Goal: Transaction & Acquisition: Purchase product/service

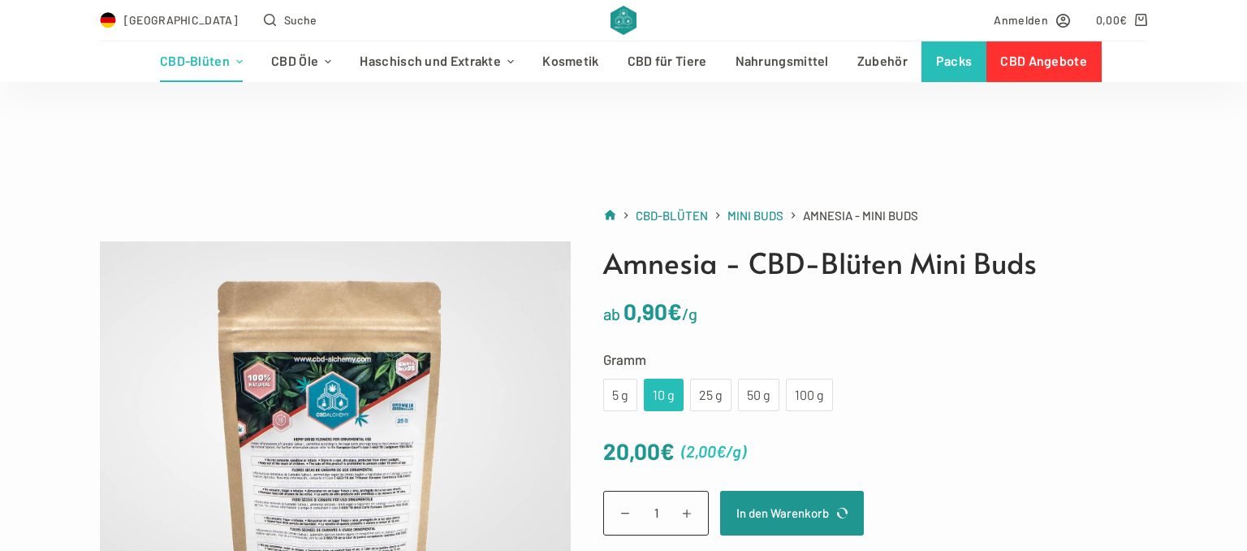
scroll to position [85, 0]
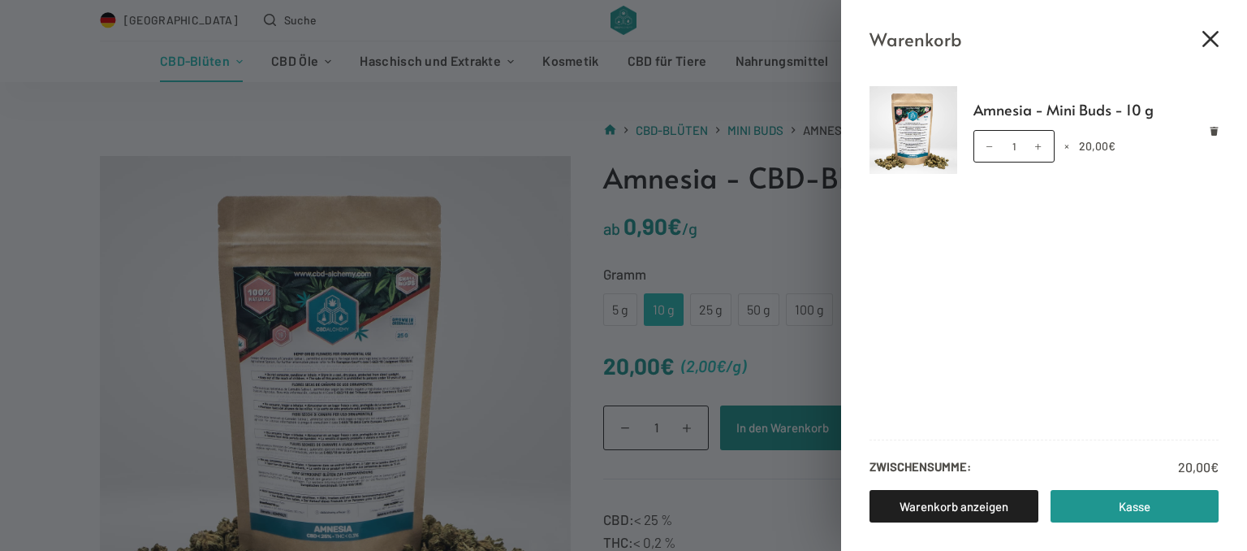
click at [1211, 33] on icon "Close cart drawer" at bounding box center [1211, 39] width 16 height 16
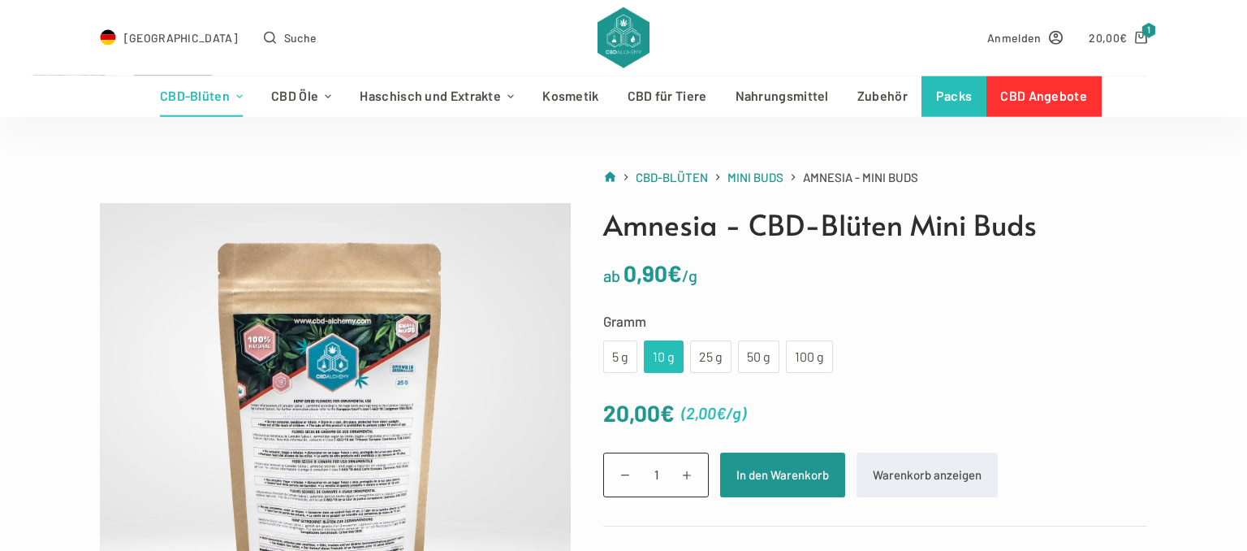
scroll to position [0, 0]
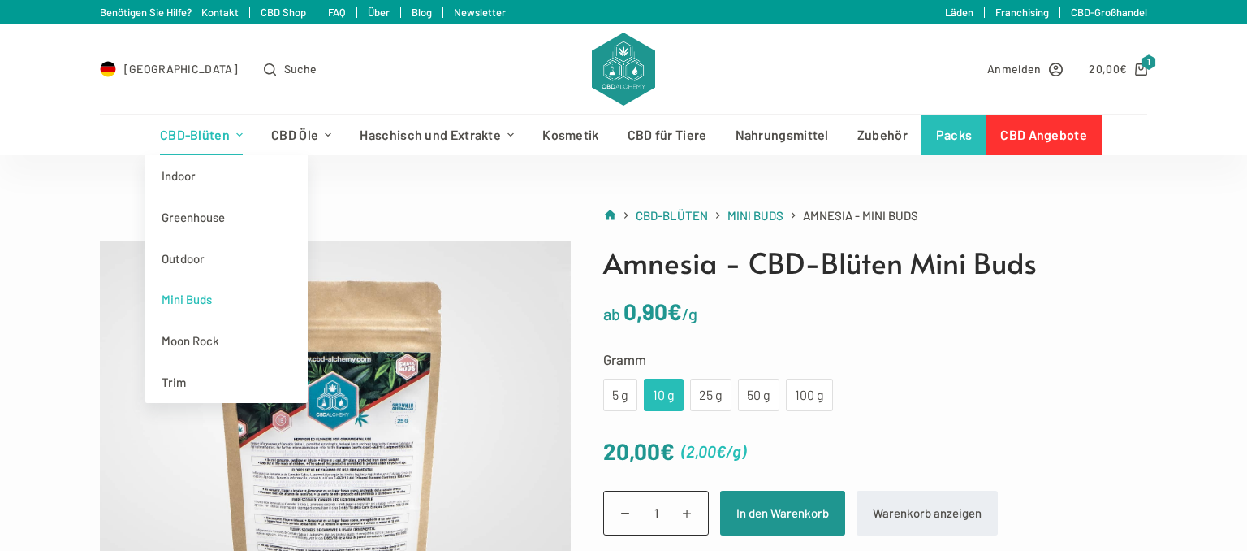
click at [184, 300] on link "Mini Buds" at bounding box center [226, 299] width 162 height 41
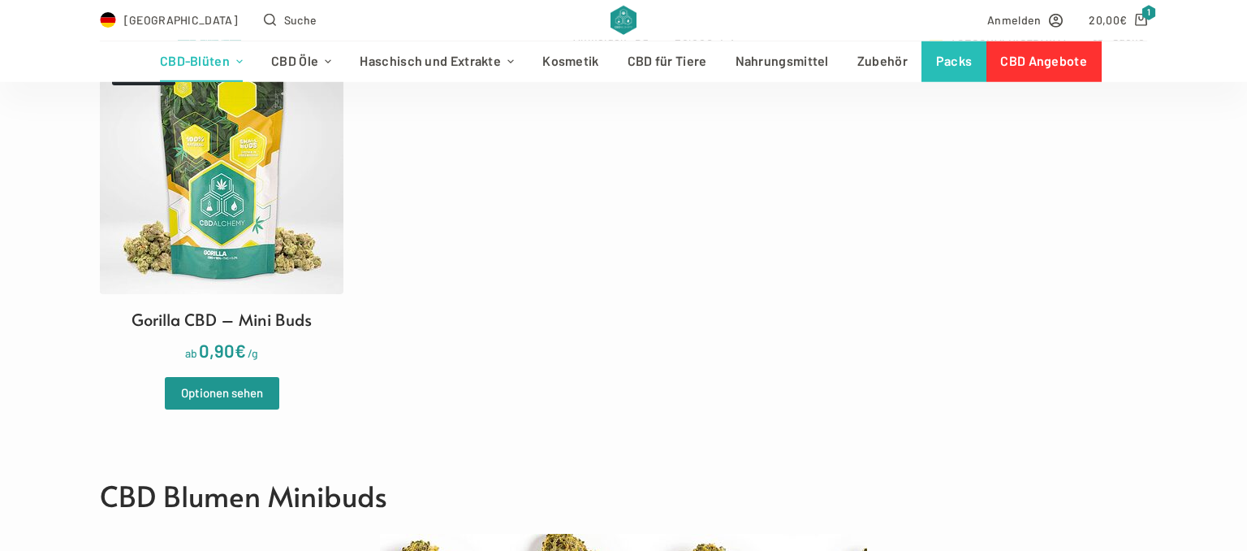
scroll to position [943, 0]
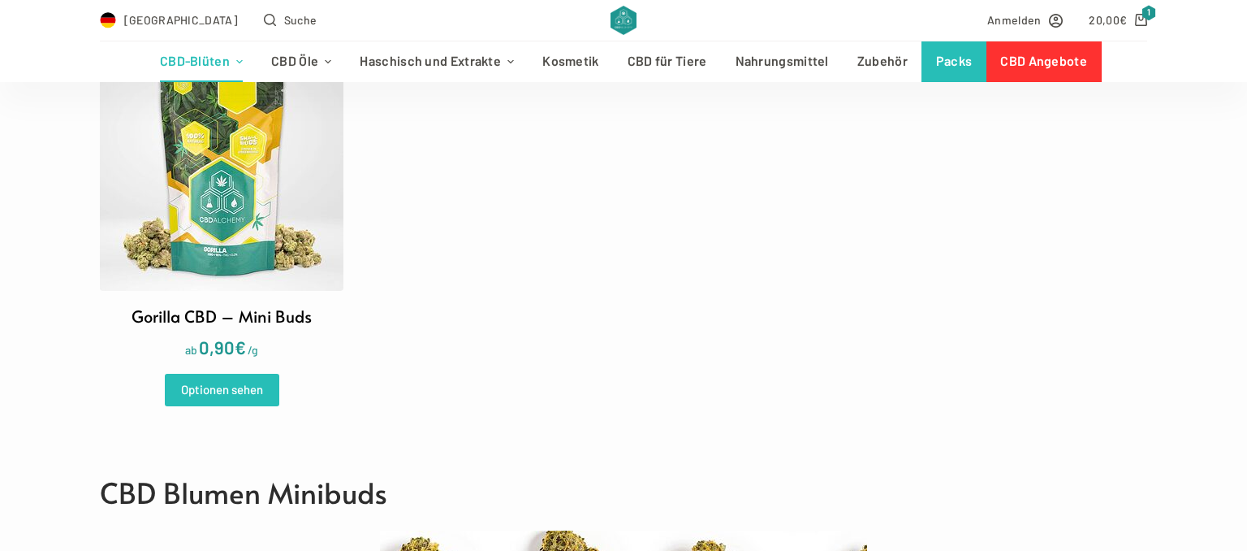
click at [216, 381] on link "Optionen sehen" at bounding box center [222, 389] width 114 height 32
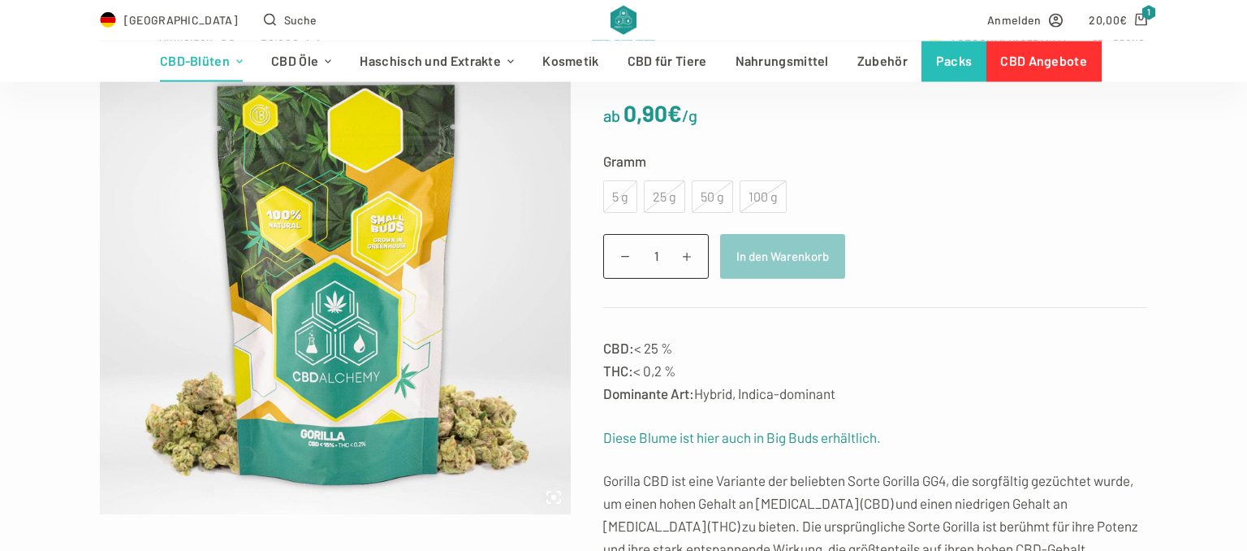
scroll to position [85, 0]
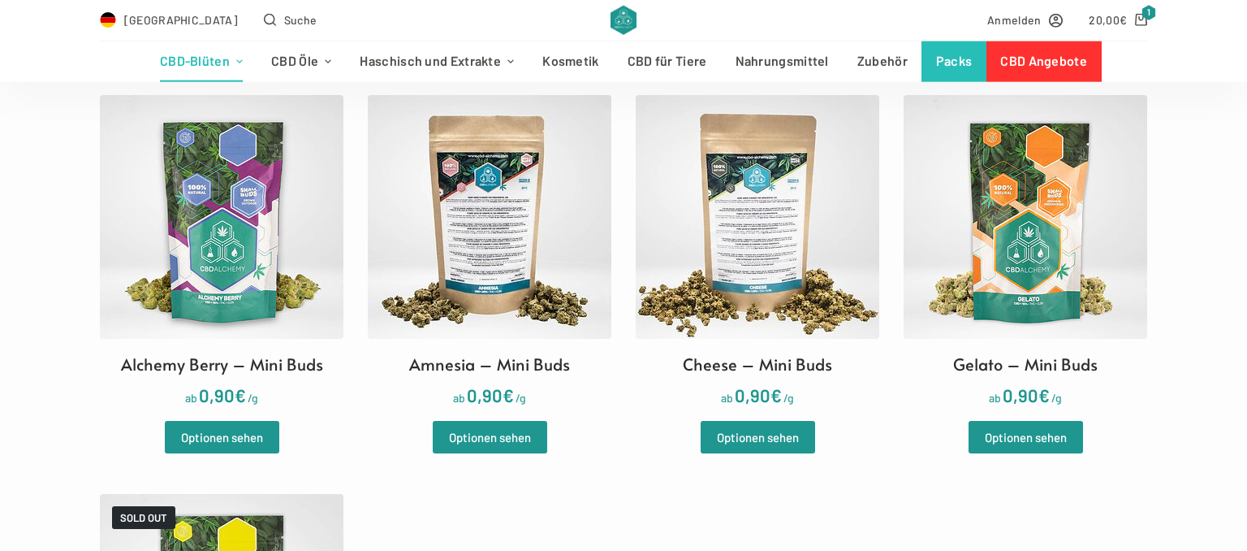
scroll to position [429, 0]
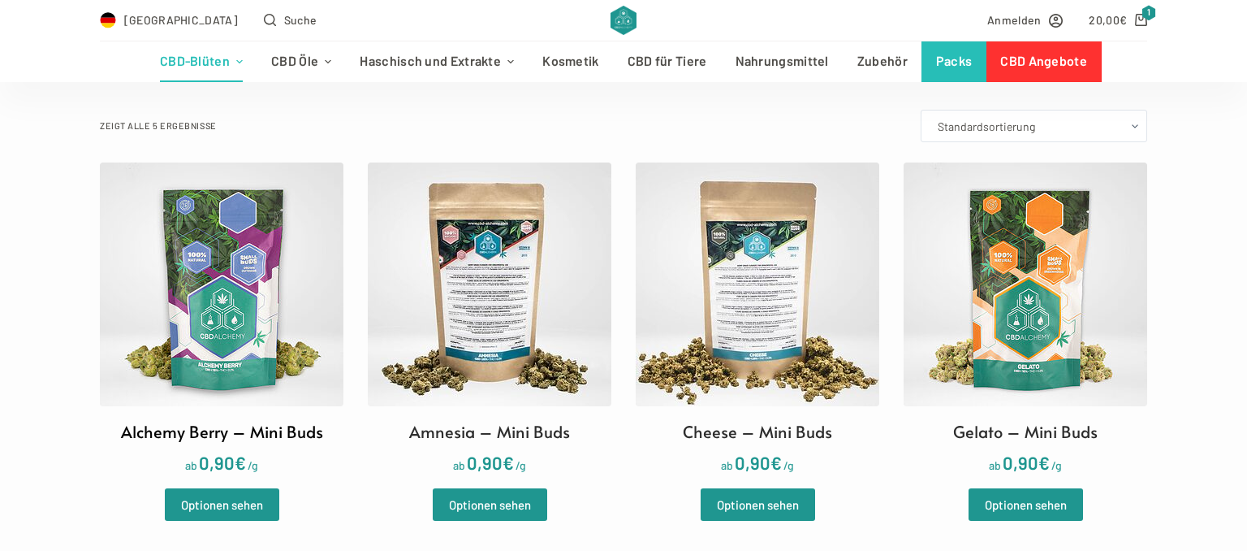
click at [240, 349] on img at bounding box center [222, 284] width 244 height 244
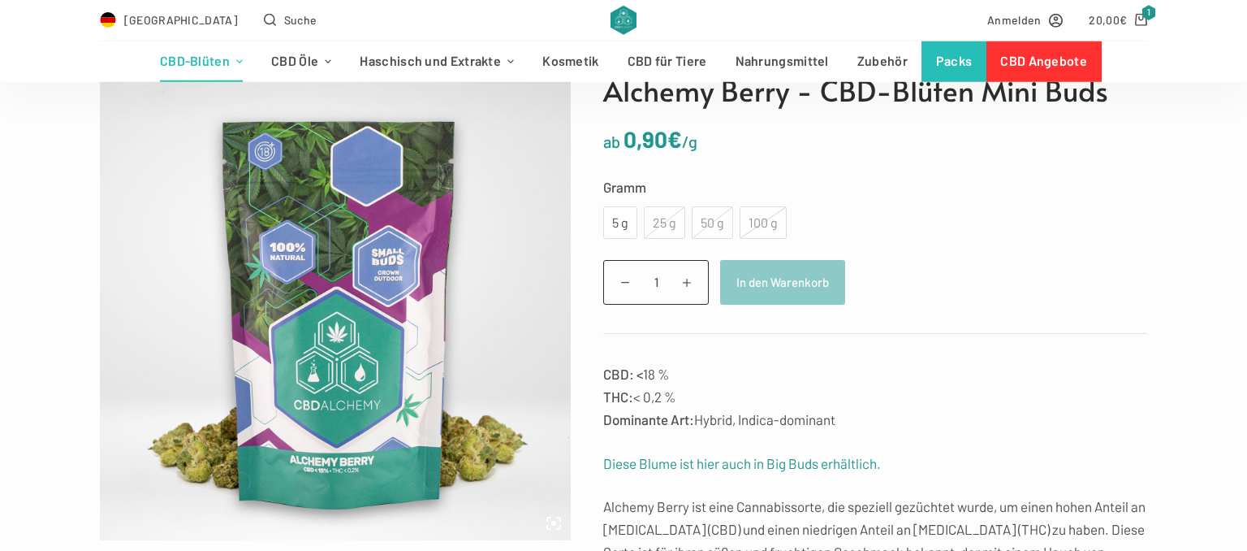
scroll to position [171, 0]
click at [623, 228] on div "5 g" at bounding box center [620, 223] width 15 height 21
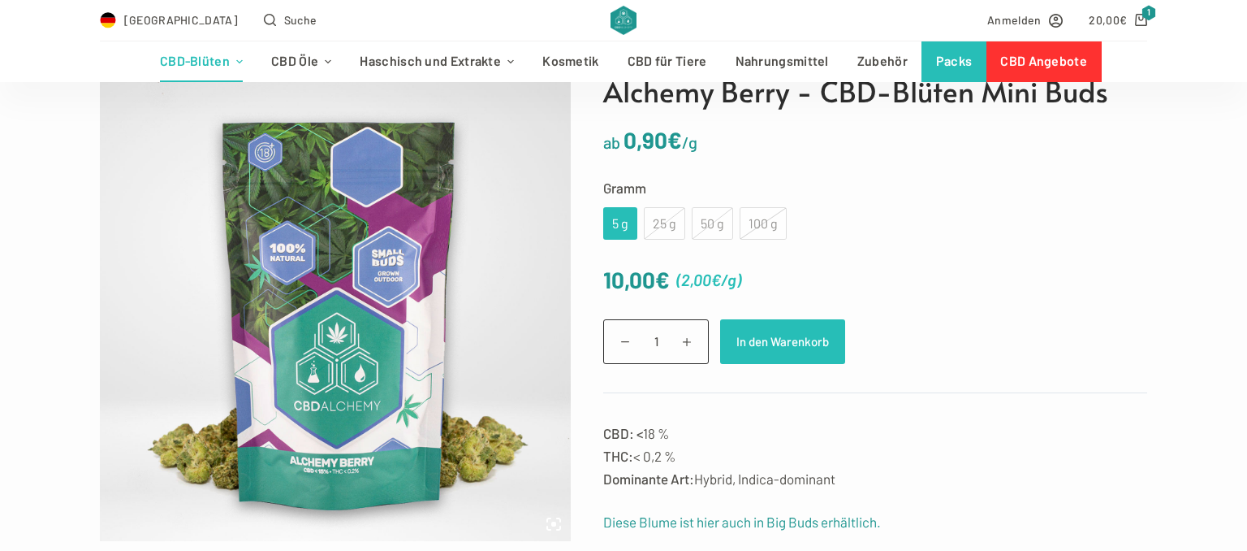
click at [749, 338] on button "In den Warenkorb" at bounding box center [782, 341] width 125 height 45
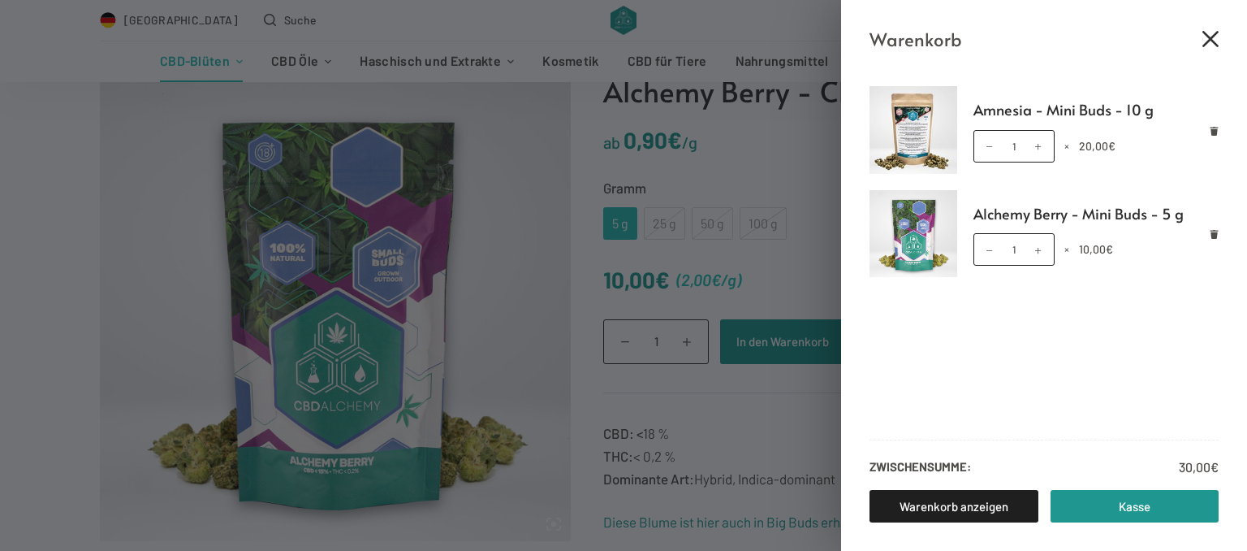
click at [1203, 39] on icon "Close cart drawer" at bounding box center [1211, 39] width 16 height 16
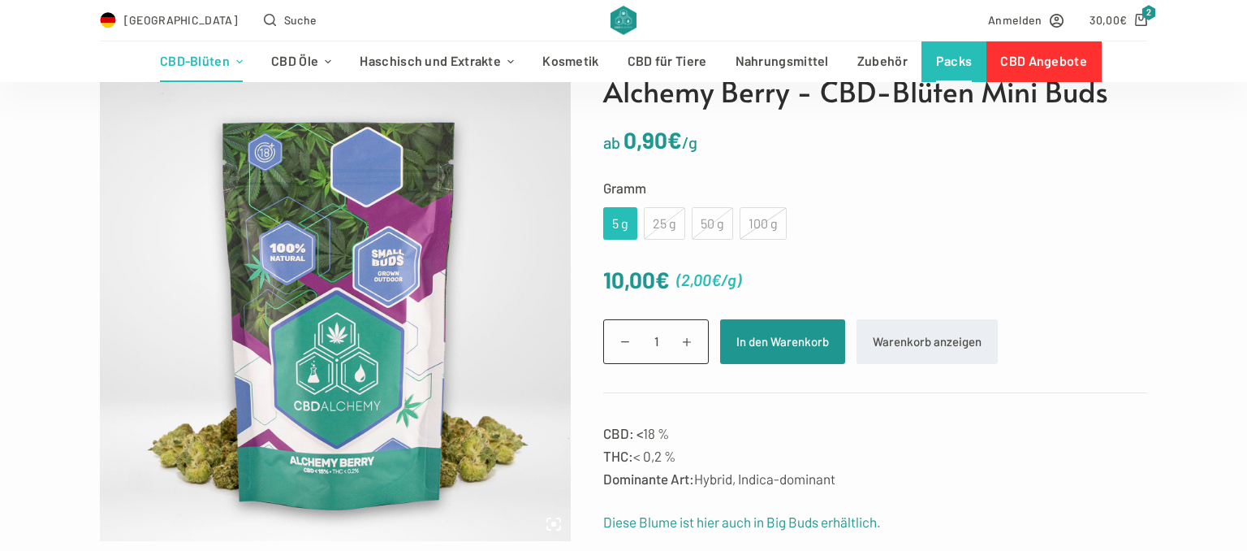
click at [951, 57] on link "Packs" at bounding box center [954, 61] width 65 height 41
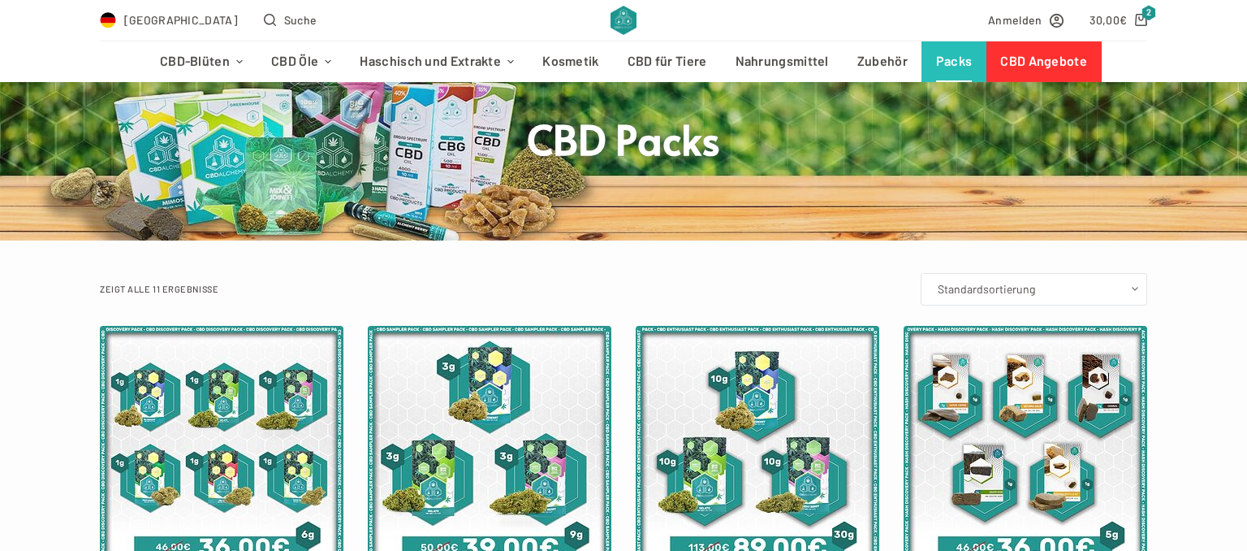
scroll to position [85, 0]
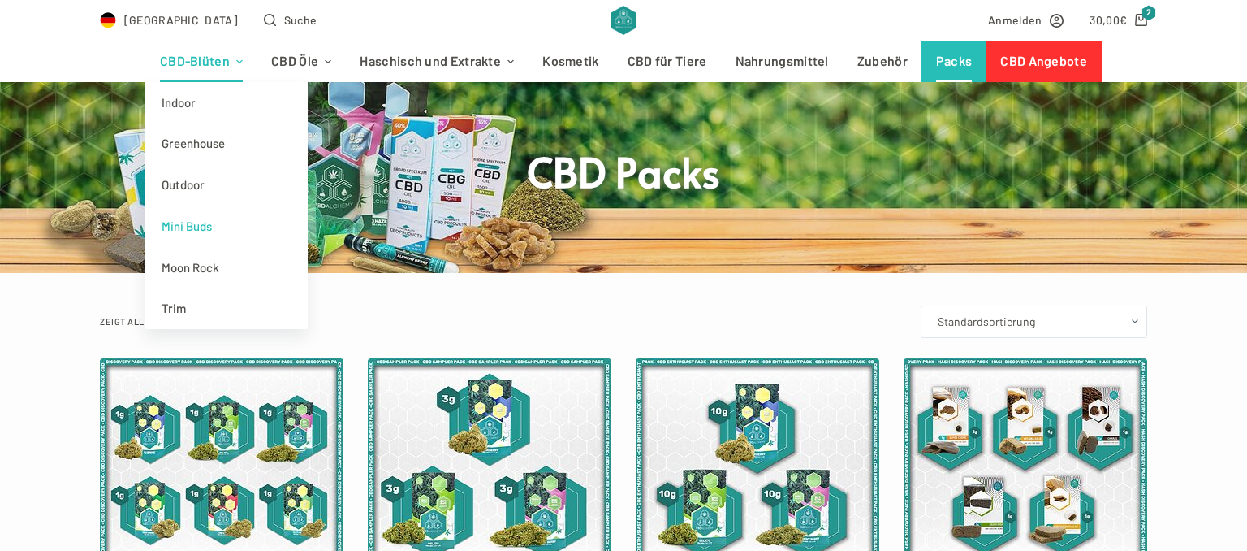
click at [182, 229] on link "Mini Buds" at bounding box center [226, 225] width 162 height 41
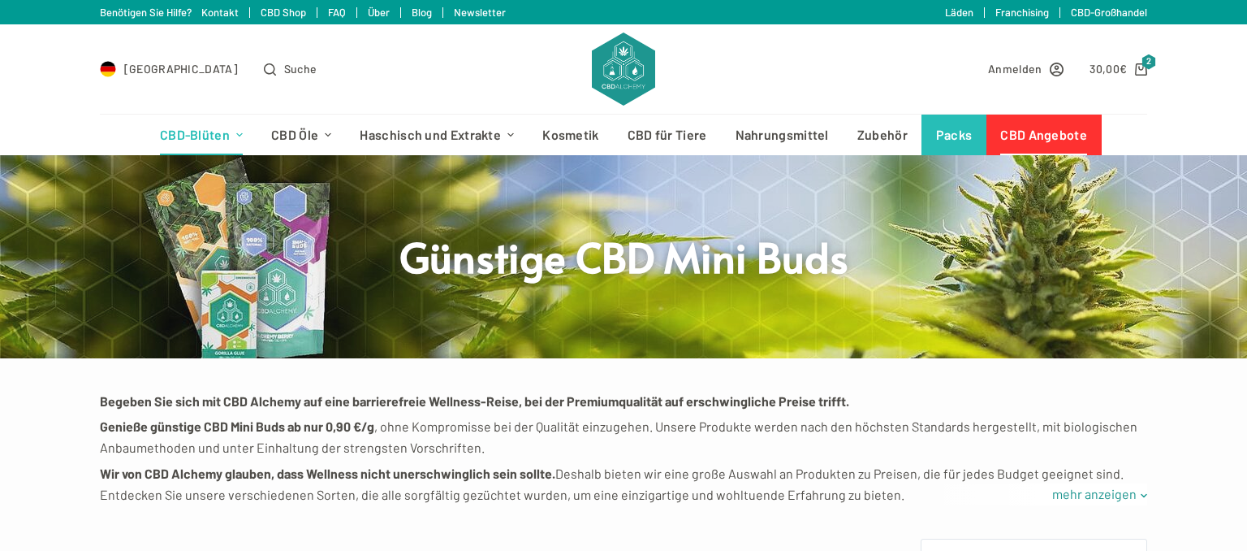
click at [1030, 127] on link "CBD Angebote" at bounding box center [1044, 134] width 115 height 41
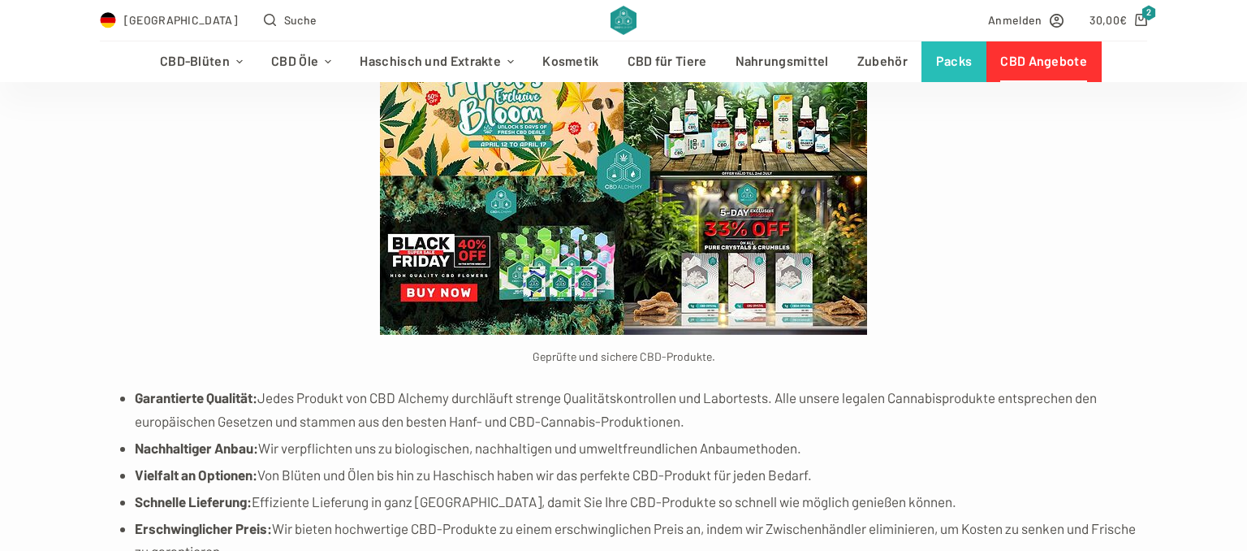
scroll to position [4630, 0]
click at [957, 57] on link "Packs" at bounding box center [954, 61] width 65 height 41
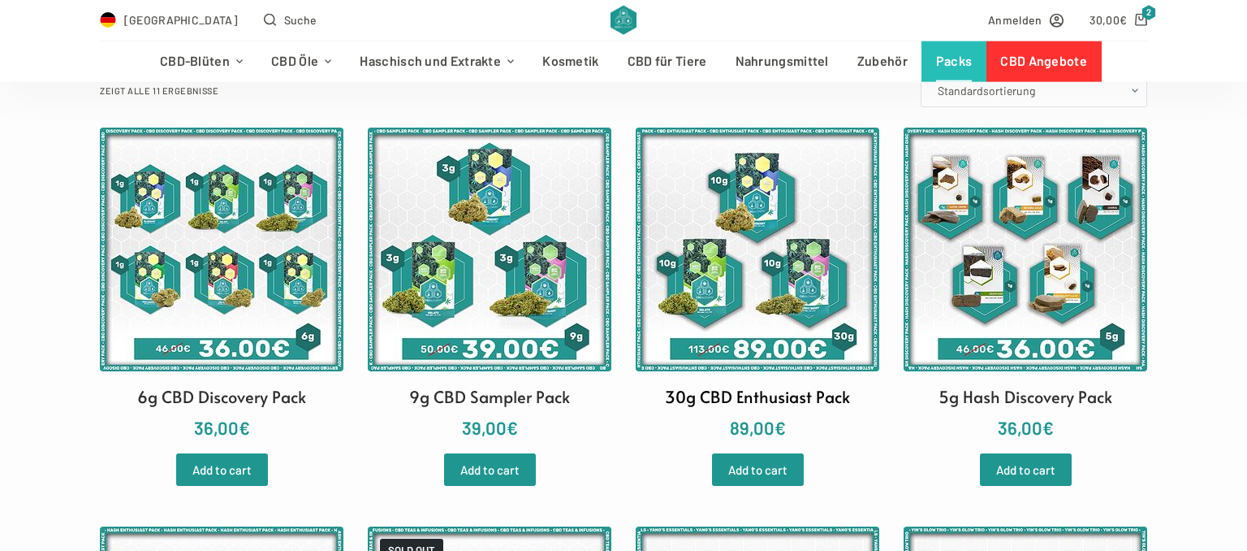
scroll to position [343, 0]
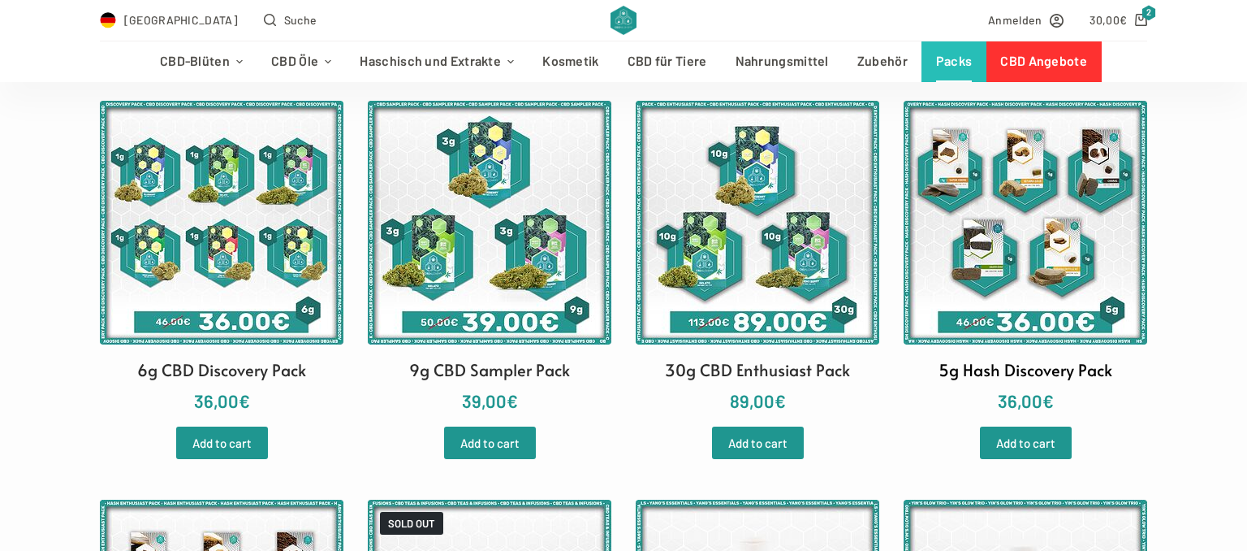
click at [1017, 200] on img at bounding box center [1026, 223] width 244 height 244
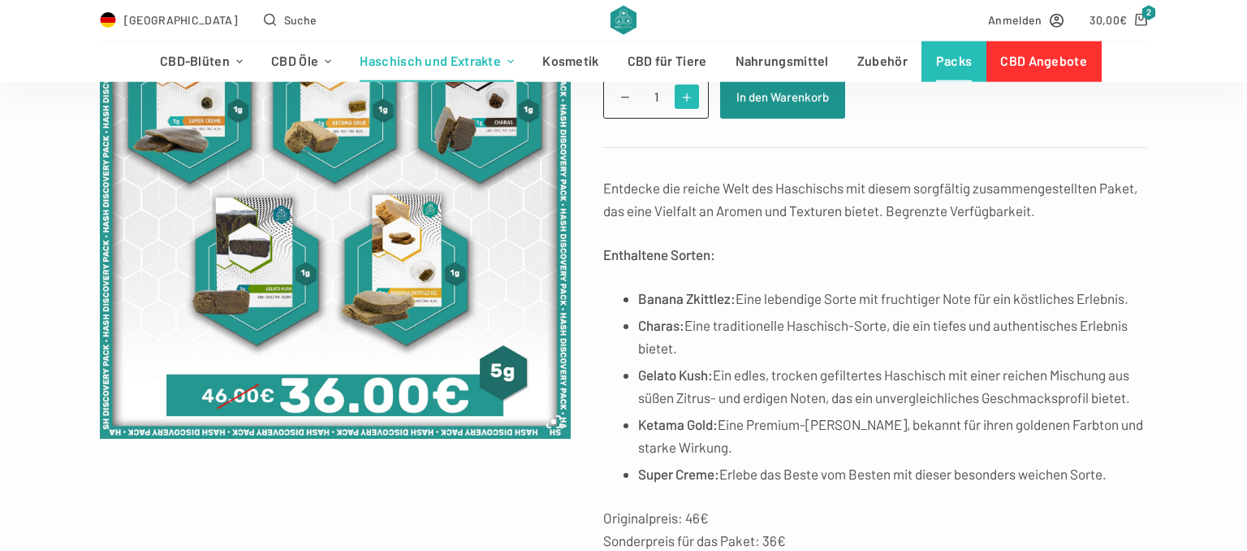
scroll to position [171, 0]
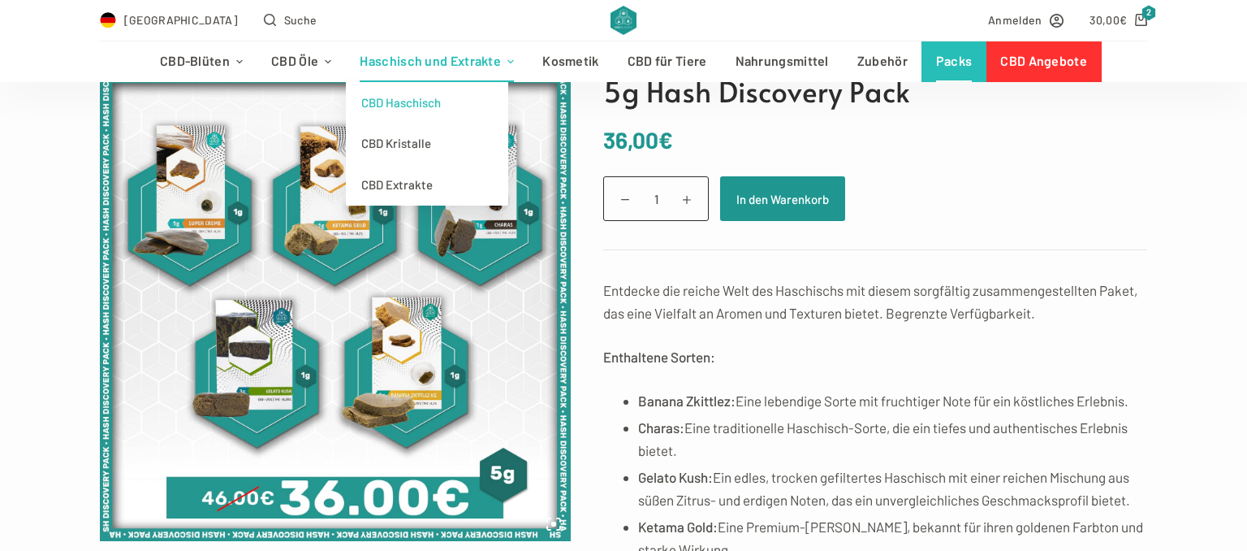
click at [408, 106] on link "CBD Haschisch" at bounding box center [427, 102] width 162 height 41
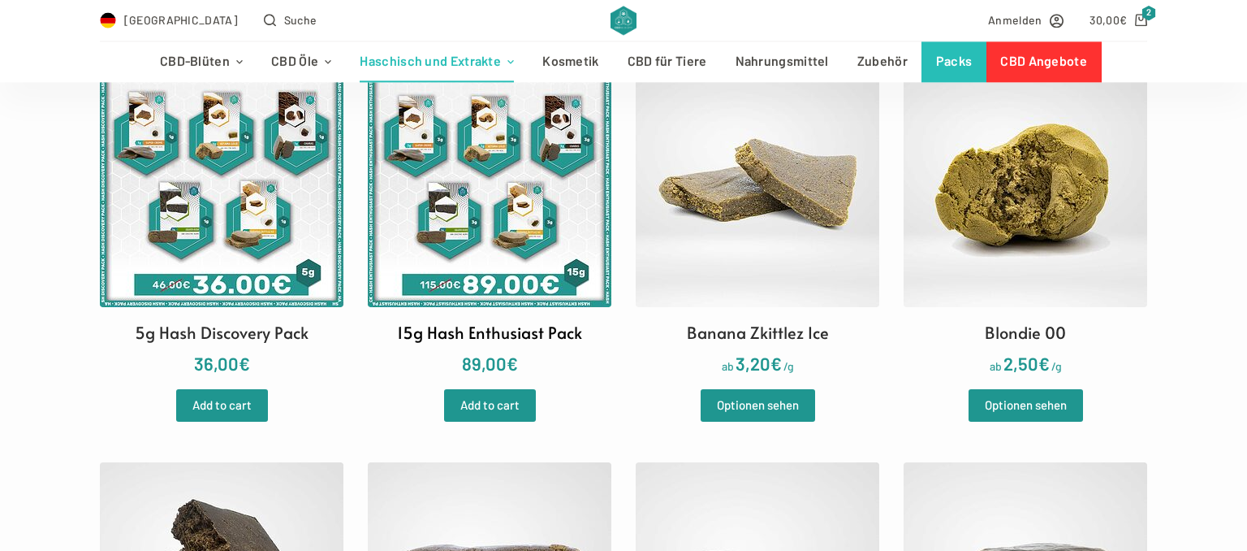
scroll to position [514, 0]
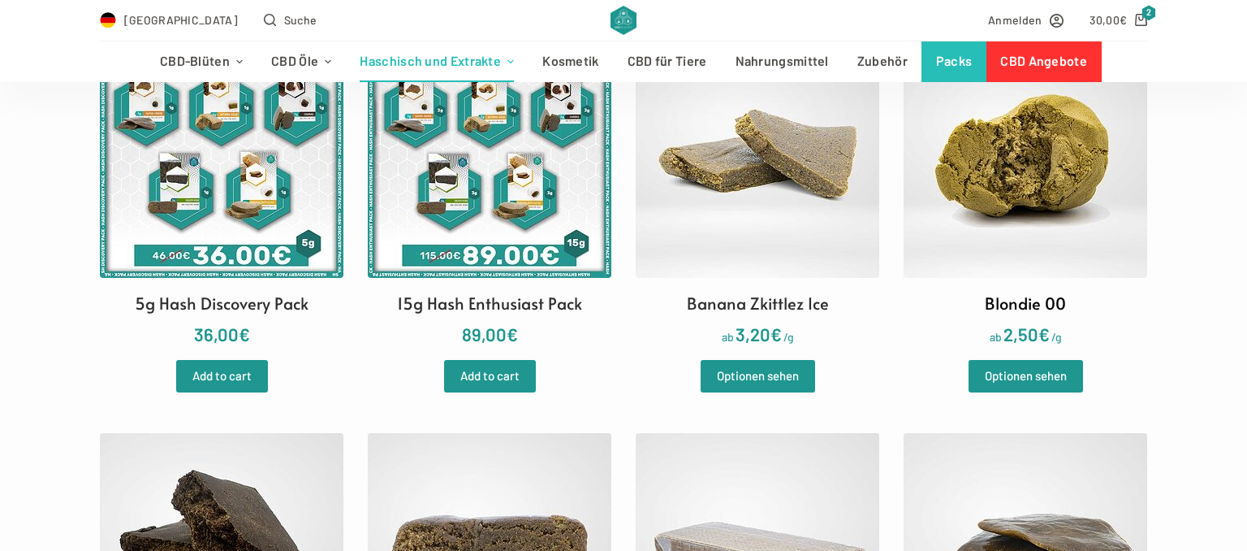
click at [993, 213] on img at bounding box center [1026, 156] width 244 height 244
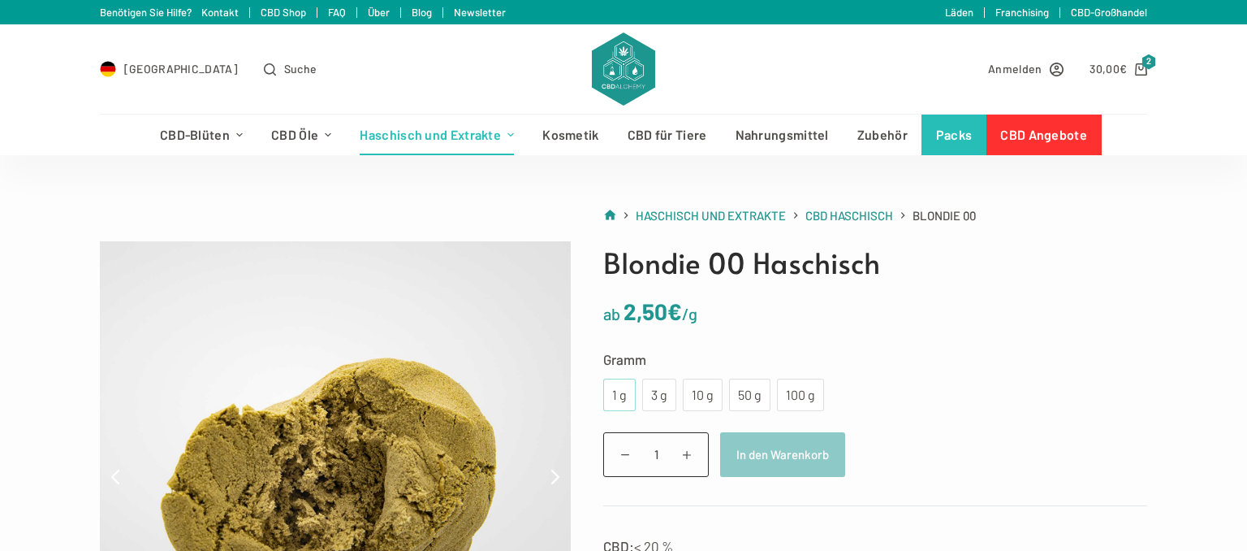
click at [619, 386] on div "1 g" at bounding box center [619, 394] width 13 height 21
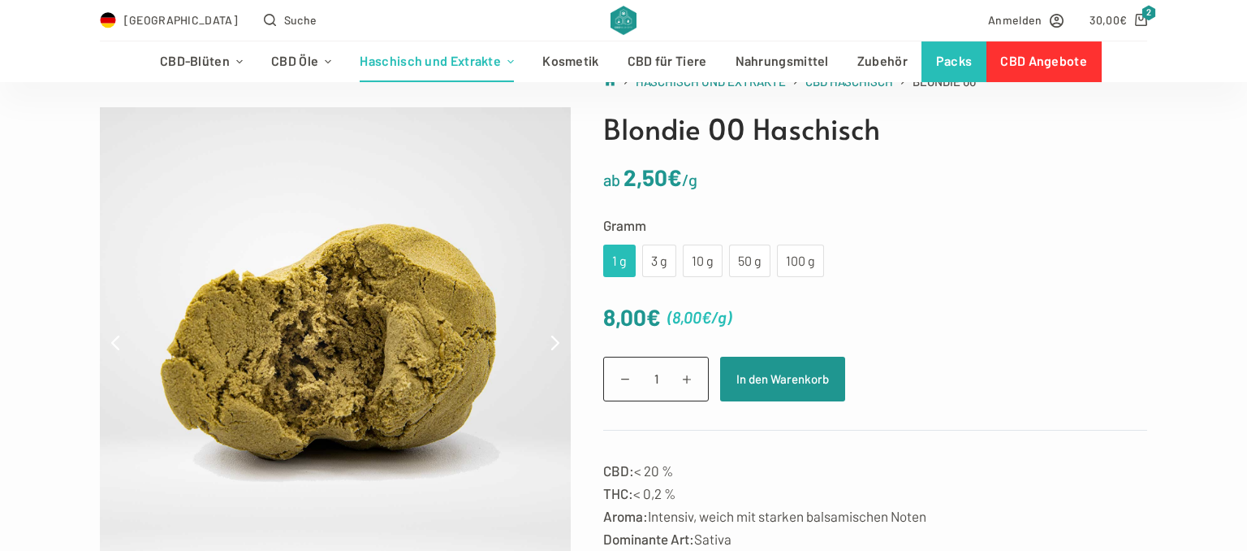
scroll to position [171, 0]
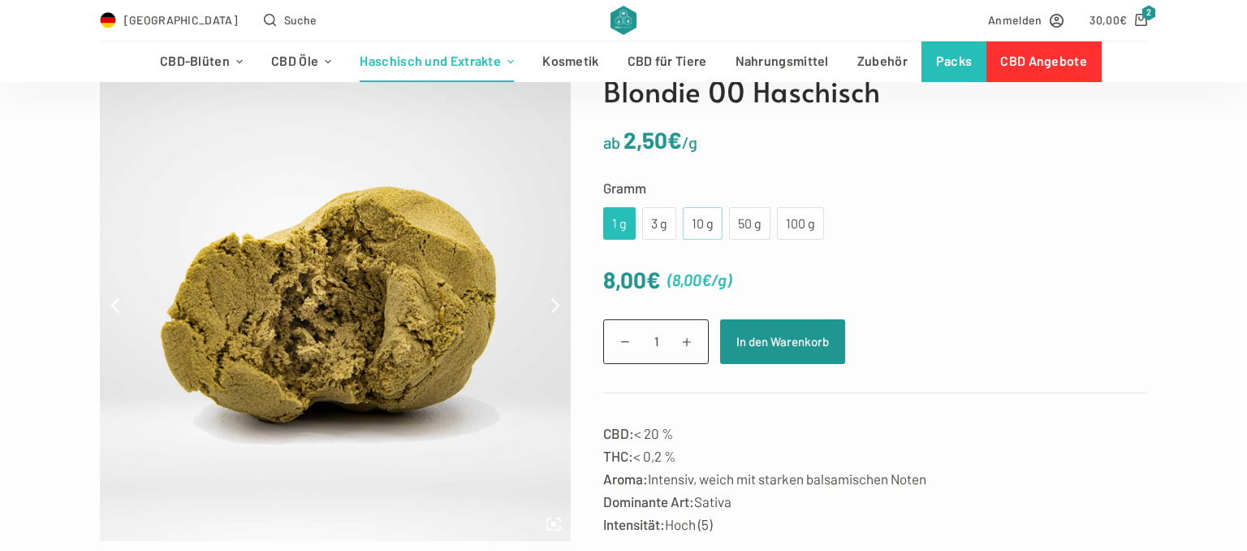
click at [695, 216] on div "10 g" at bounding box center [703, 223] width 20 height 21
click at [946, 58] on link "Packs" at bounding box center [954, 61] width 65 height 41
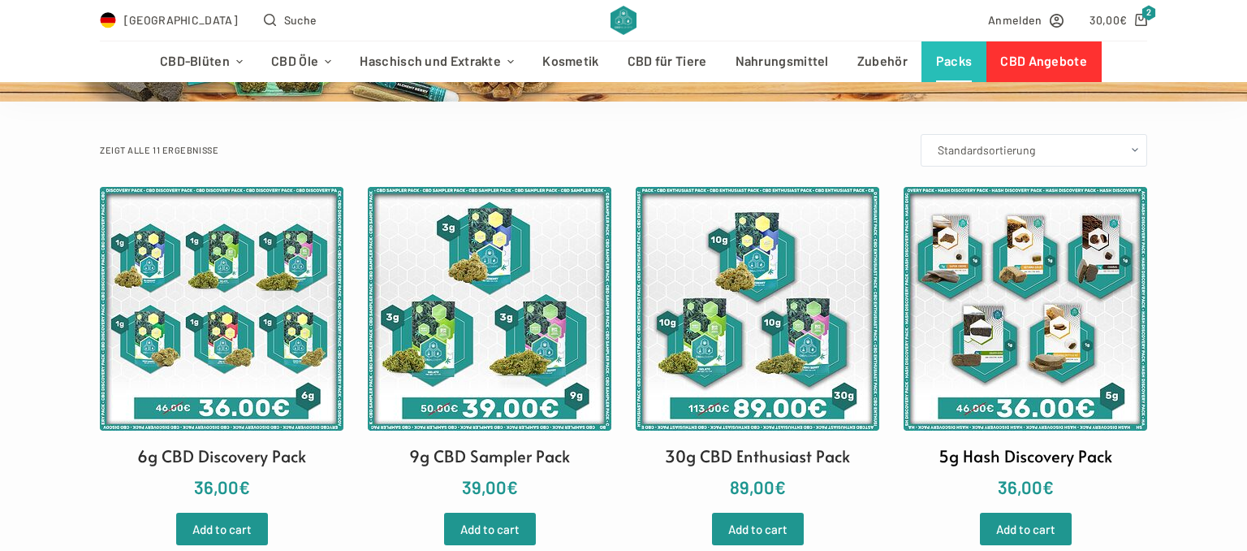
scroll to position [343, 0]
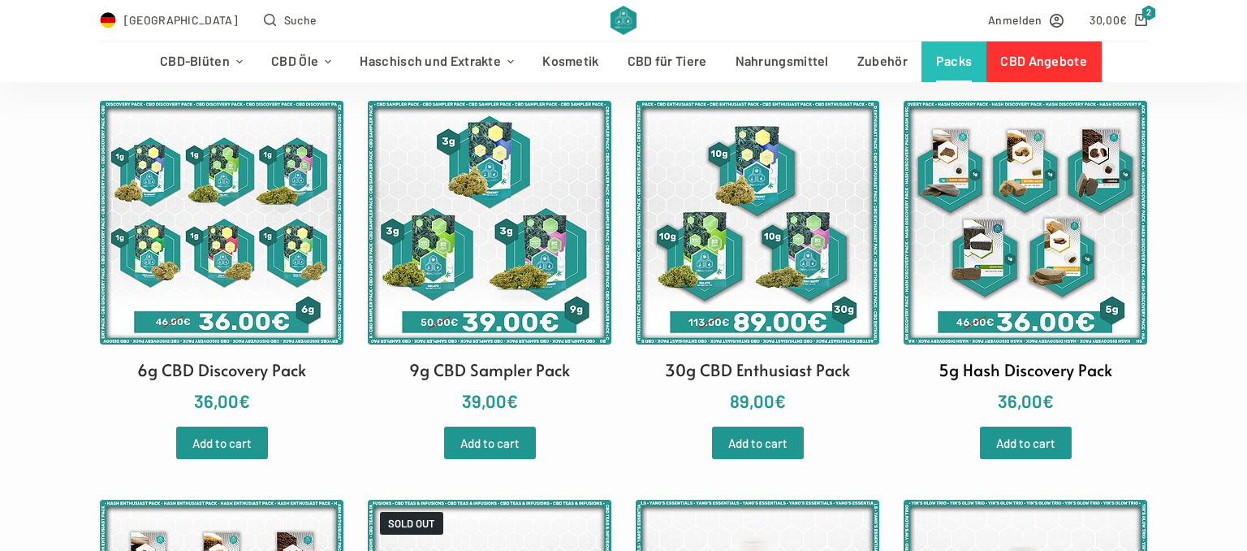
click at [1005, 251] on img at bounding box center [1026, 223] width 244 height 244
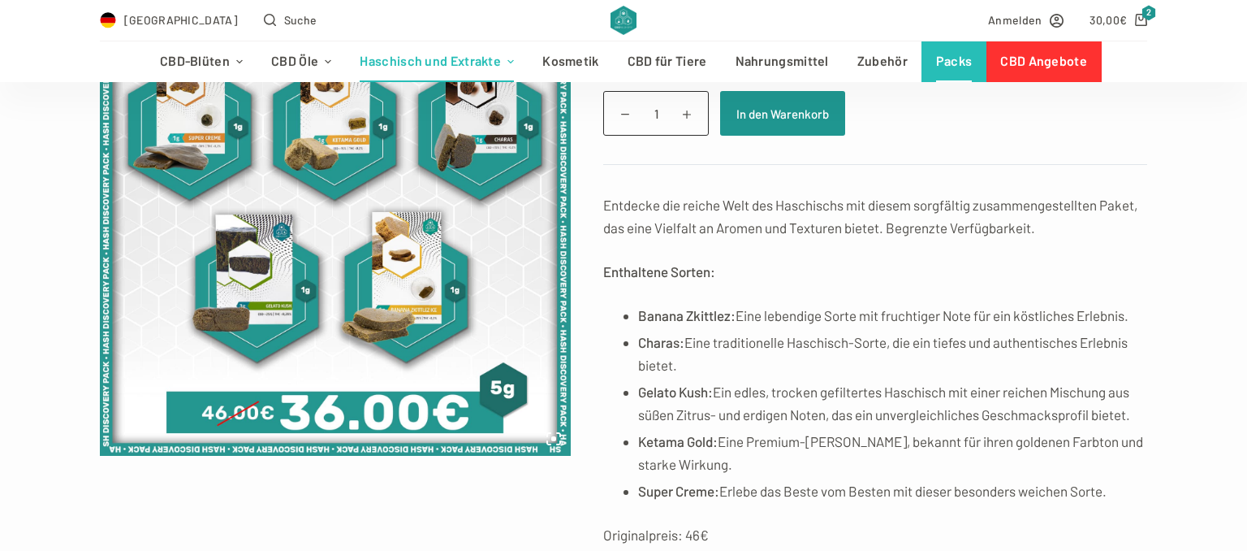
scroll to position [171, 0]
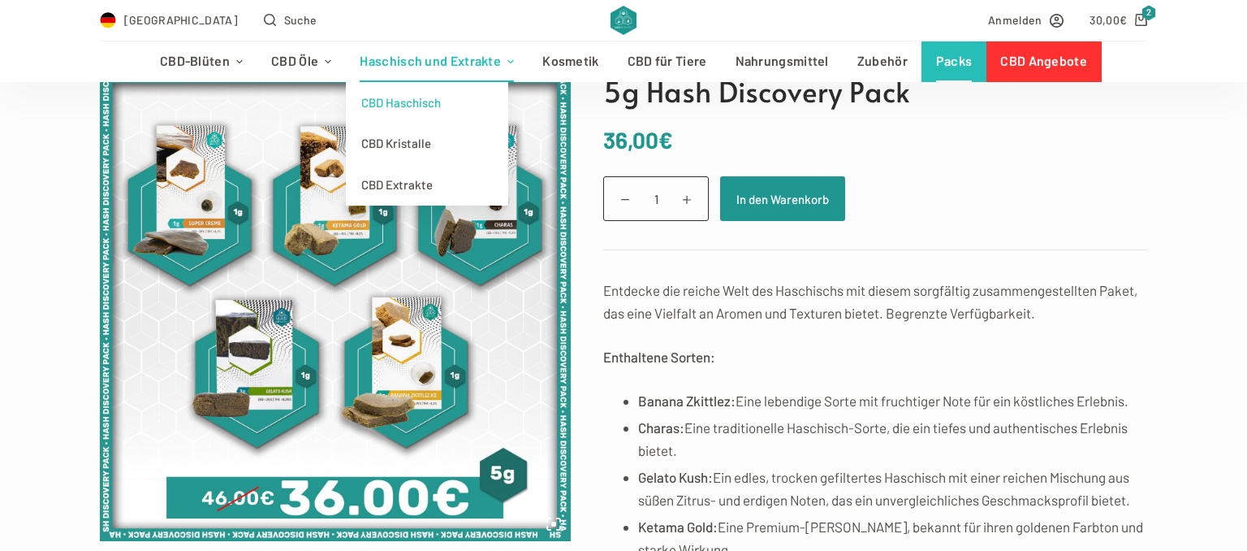
click at [409, 93] on link "CBD Haschisch" at bounding box center [427, 102] width 162 height 41
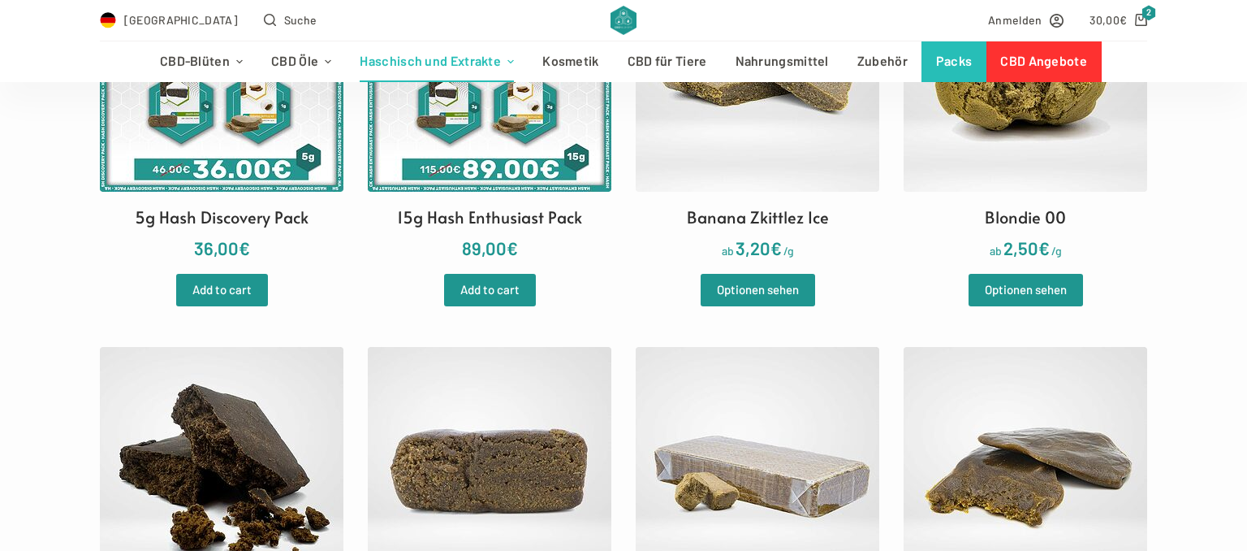
scroll to position [771, 0]
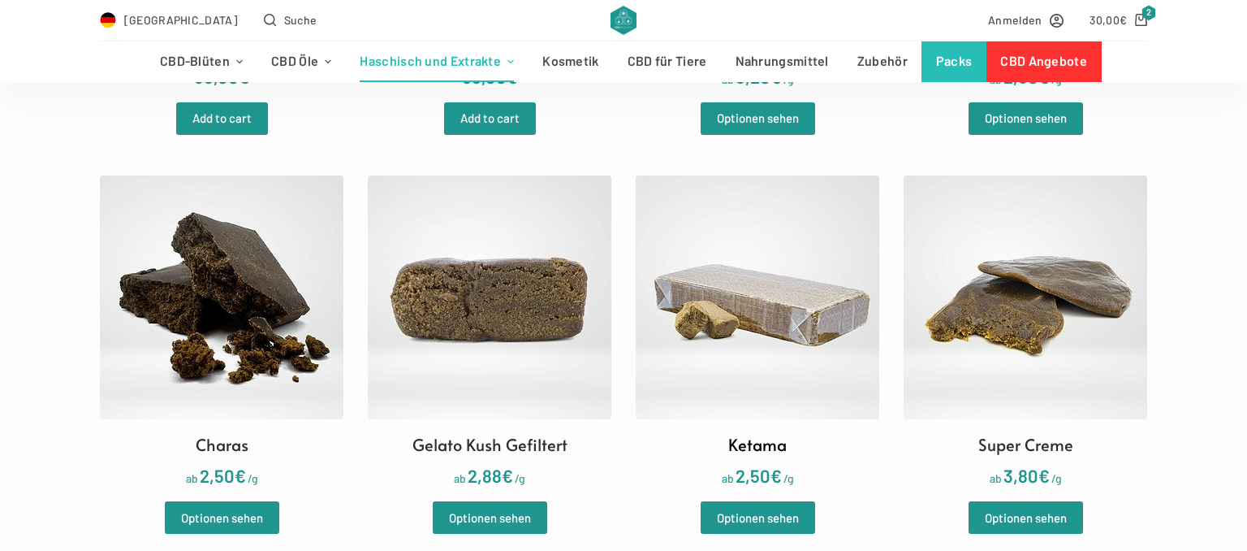
click at [766, 328] on img at bounding box center [758, 297] width 244 height 244
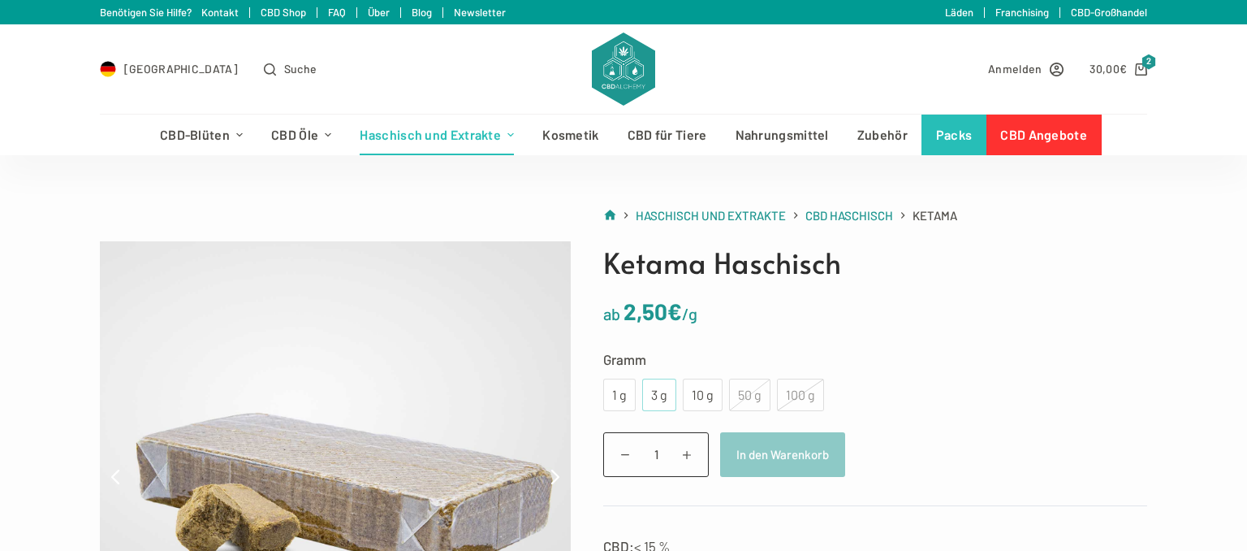
click at [659, 391] on div "3 g" at bounding box center [659, 394] width 15 height 21
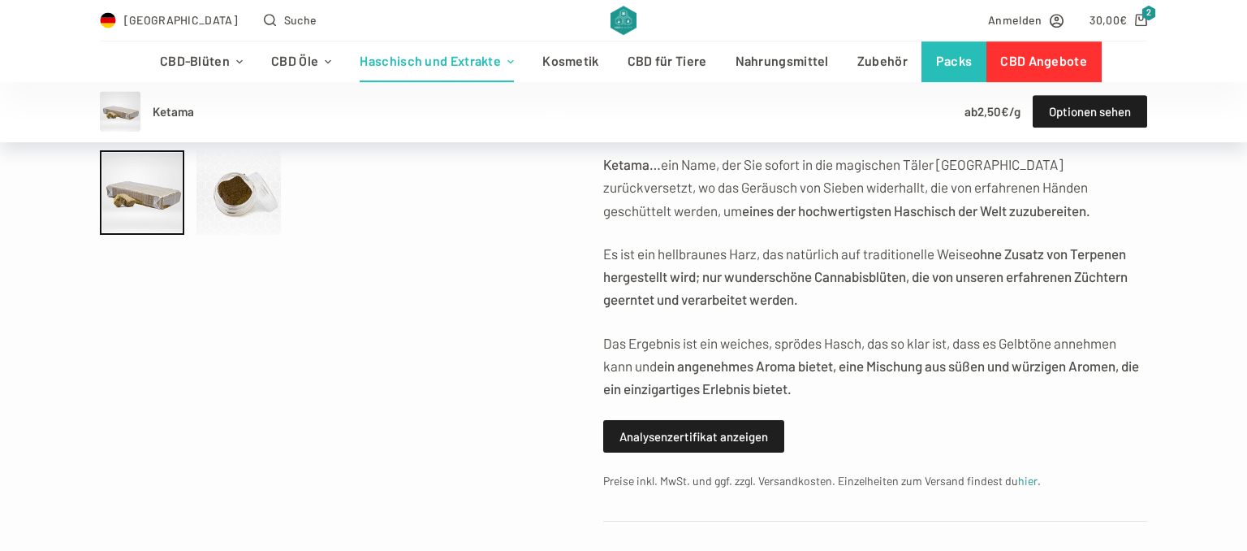
scroll to position [514, 0]
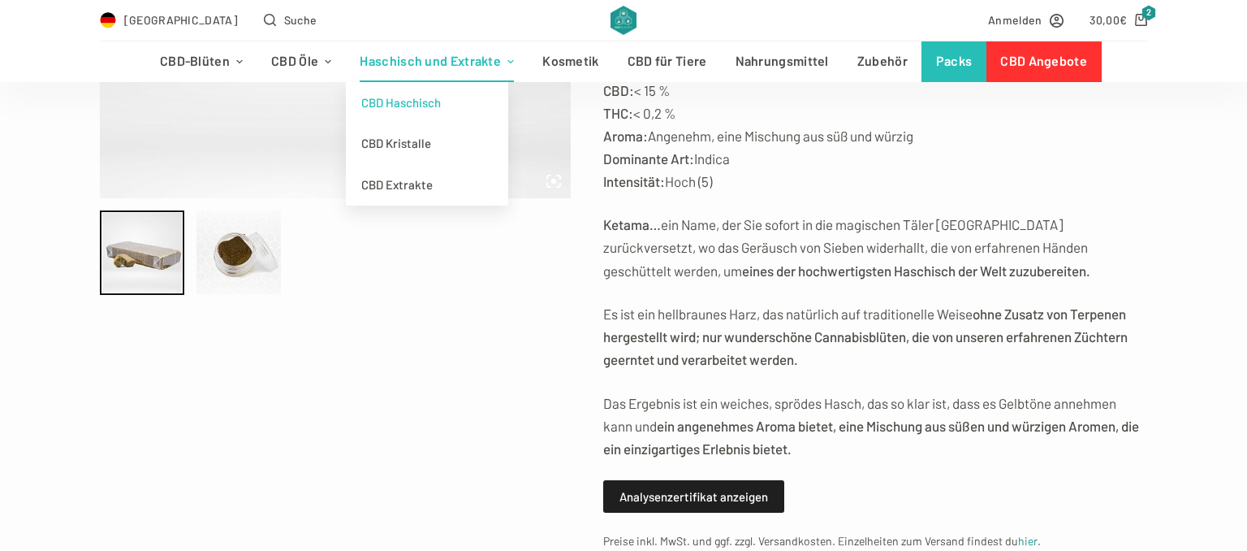
click at [427, 100] on link "CBD Haschisch" at bounding box center [427, 102] width 162 height 41
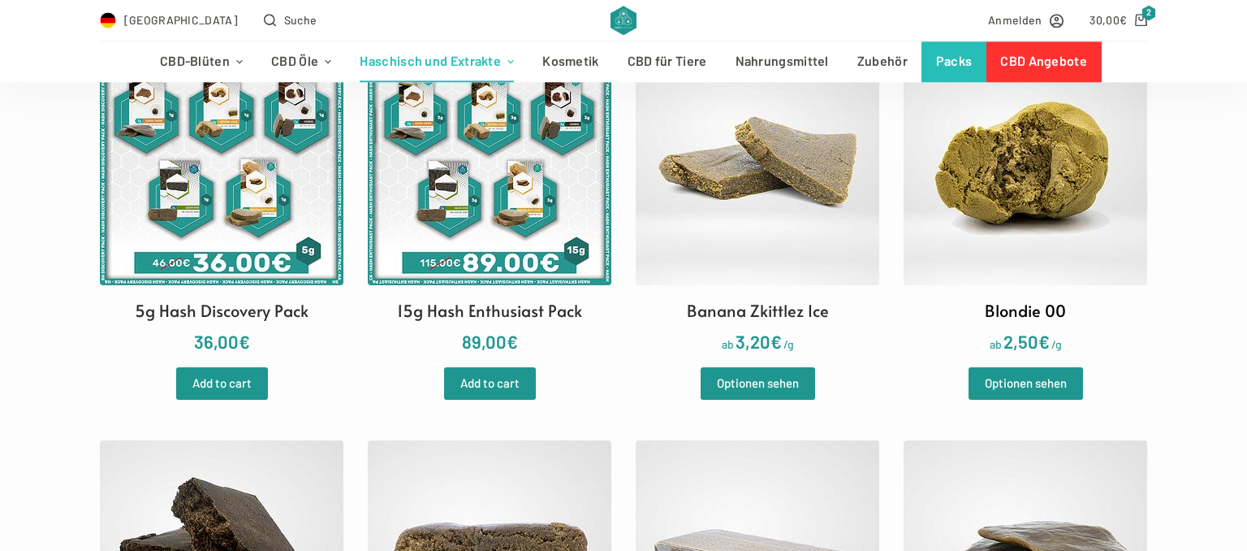
scroll to position [429, 0]
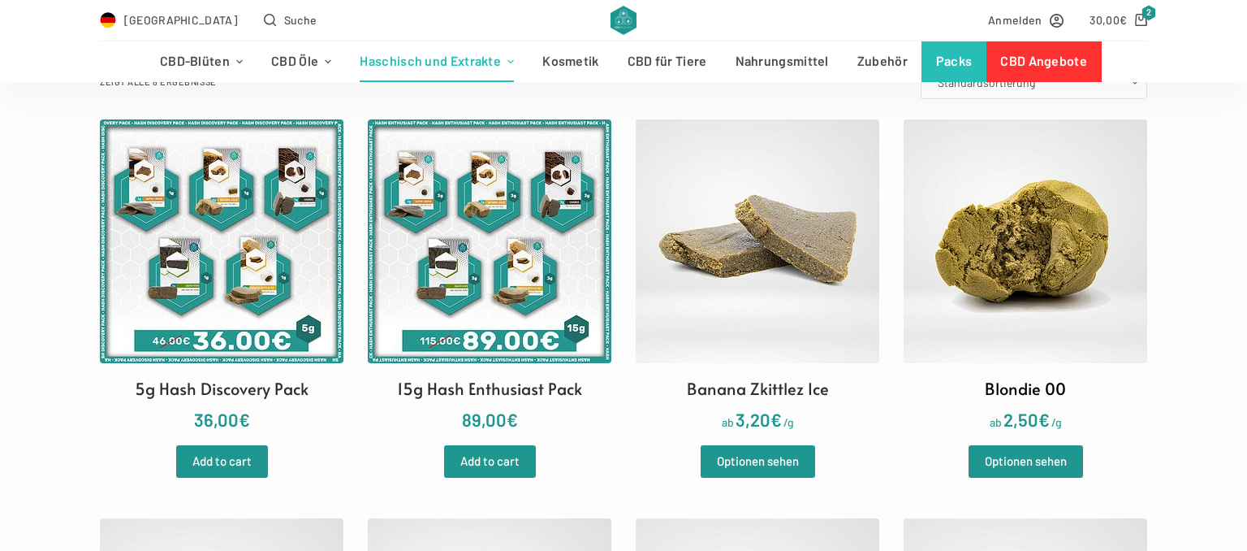
click at [1014, 248] on img at bounding box center [1026, 241] width 244 height 244
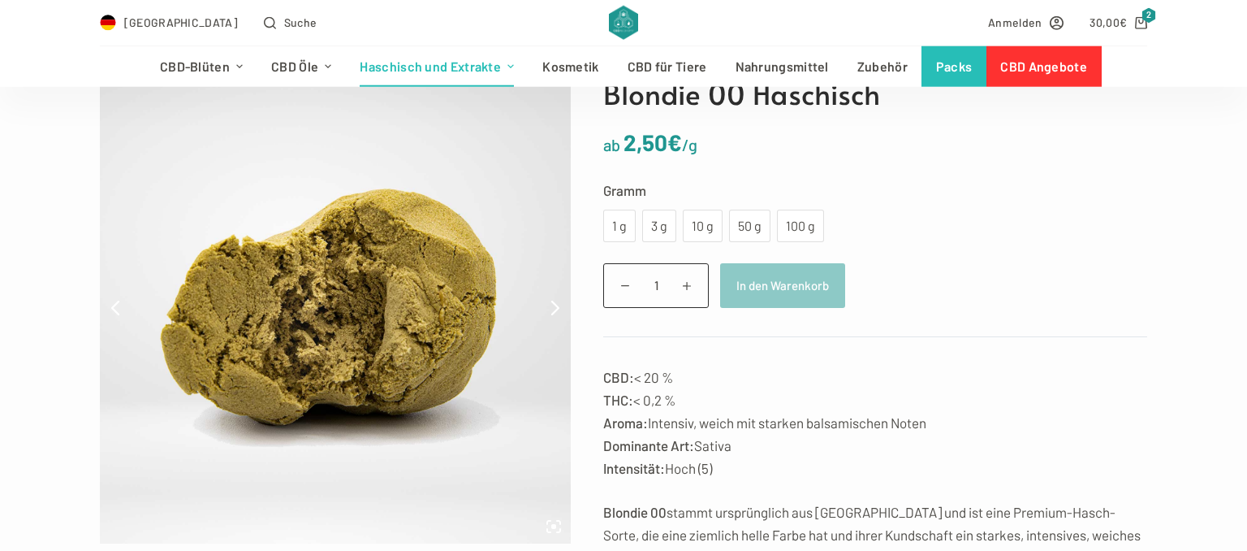
scroll to position [171, 0]
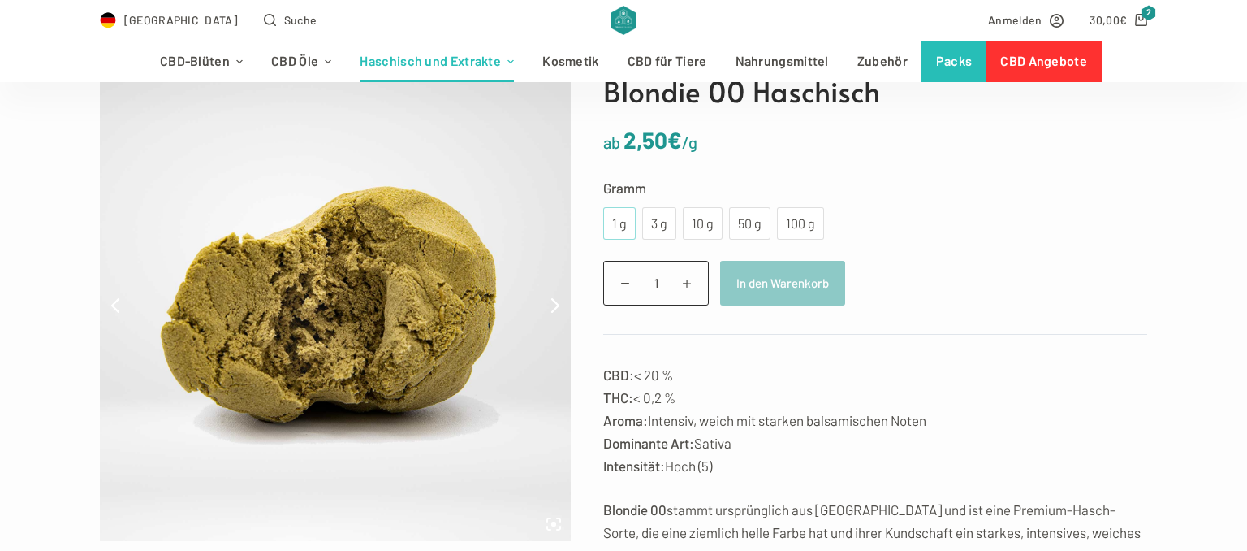
click at [628, 226] on div "1 g" at bounding box center [619, 223] width 32 height 32
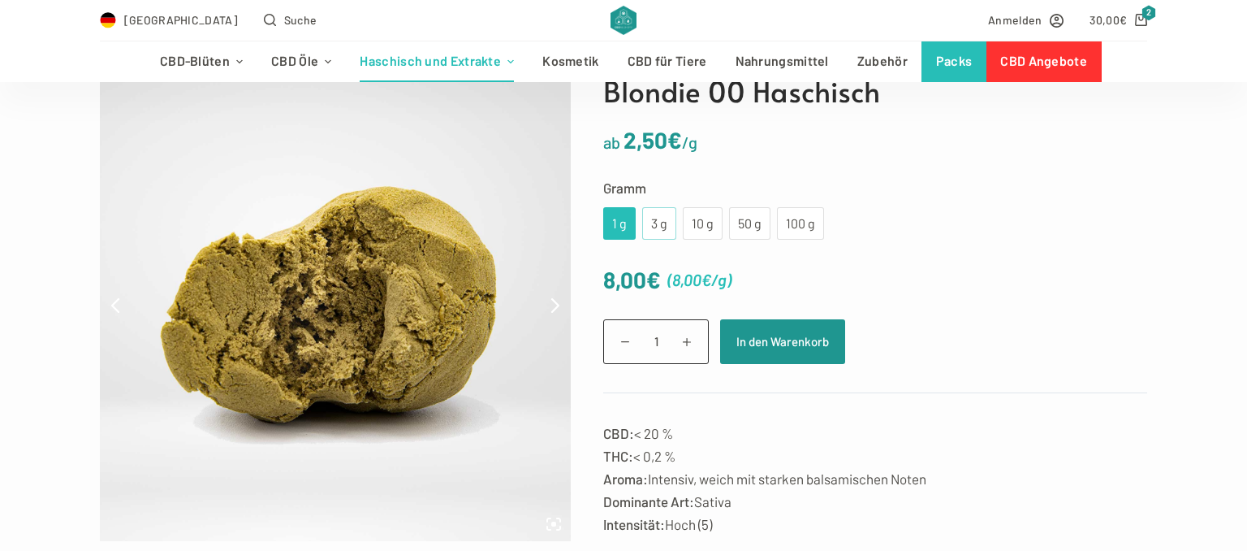
click at [657, 221] on div "3 g" at bounding box center [659, 223] width 15 height 21
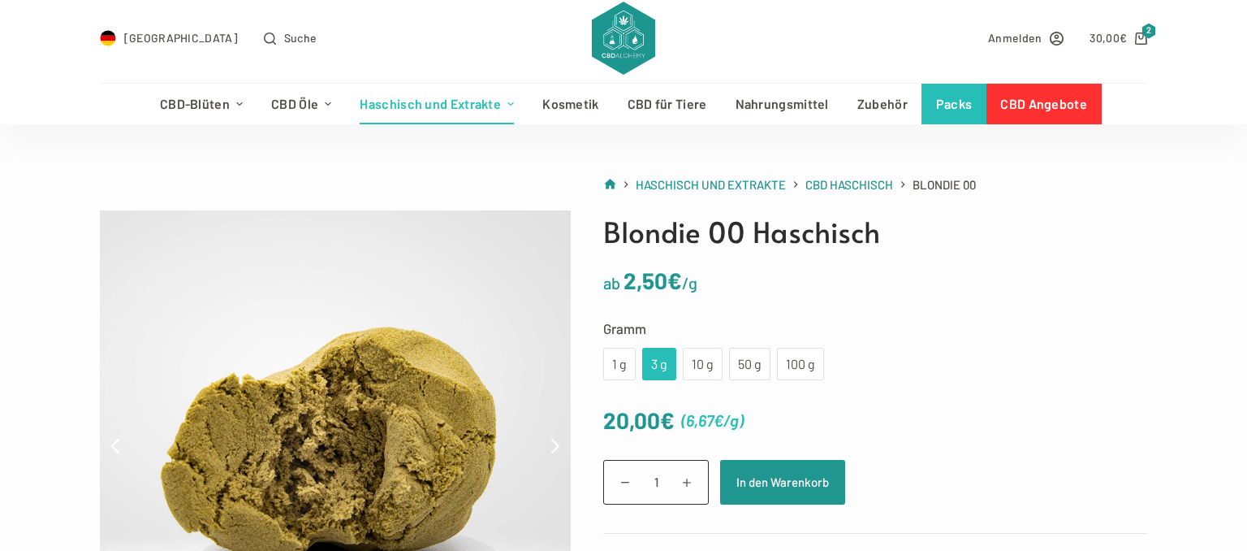
scroll to position [0, 0]
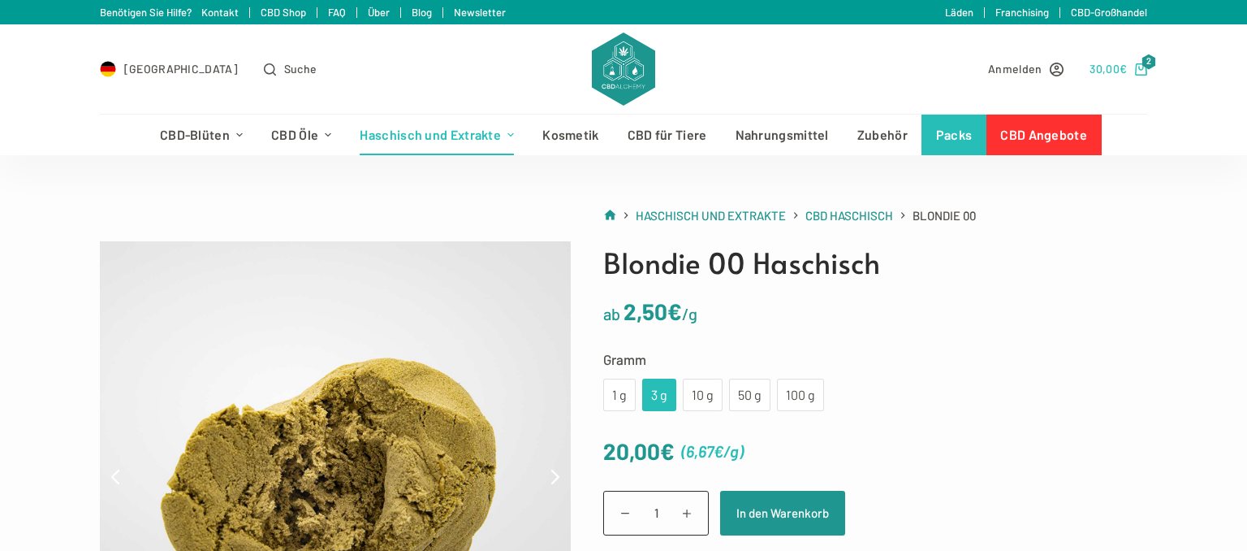
click at [1120, 67] on span "€" at bounding box center [1123, 69] width 7 height 14
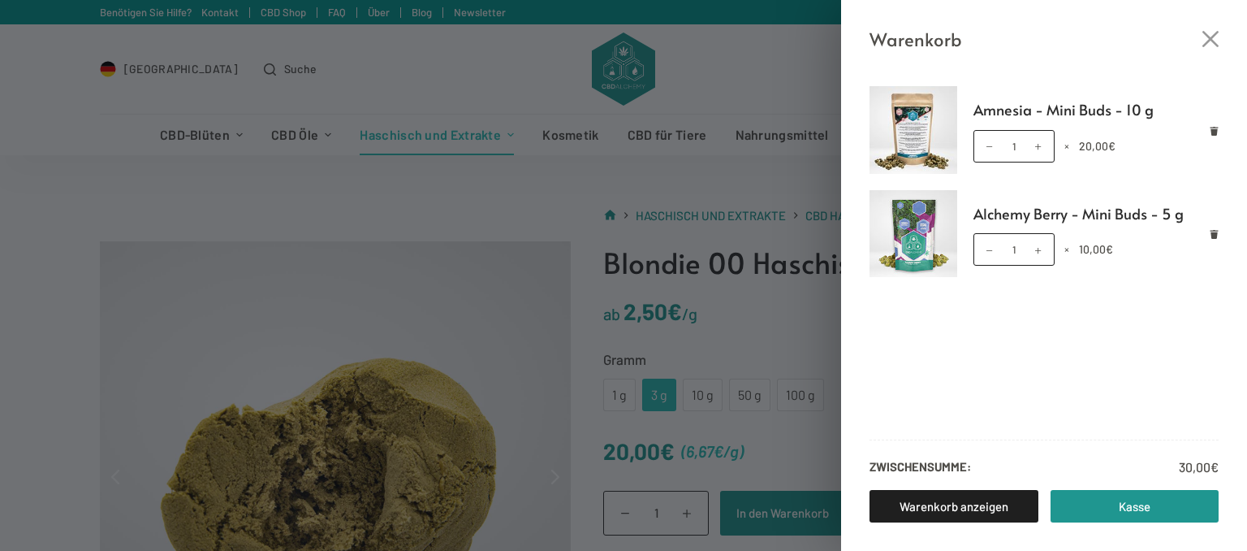
click at [1055, 330] on ul "Amnesia - Mini Buds - 10 g Amnesia - Mini Buds - 10 g Menge 1 × 20,00 € Alchemy…" at bounding box center [1044, 254] width 406 height 336
click at [422, 77] on div "Warenkorb Amnesia - Mini Buds - 10 g Amnesia - Mini Buds - 10 g Menge 1 × 20,00…" at bounding box center [623, 275] width 1247 height 551
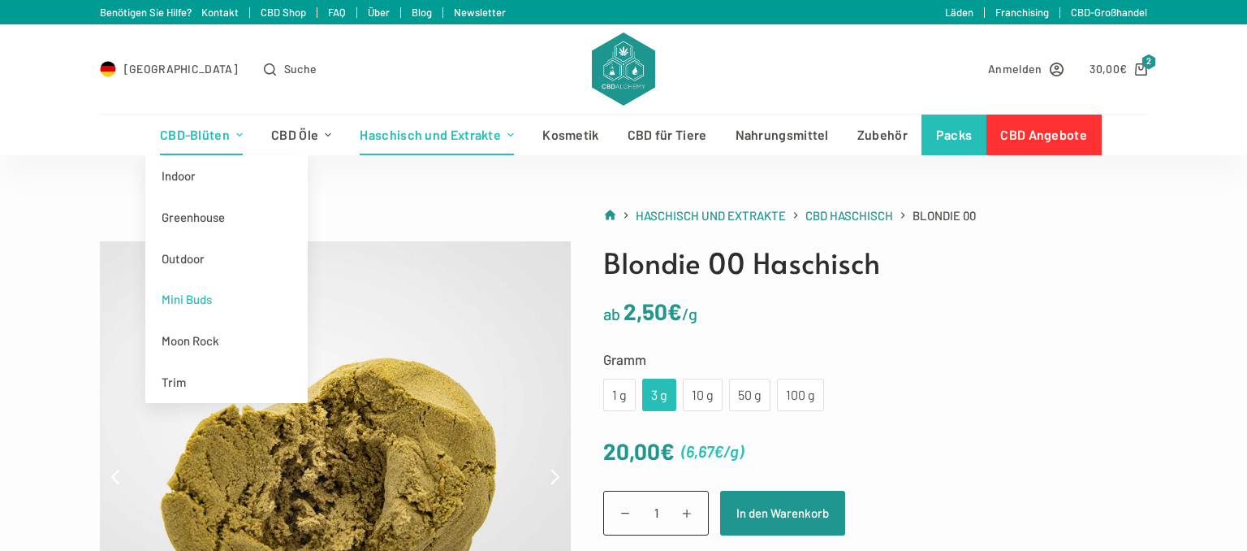
click at [186, 301] on link "Mini Buds" at bounding box center [226, 299] width 162 height 41
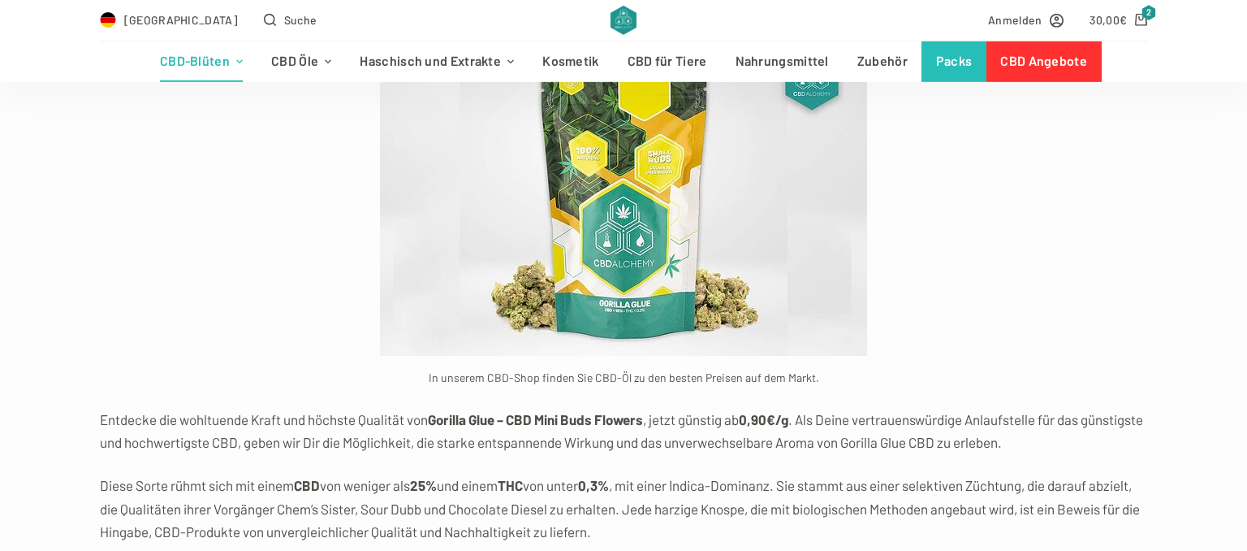
scroll to position [3086, 0]
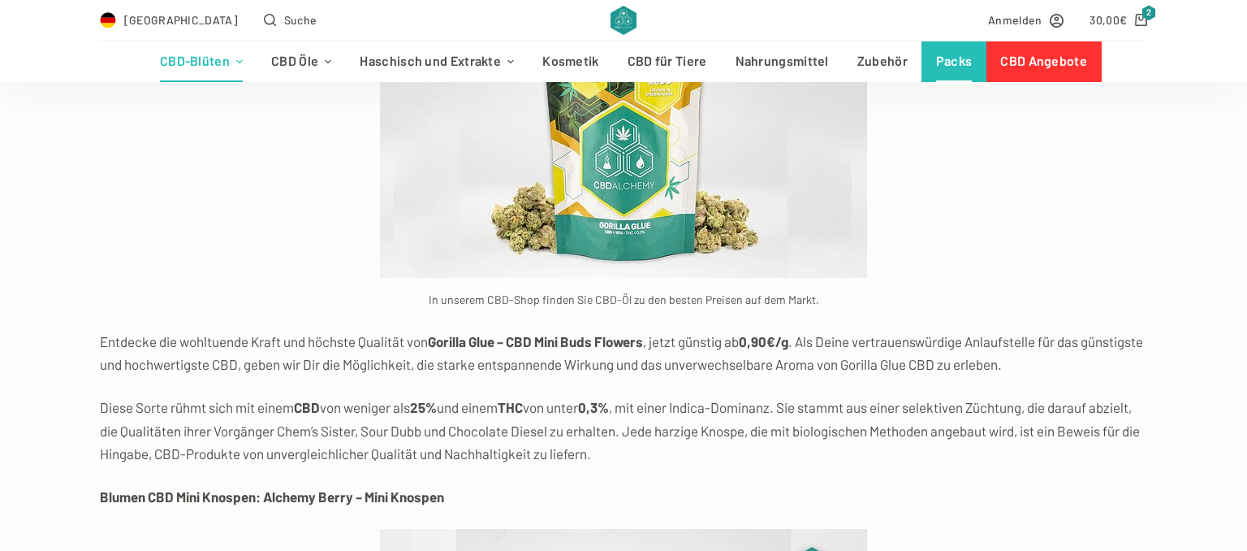
click at [948, 57] on link "Packs" at bounding box center [954, 61] width 65 height 41
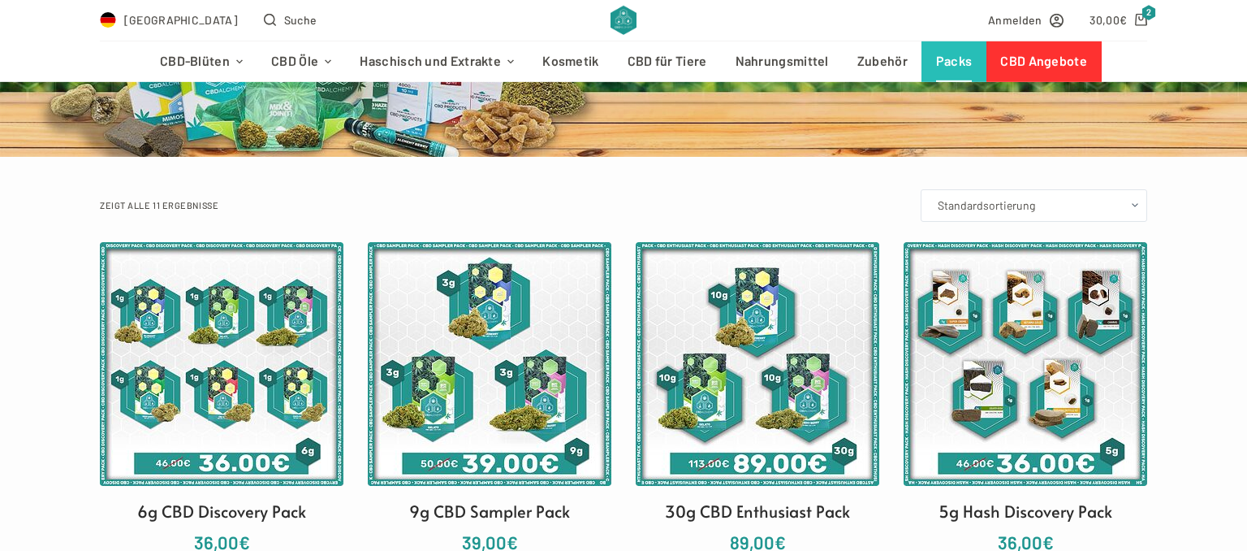
scroll to position [257, 0]
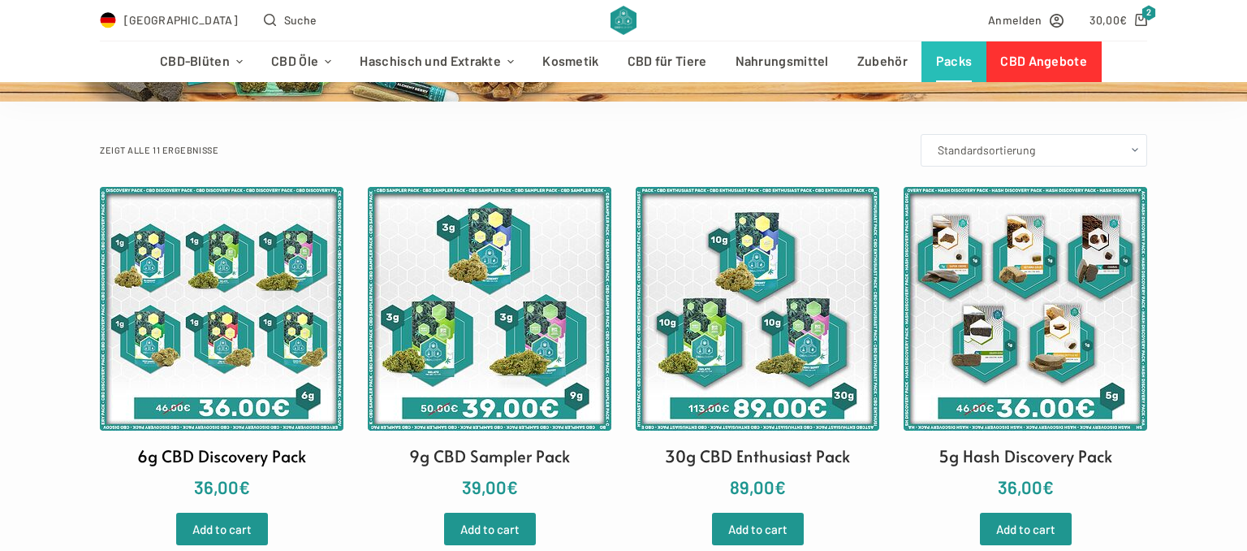
click at [227, 320] on img at bounding box center [222, 309] width 244 height 244
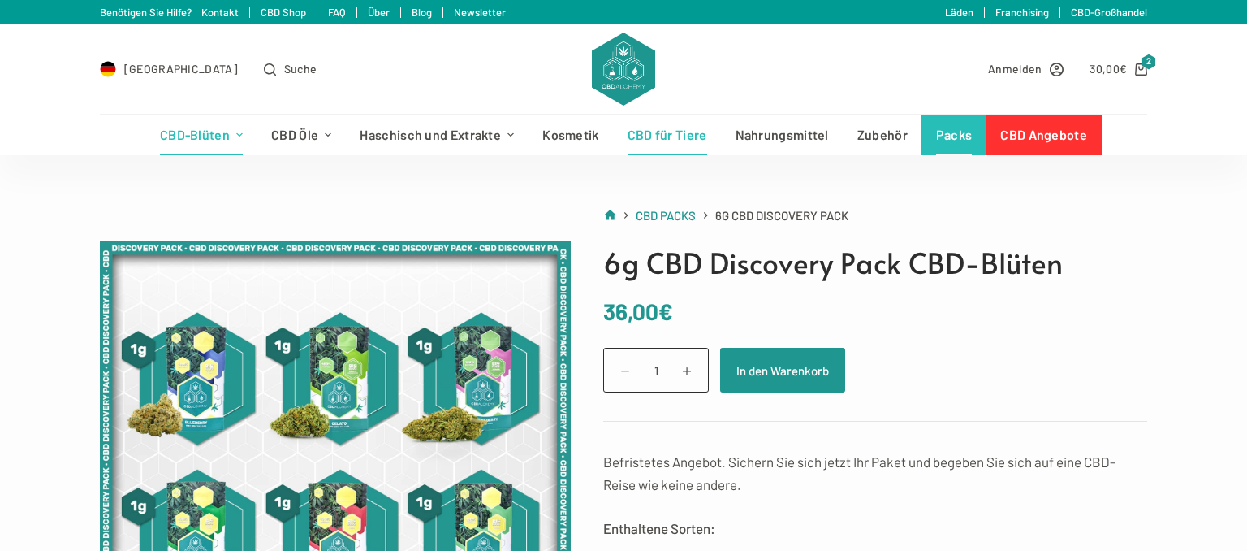
click at [662, 141] on link "CBD für Tiere" at bounding box center [667, 134] width 108 height 41
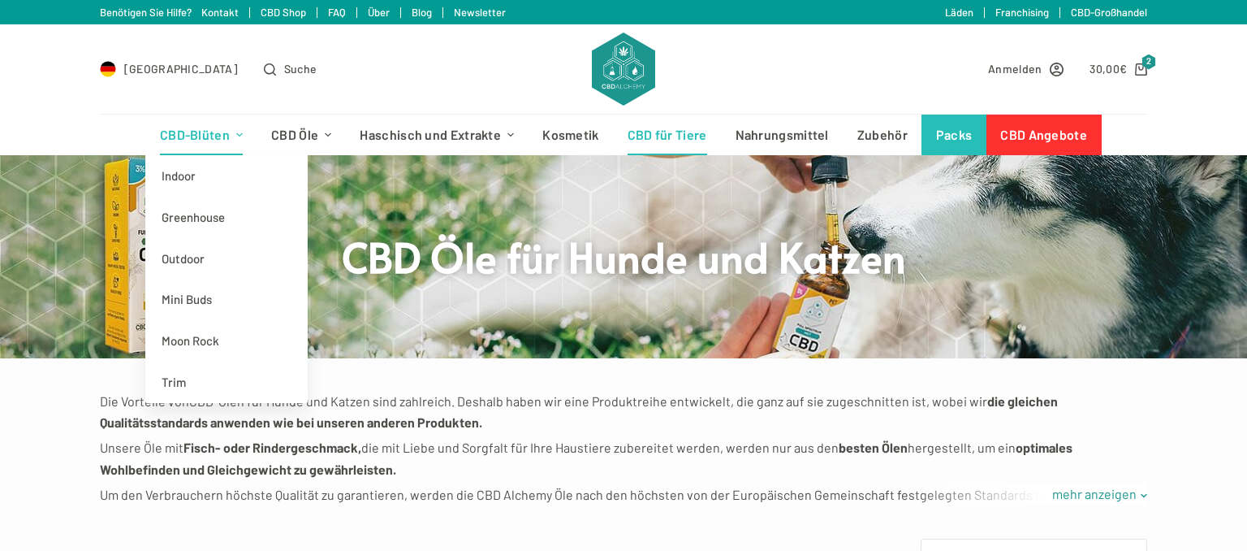
click at [235, 136] on link "CBD-Blüten" at bounding box center [200, 134] width 111 height 41
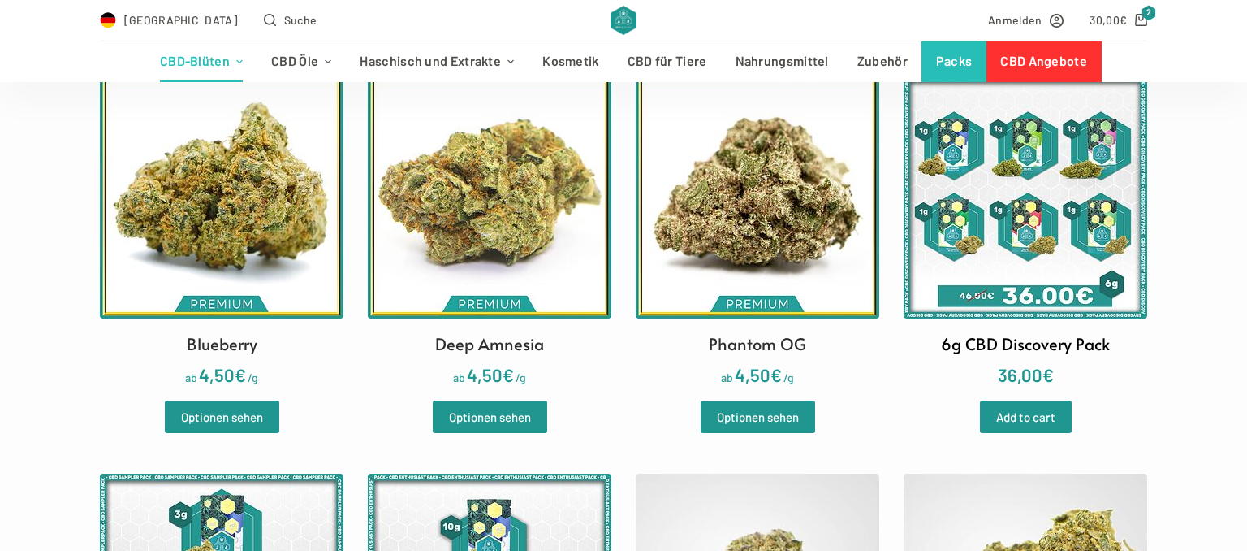
scroll to position [514, 0]
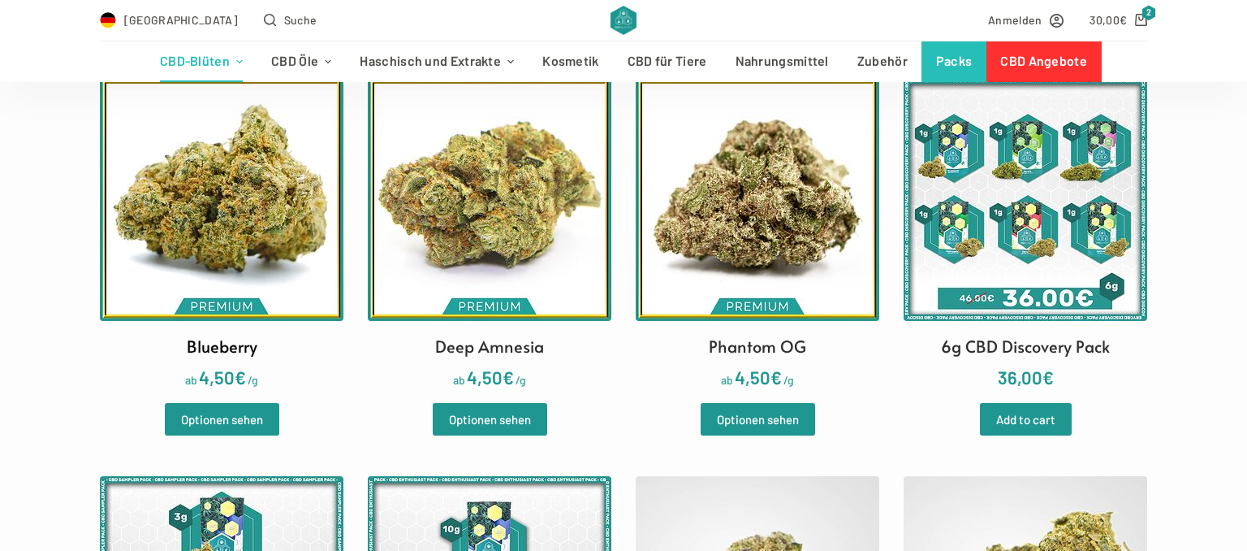
click at [265, 188] on img at bounding box center [222, 199] width 244 height 244
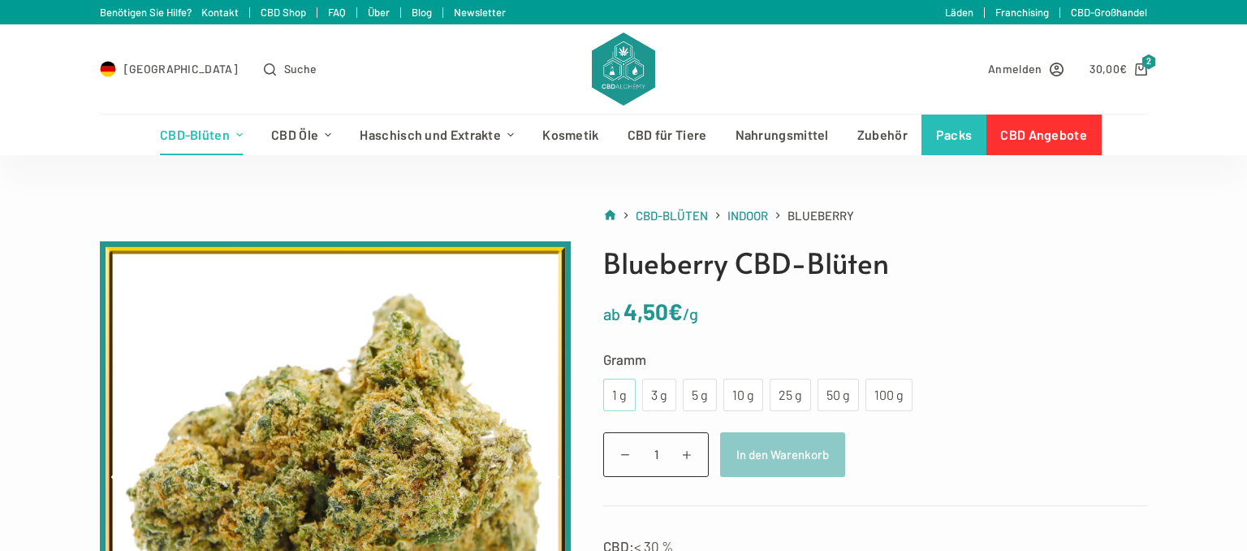
click at [617, 391] on div "1 g" at bounding box center [619, 394] width 13 height 21
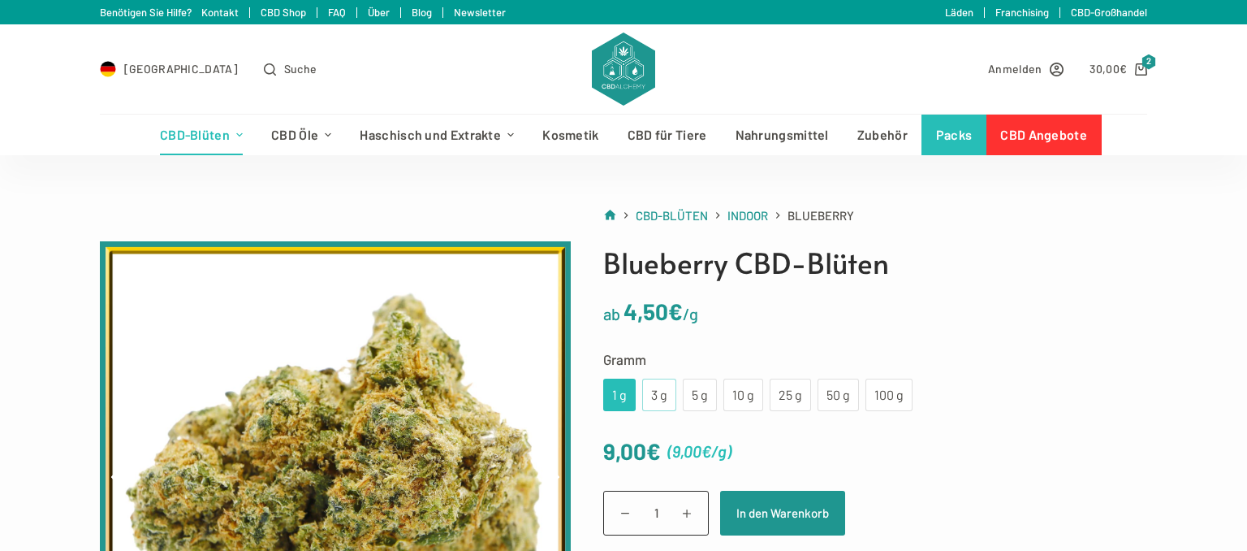
click at [654, 391] on div "3 g" at bounding box center [659, 394] width 15 height 21
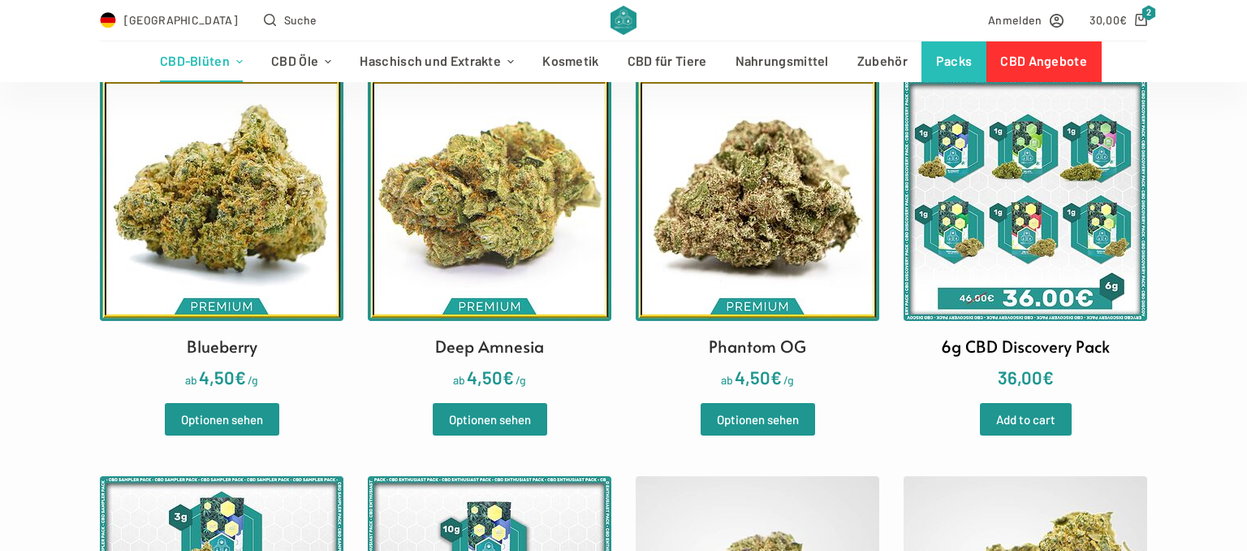
scroll to position [514, 0]
click at [987, 248] on img at bounding box center [1026, 199] width 244 height 244
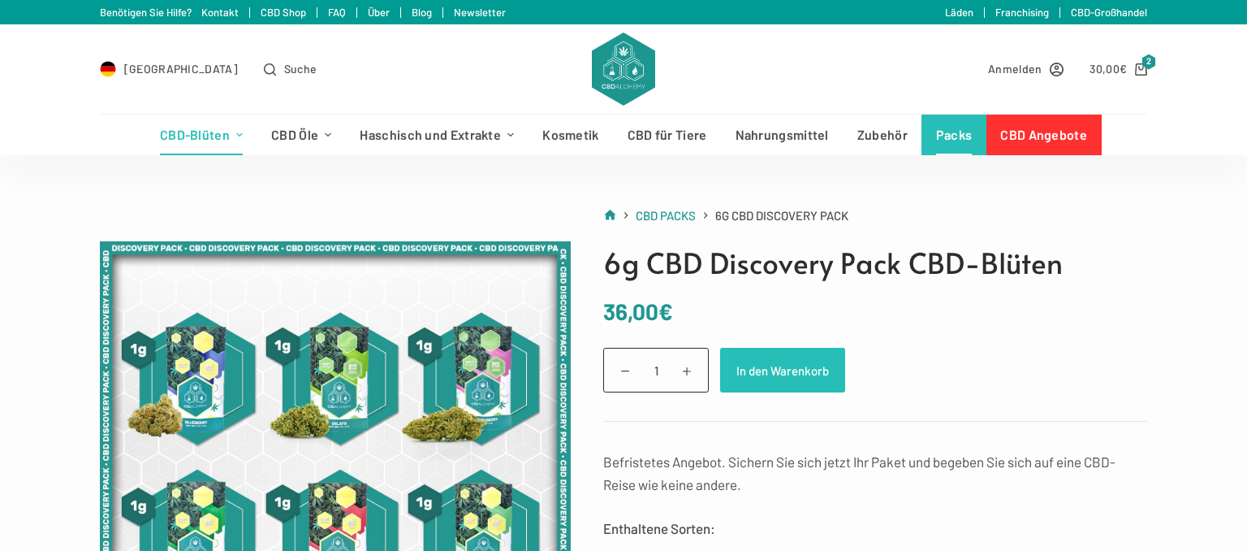
click at [771, 365] on button "In den Warenkorb" at bounding box center [782, 370] width 125 height 45
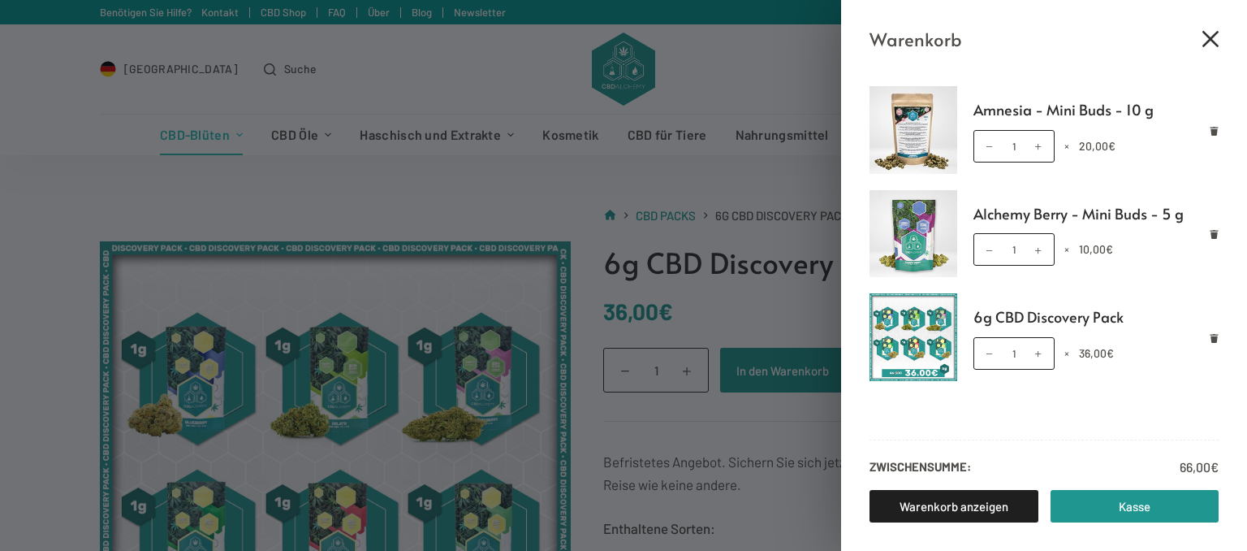
click at [1208, 41] on icon "Close cart drawer" at bounding box center [1211, 39] width 16 height 16
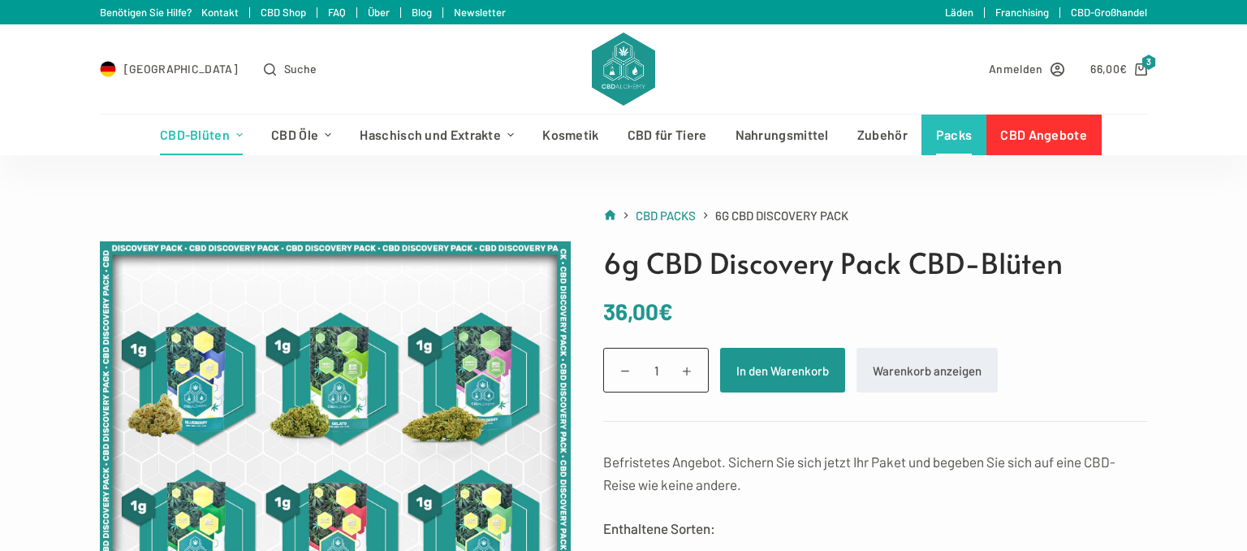
click at [944, 140] on link "Packs" at bounding box center [954, 134] width 65 height 41
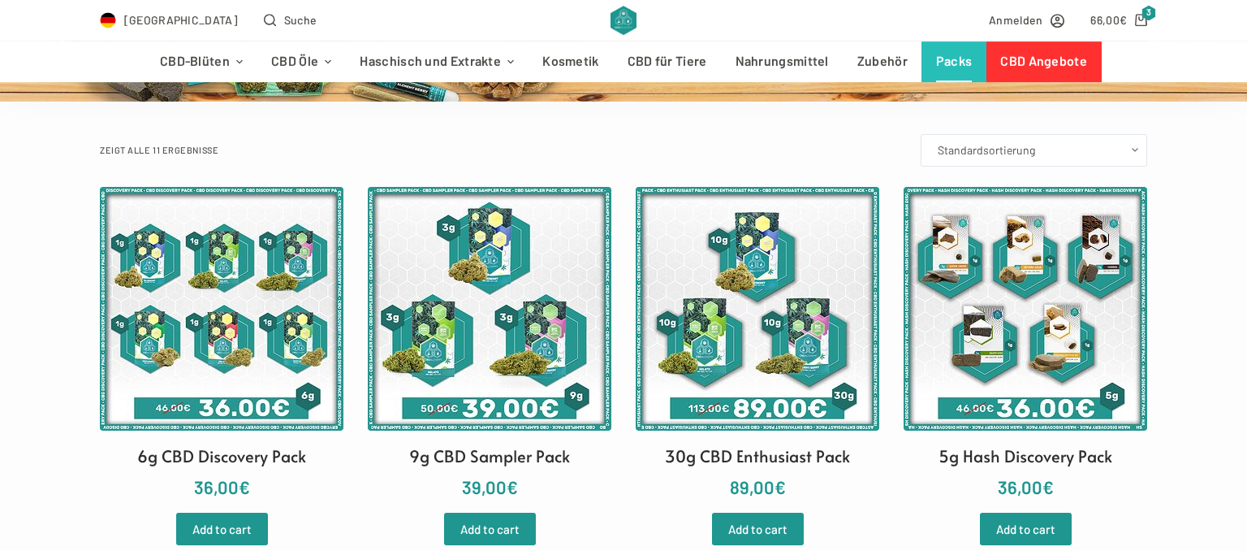
scroll to position [343, 0]
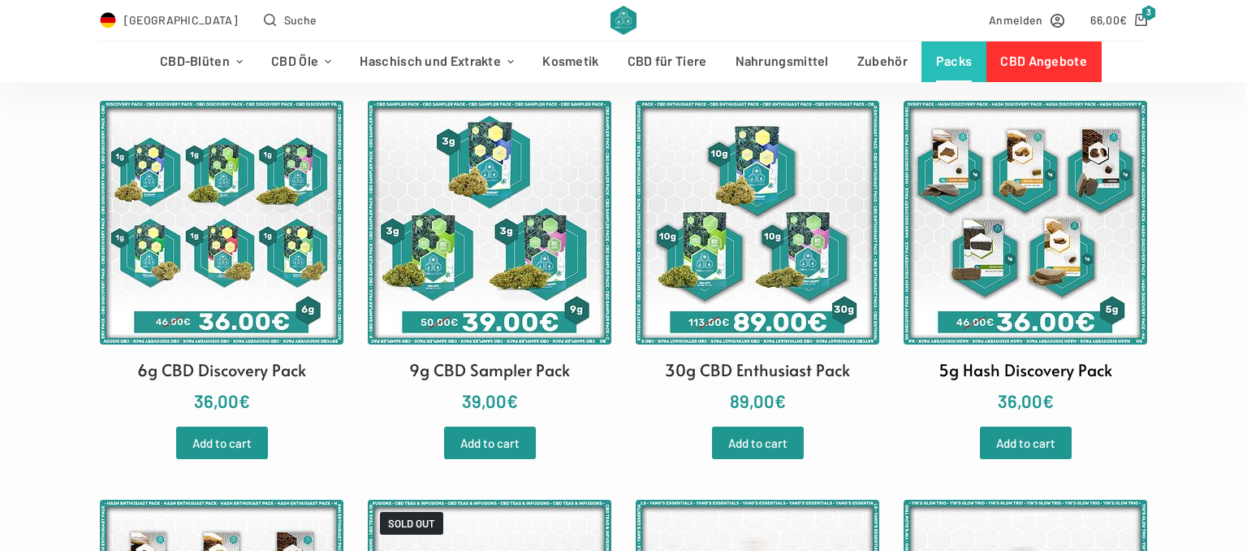
click at [1051, 222] on img at bounding box center [1026, 223] width 244 height 244
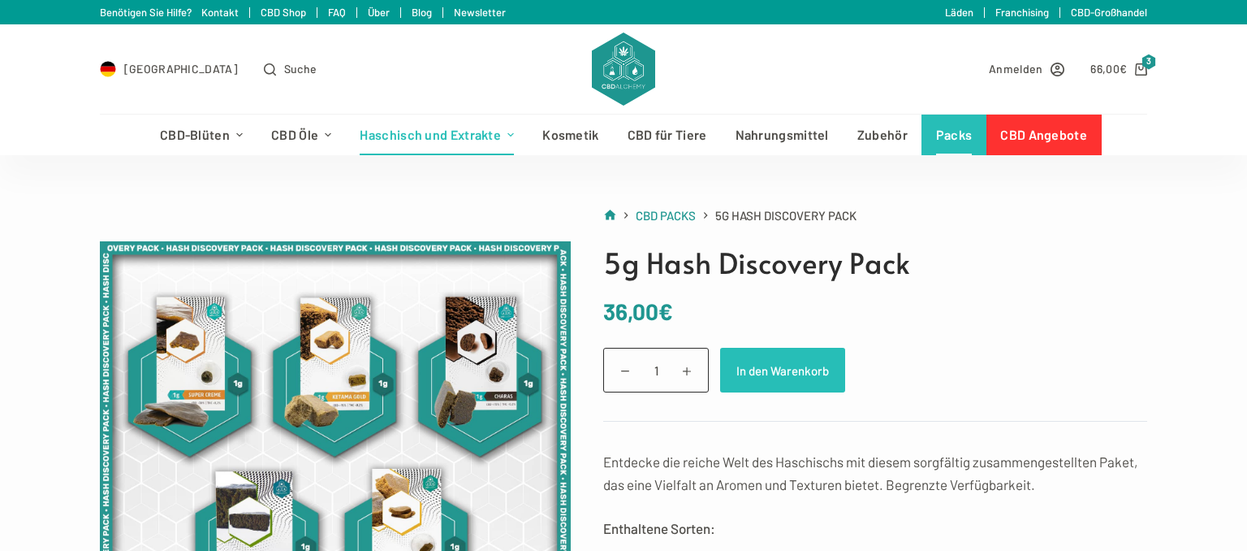
click at [766, 371] on button "In den Warenkorb" at bounding box center [782, 370] width 125 height 45
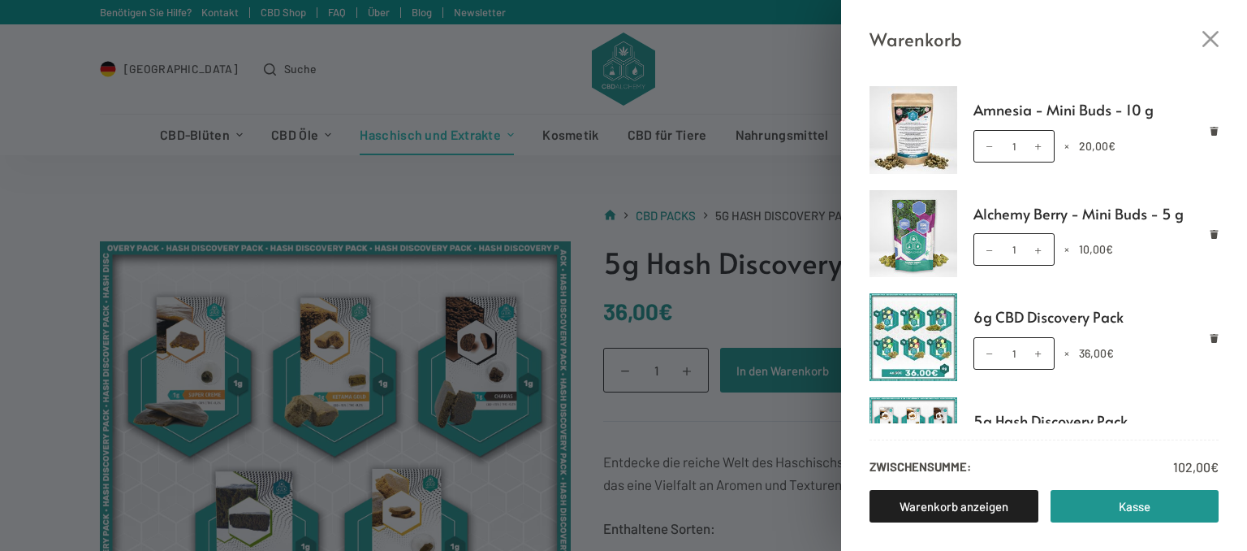
click at [1212, 28] on div "Warenkorb" at bounding box center [1044, 27] width 406 height 54
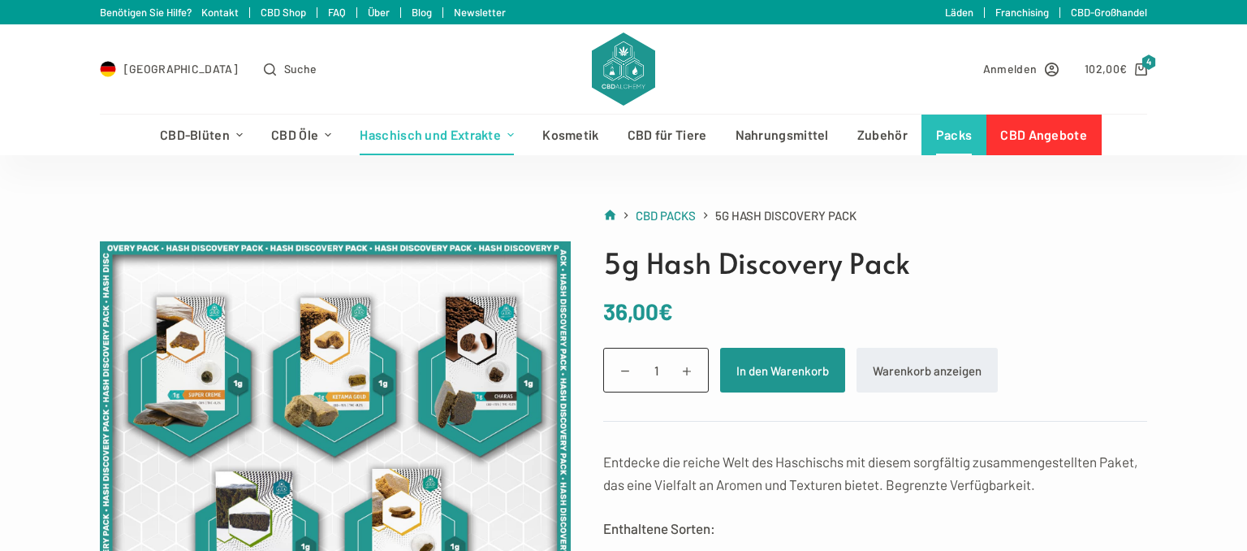
click at [947, 131] on link "Packs" at bounding box center [954, 134] width 65 height 41
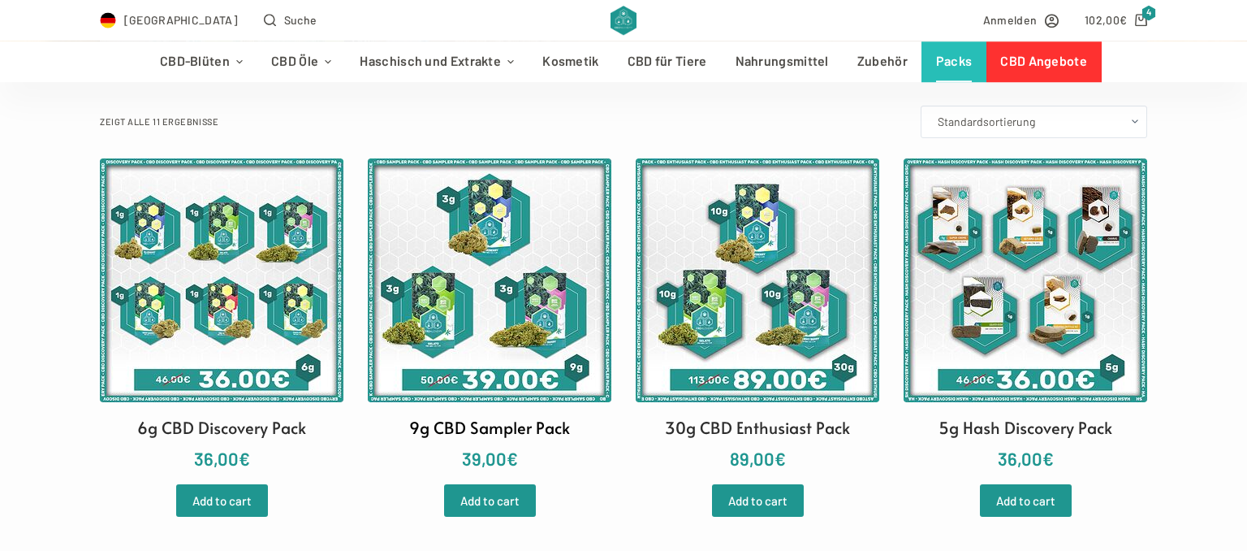
scroll to position [257, 0]
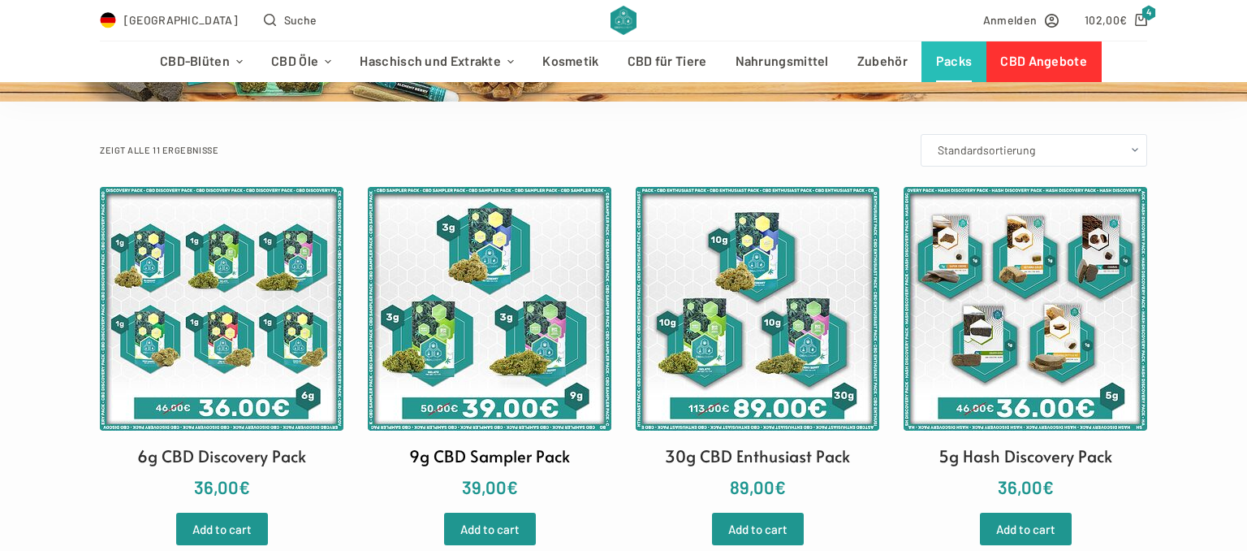
click at [460, 348] on img at bounding box center [490, 309] width 244 height 244
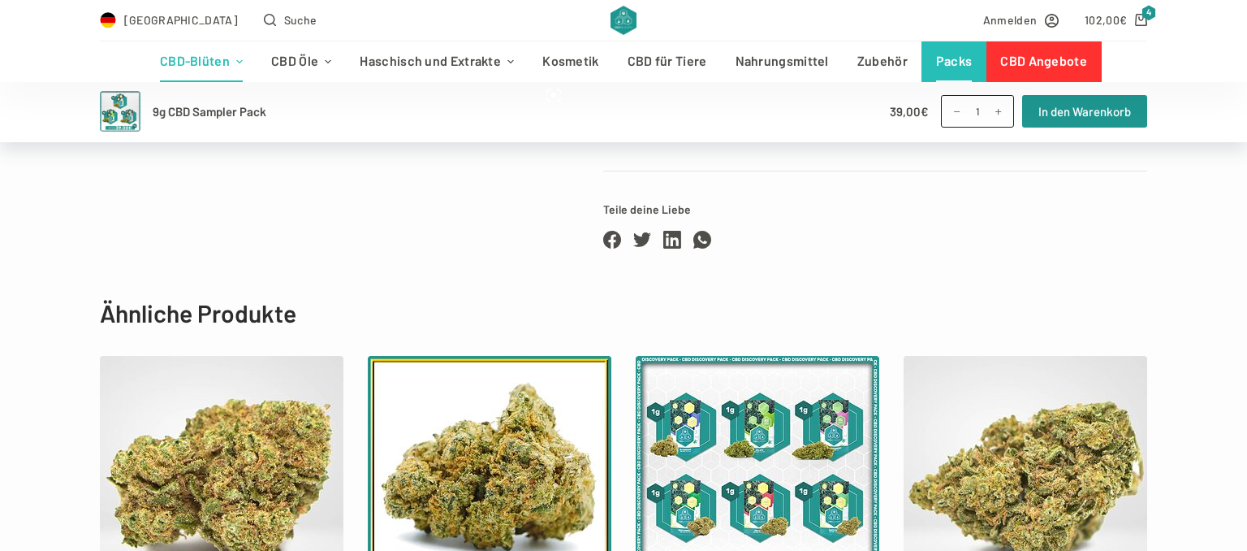
scroll to position [857, 0]
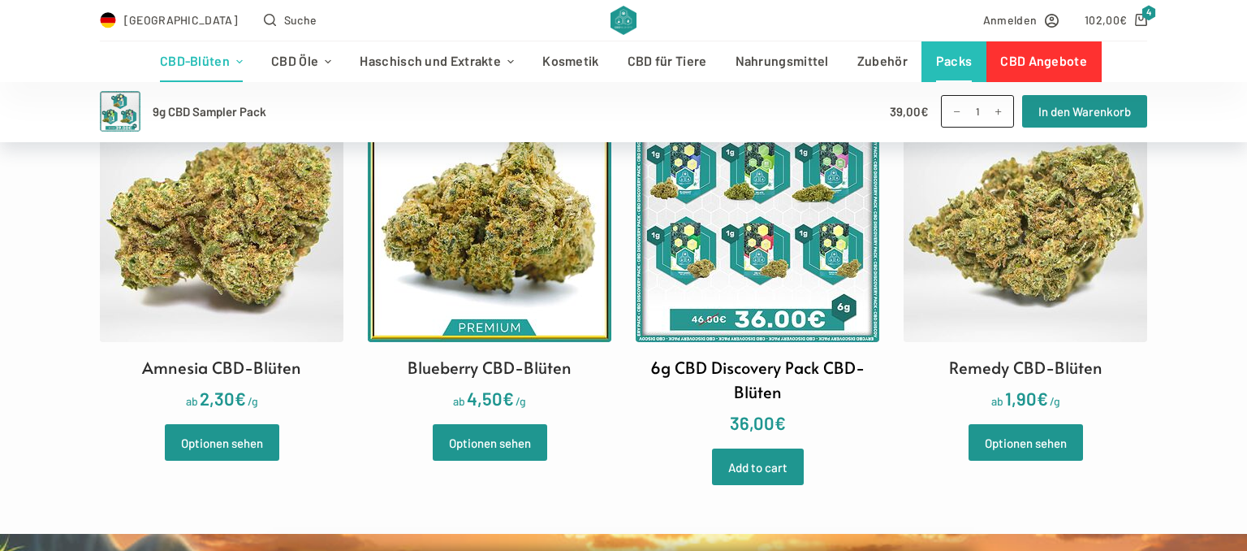
click at [739, 279] on img at bounding box center [758, 220] width 244 height 244
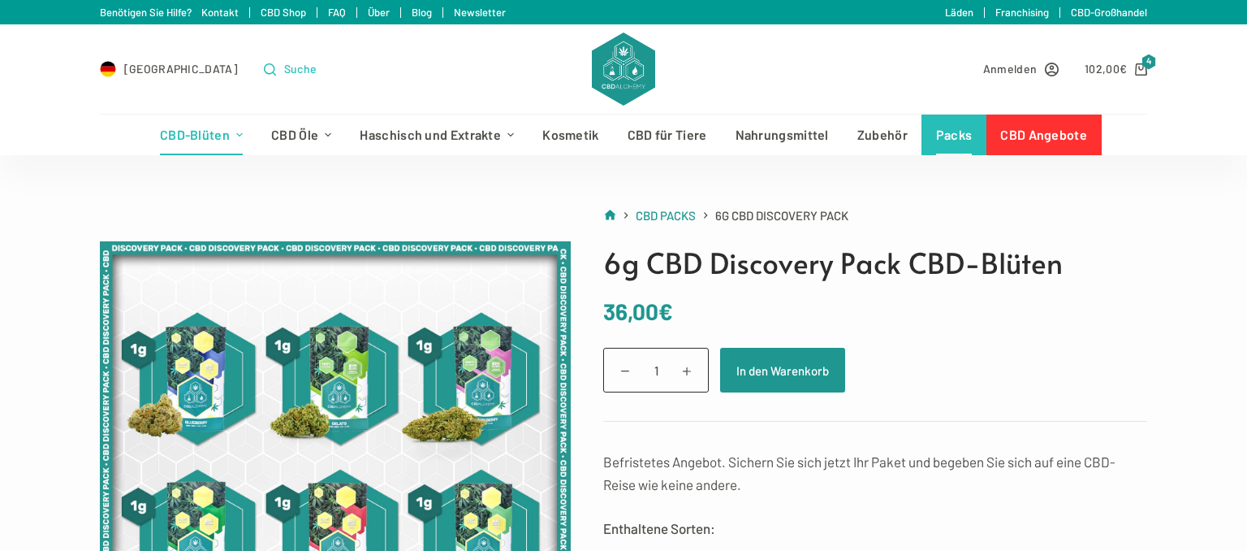
click at [284, 71] on span "Suche" at bounding box center [300, 68] width 33 height 19
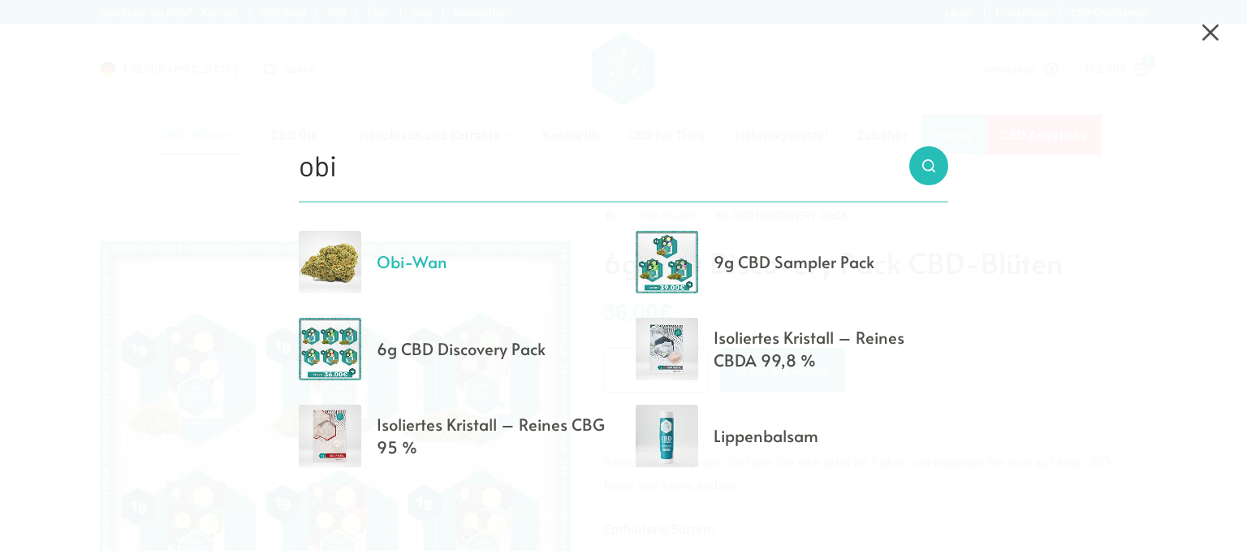
type input "obi"
click at [412, 261] on span "Obi-Wan" at bounding box center [412, 261] width 71 height 23
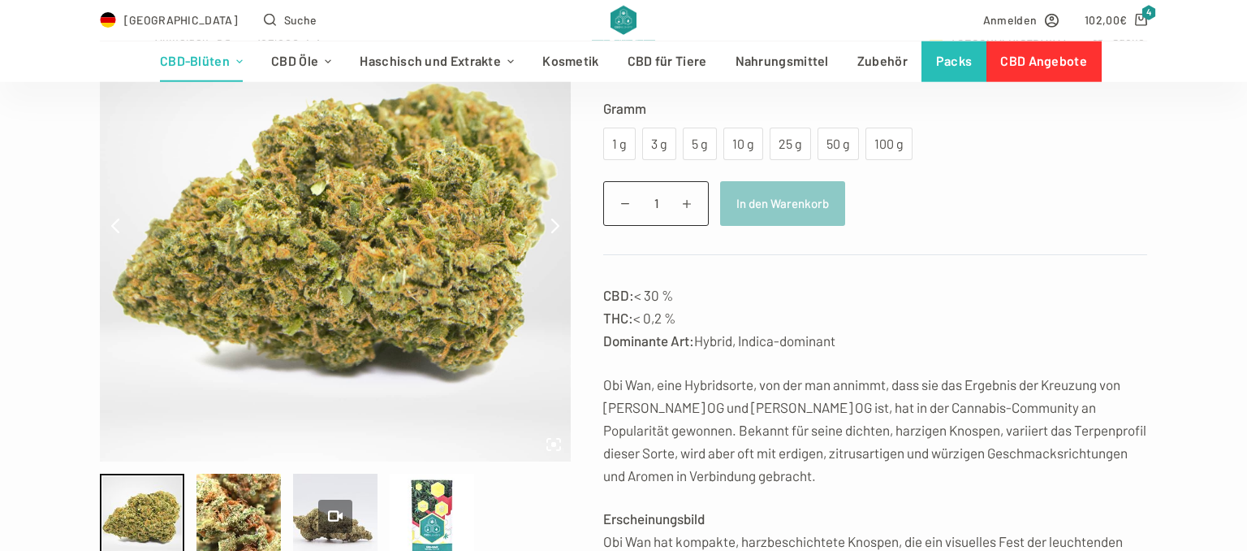
scroll to position [171, 0]
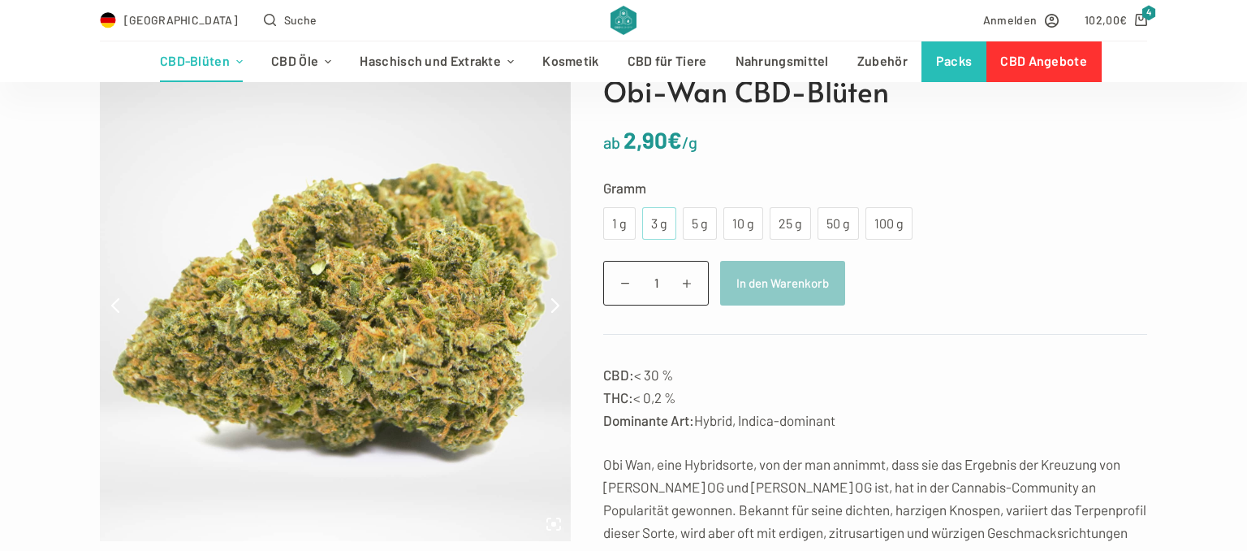
click at [652, 213] on div "3 g" at bounding box center [659, 223] width 34 height 32
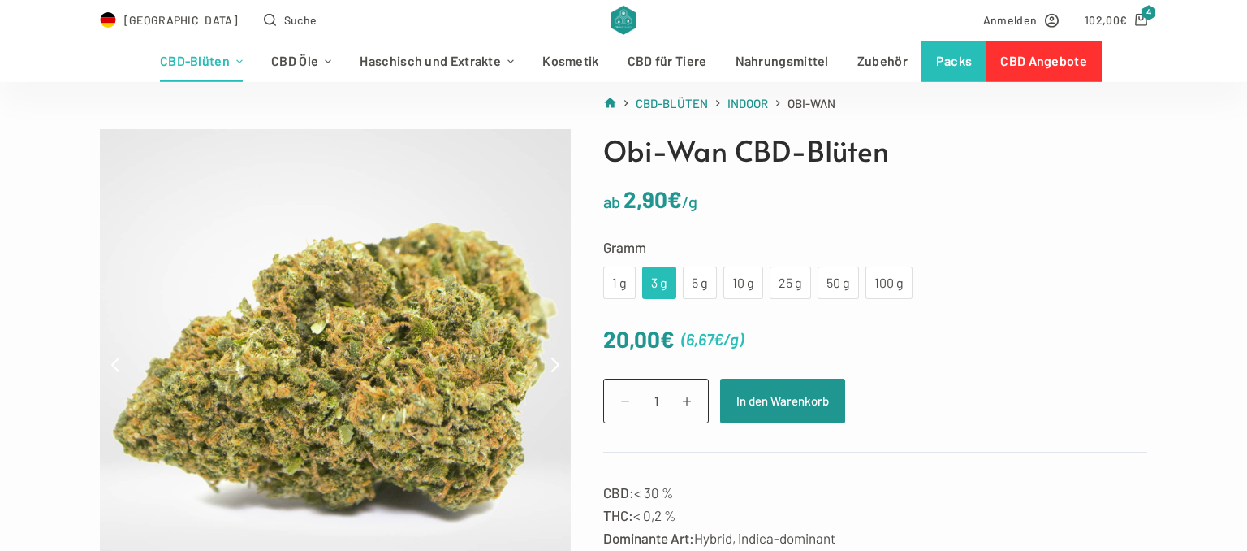
scroll to position [85, 0]
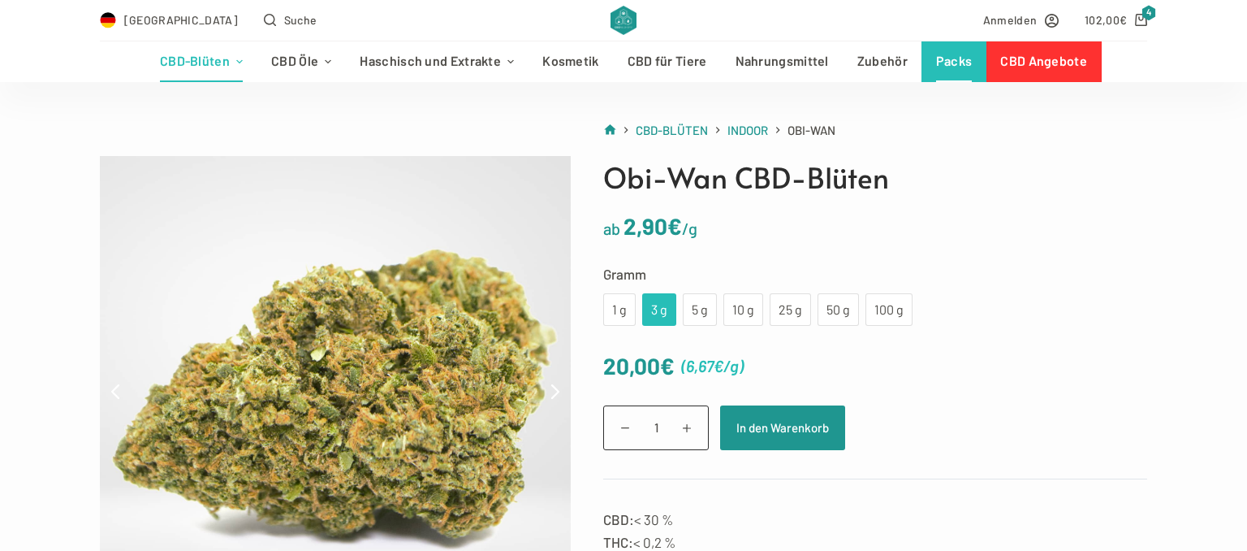
click at [956, 70] on link "Packs" at bounding box center [954, 61] width 65 height 41
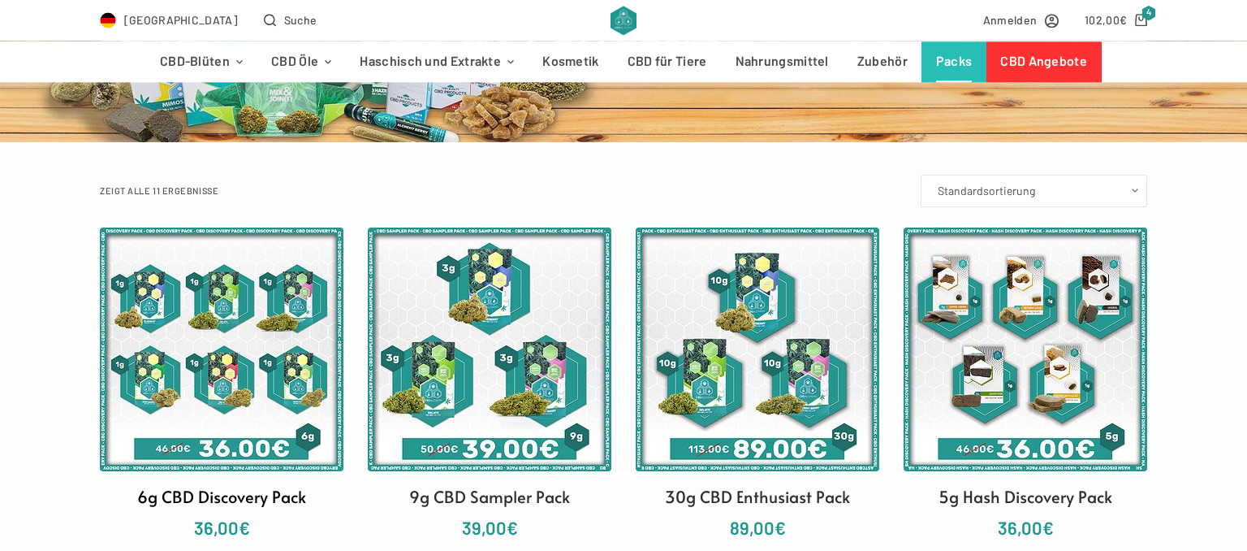
scroll to position [257, 0]
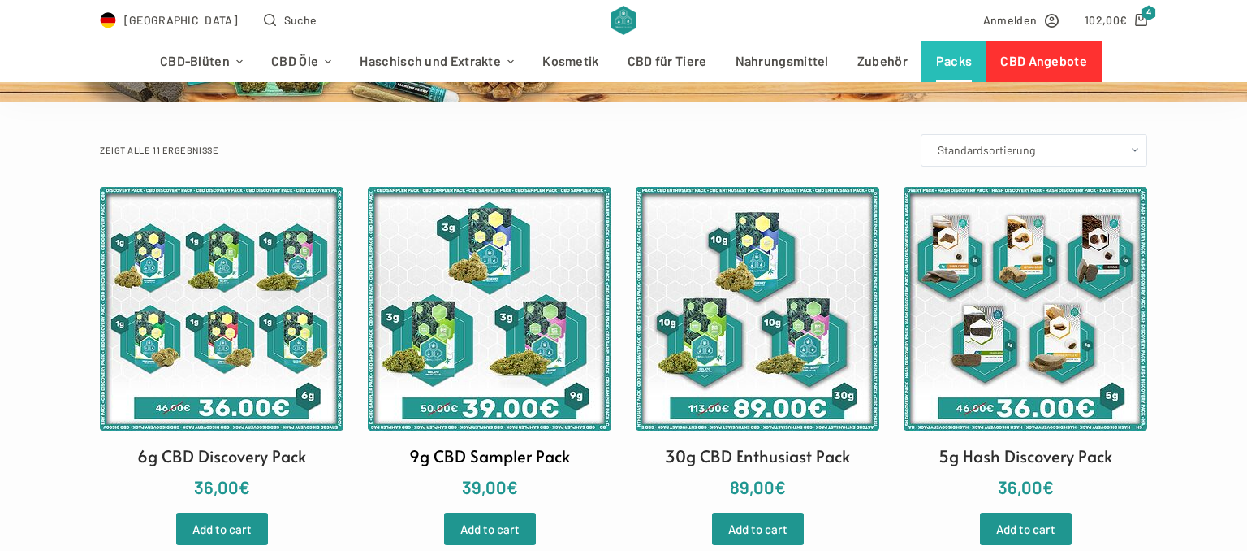
click at [499, 293] on img at bounding box center [490, 309] width 244 height 244
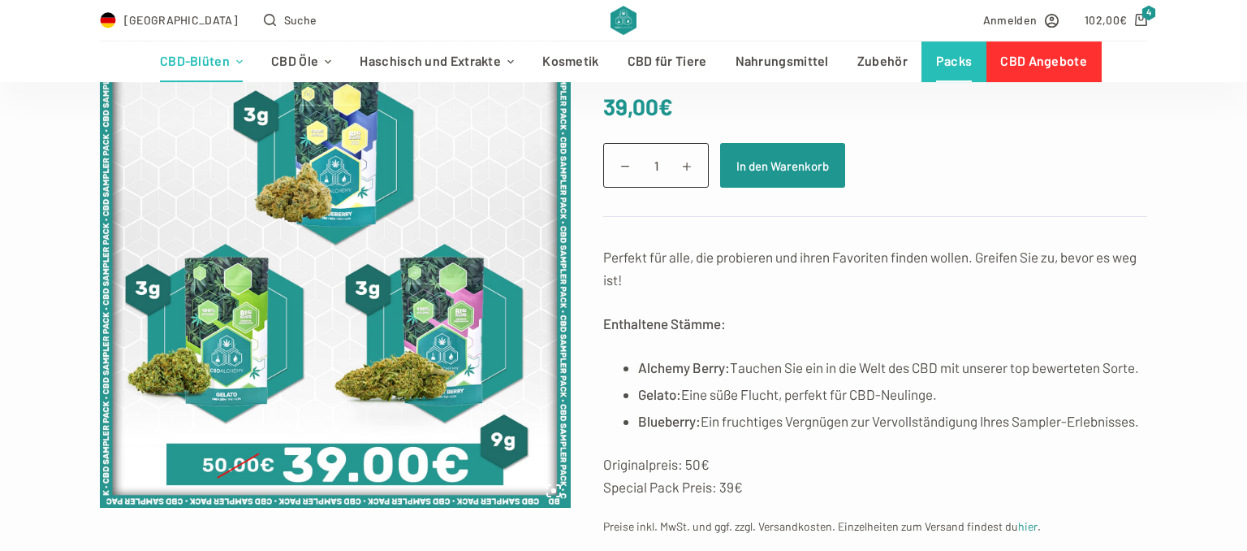
scroll to position [171, 0]
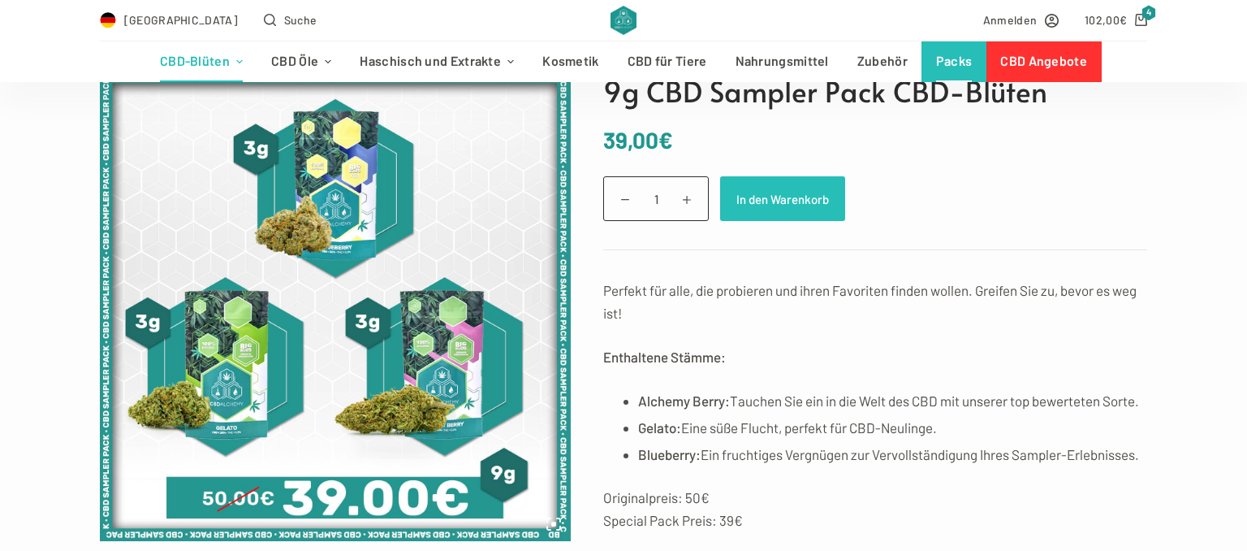
click at [788, 195] on button "In den Warenkorb" at bounding box center [782, 198] width 125 height 45
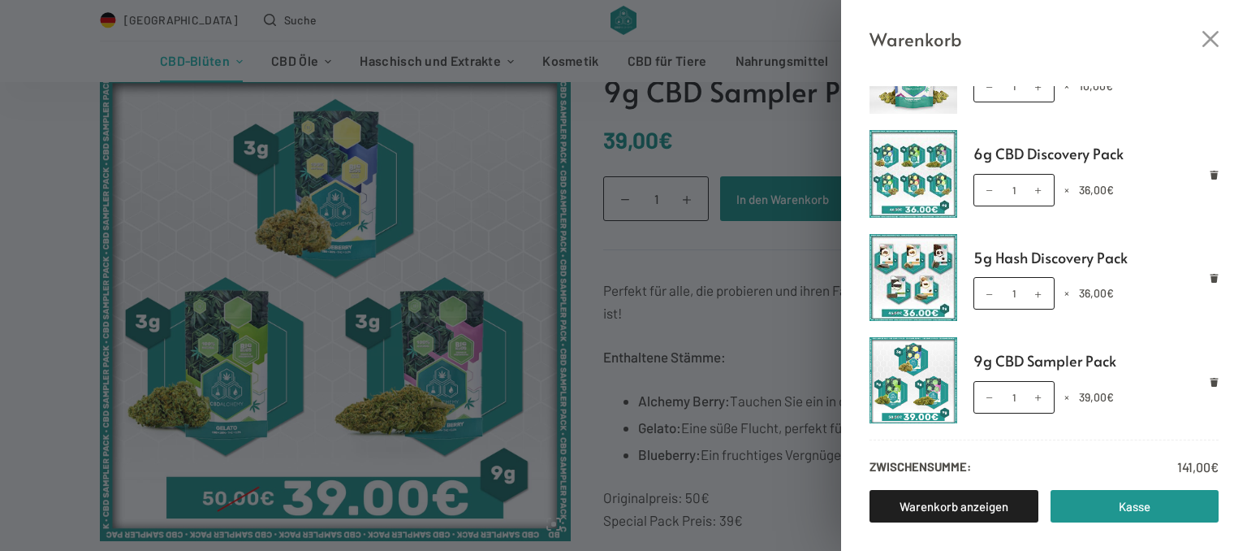
scroll to position [165, 0]
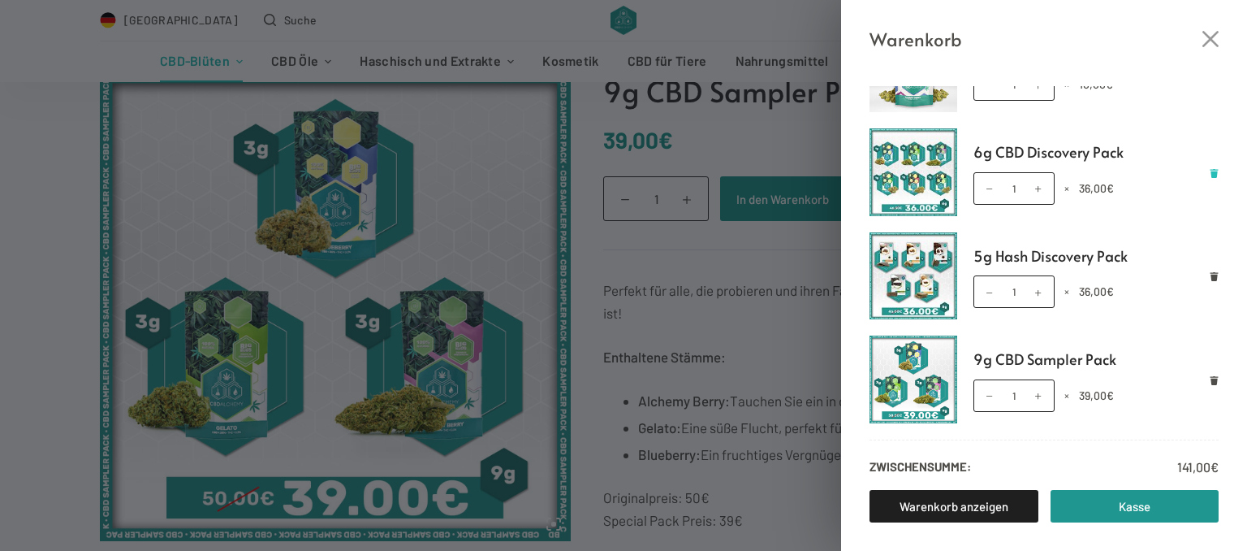
click at [1216, 171] on icon "Remove 6g CBD Discovery Pack from cart" at bounding box center [1215, 173] width 8 height 9
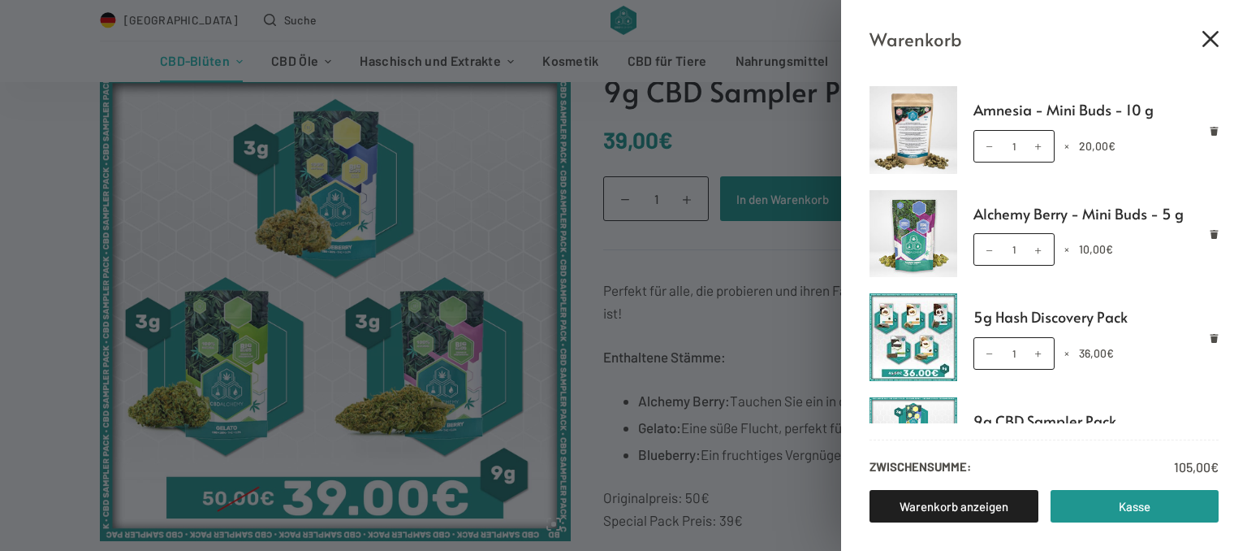
click at [1210, 40] on icon "Close cart drawer" at bounding box center [1211, 39] width 16 height 16
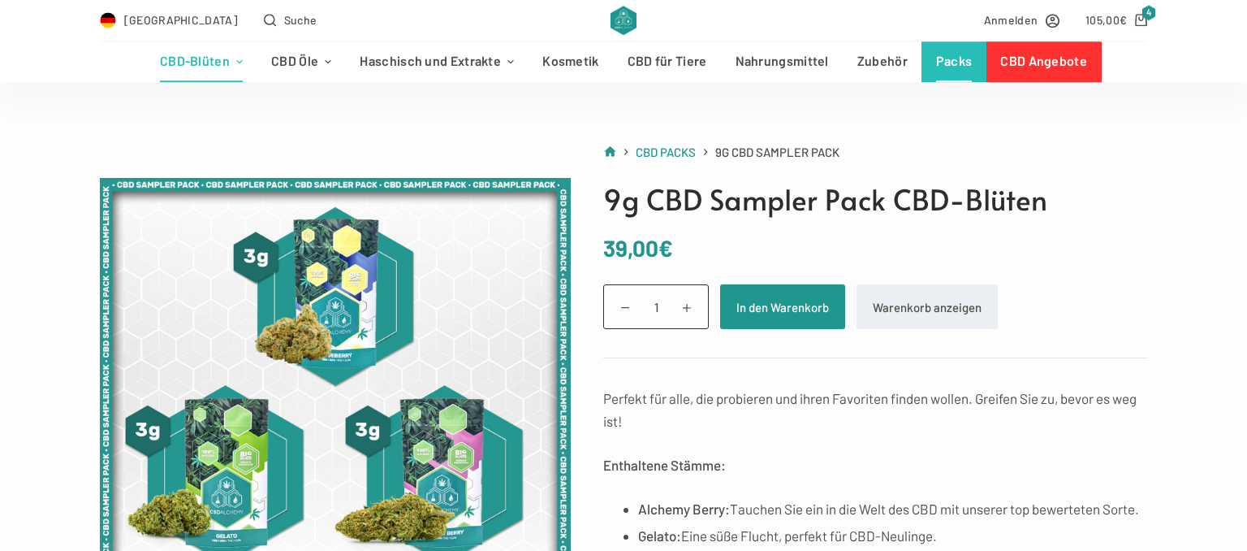
scroll to position [0, 0]
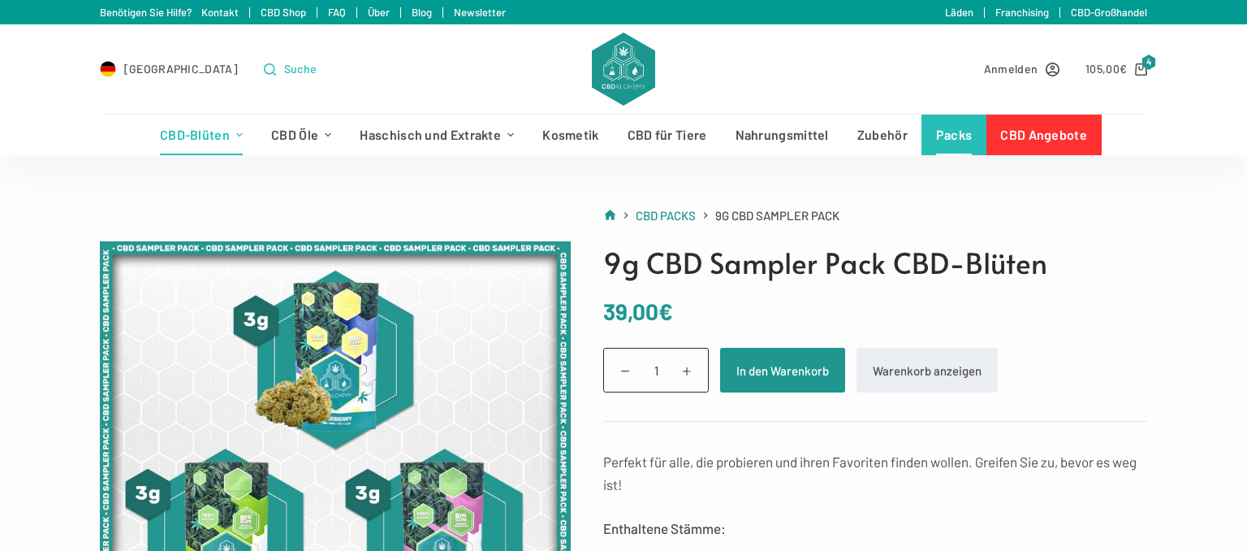
click at [284, 71] on span "Suche" at bounding box center [300, 68] width 33 height 19
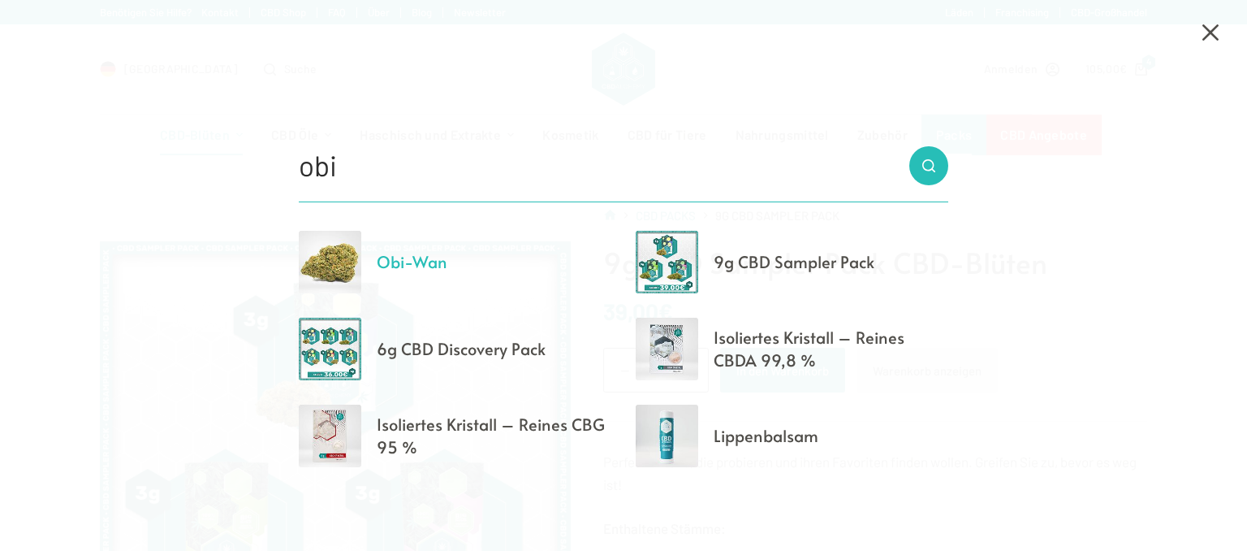
type input "obi"
click at [424, 263] on span "Obi-Wan" at bounding box center [412, 261] width 71 height 23
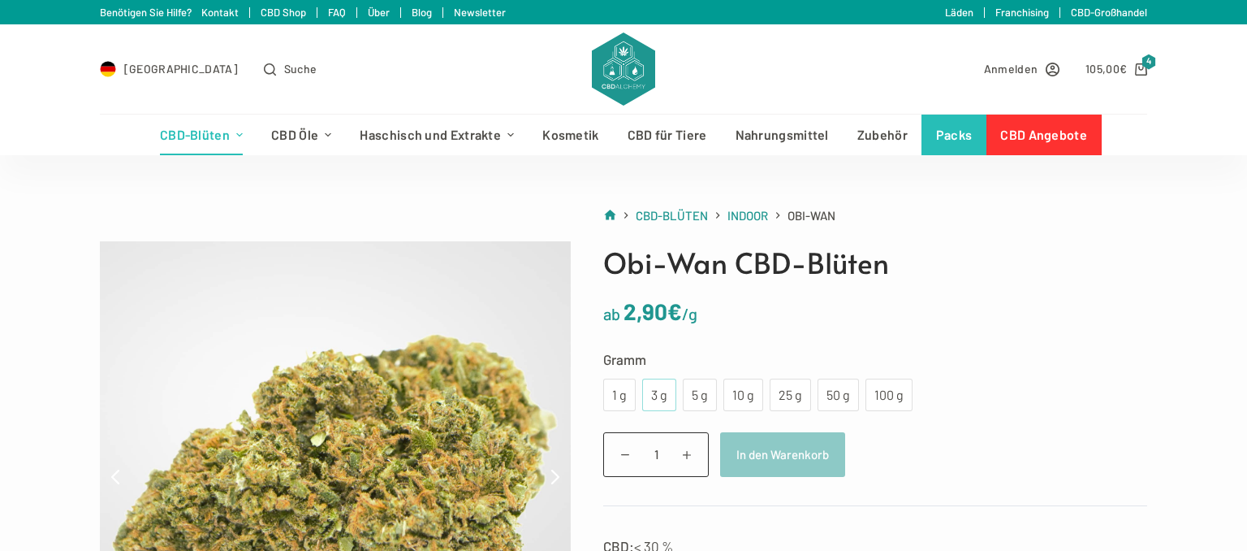
click at [658, 394] on div "3 g" at bounding box center [659, 394] width 15 height 21
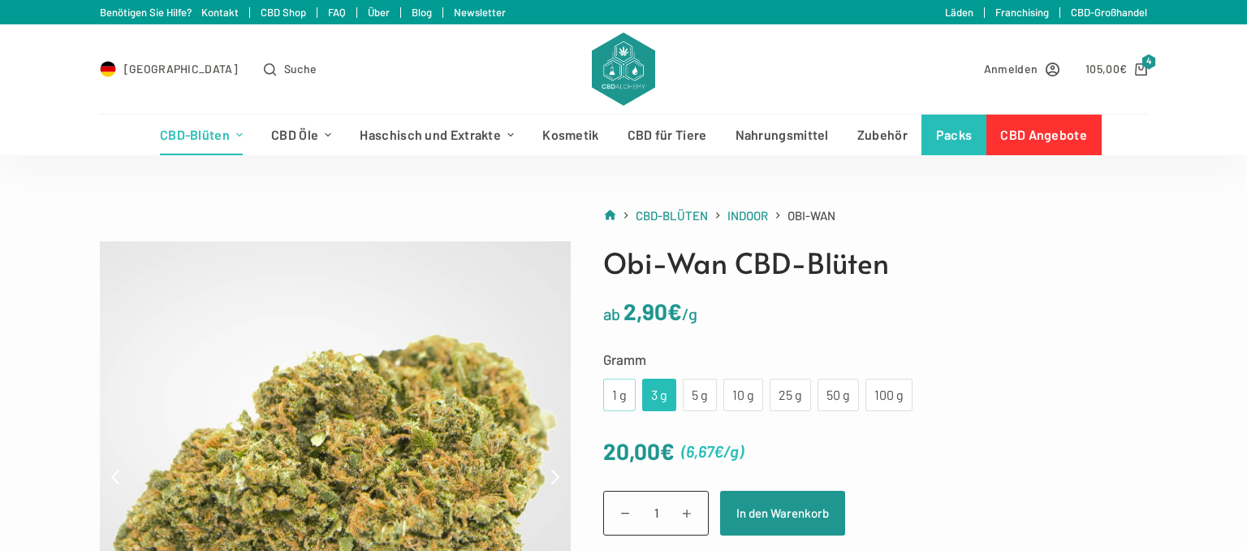
click at [624, 392] on div "1 g" at bounding box center [619, 394] width 13 height 21
click at [654, 394] on div "3 g" at bounding box center [659, 394] width 15 height 21
click at [700, 398] on div "5 g" at bounding box center [700, 394] width 15 height 21
click at [735, 395] on div "10 g" at bounding box center [743, 394] width 20 height 21
click at [622, 391] on div "1 g" at bounding box center [619, 394] width 13 height 21
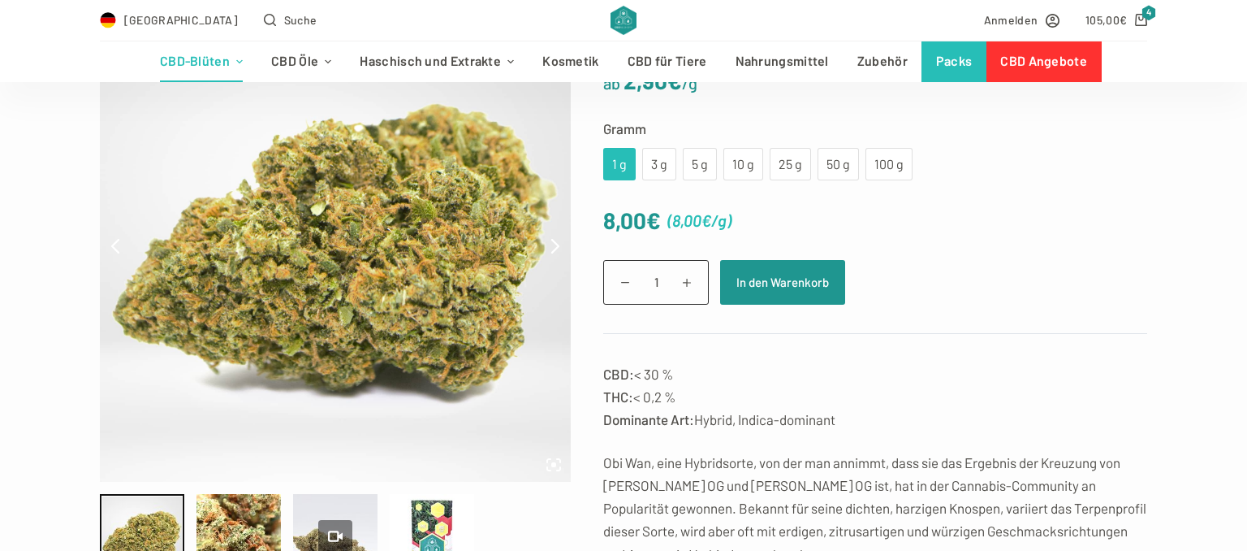
scroll to position [257, 0]
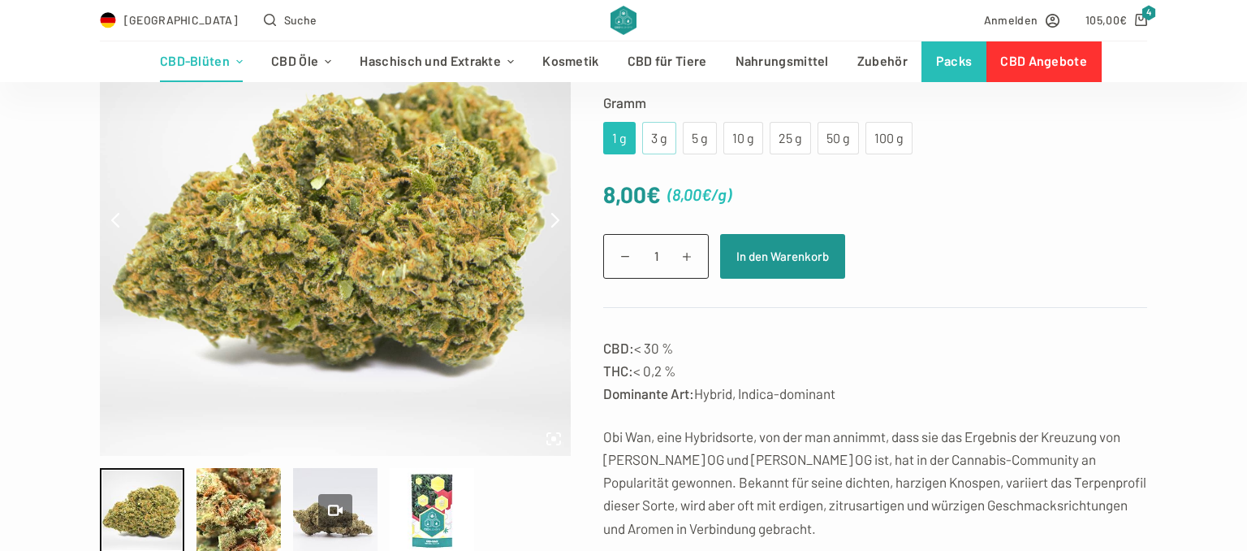
click at [667, 140] on div "3 g" at bounding box center [659, 138] width 34 height 32
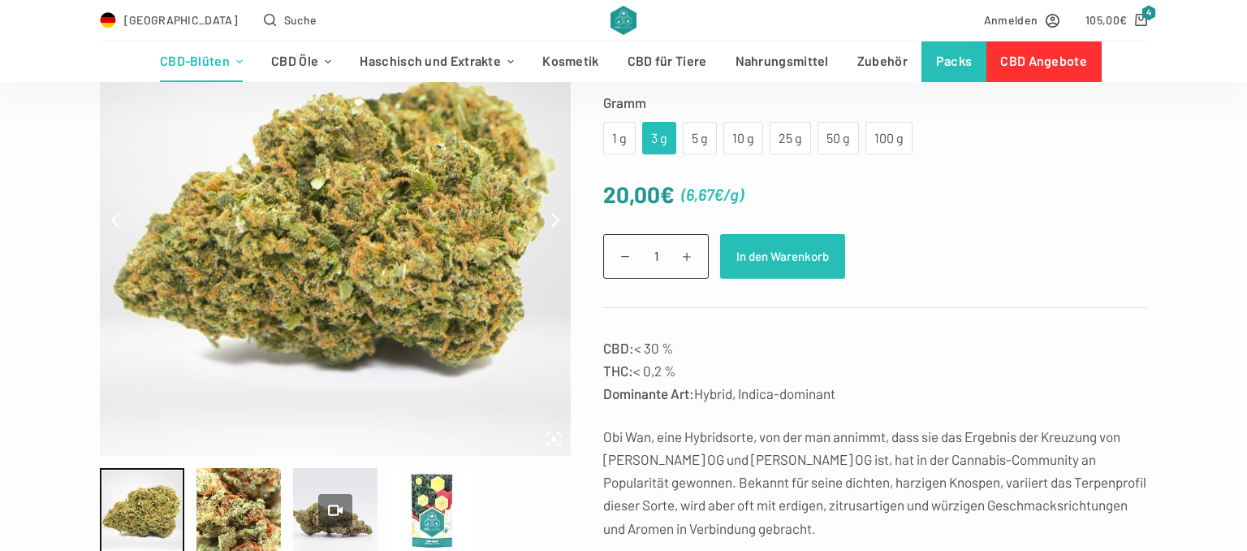
click at [784, 248] on button "In den Warenkorb" at bounding box center [782, 256] width 125 height 45
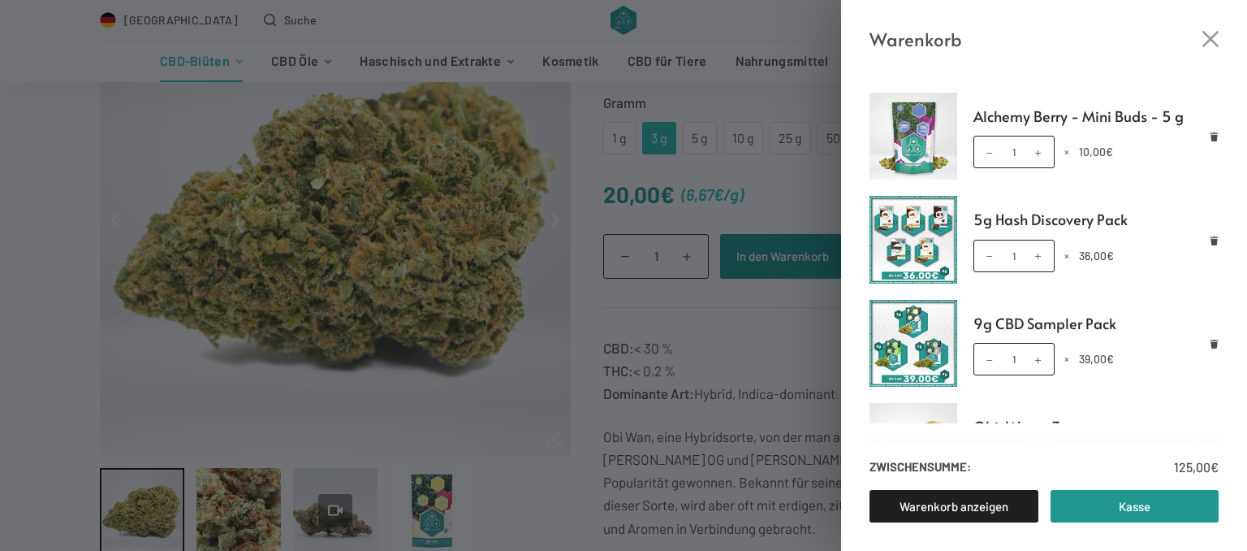
scroll to position [165, 0]
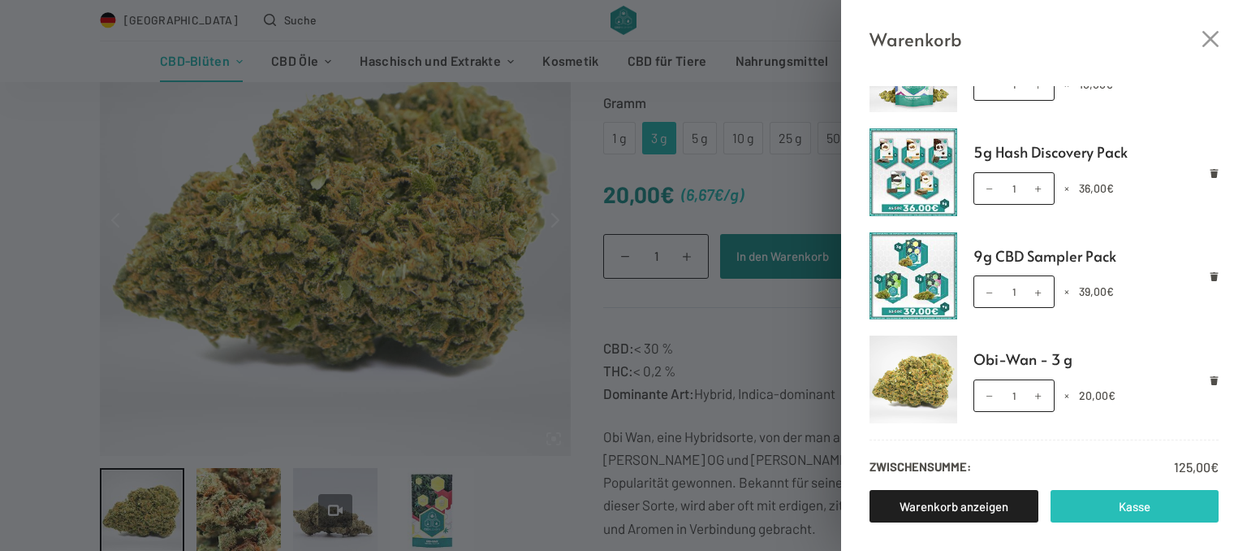
click at [1108, 499] on link "Kasse" at bounding box center [1135, 506] width 169 height 32
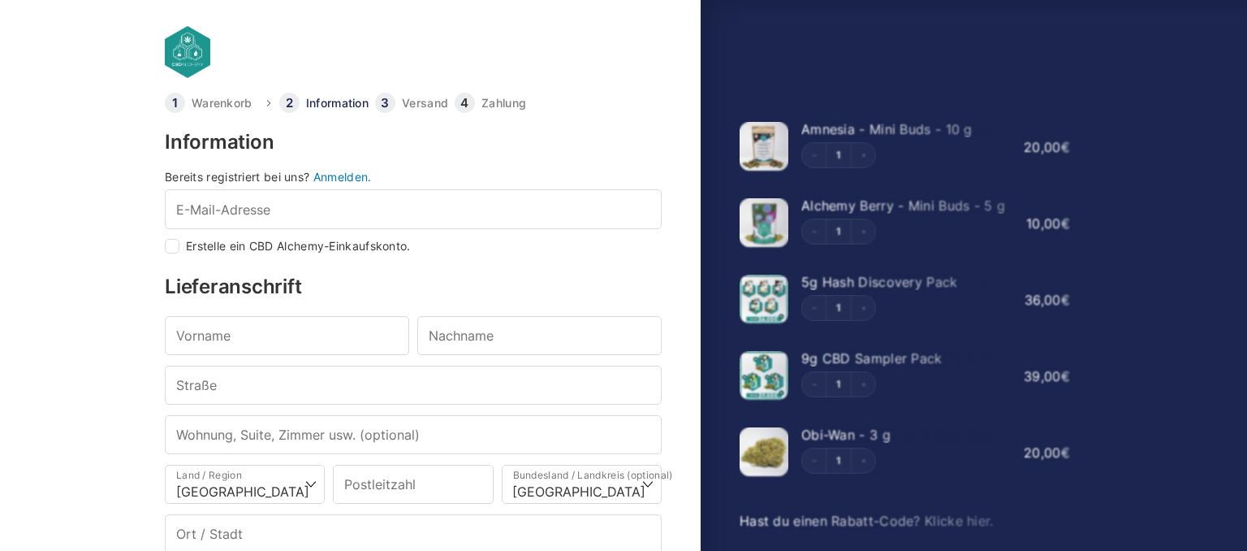
select select "DE-BE"
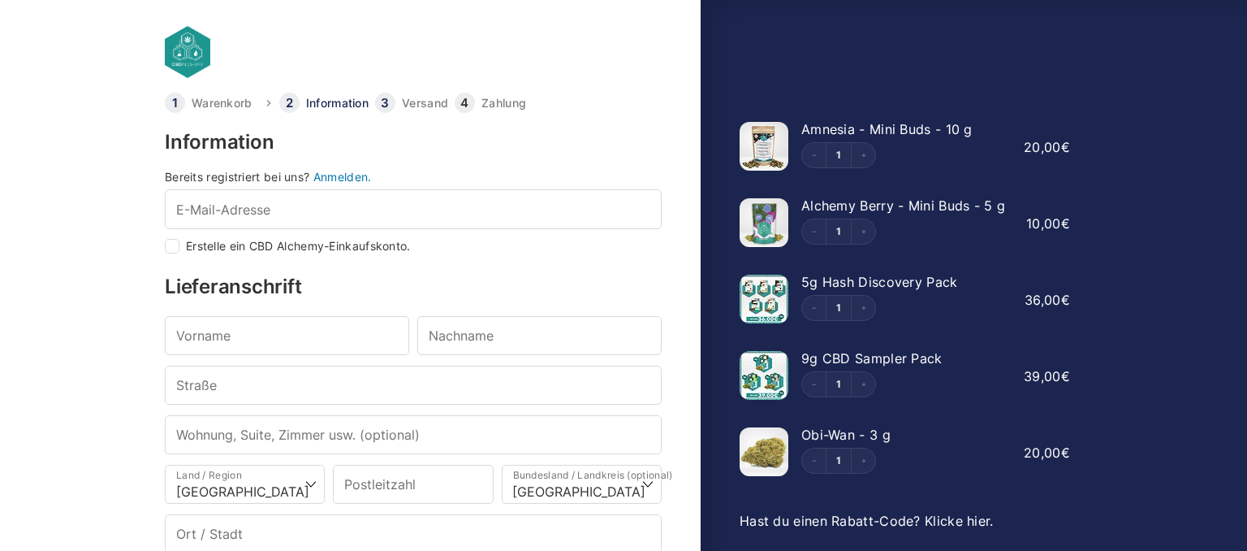
click at [1105, 499] on div at bounding box center [623, 499] width 1247 height 0
click at [827, 499] on div at bounding box center [623, 499] width 1247 height 0
click at [920, 499] on div at bounding box center [623, 499] width 1247 height 0
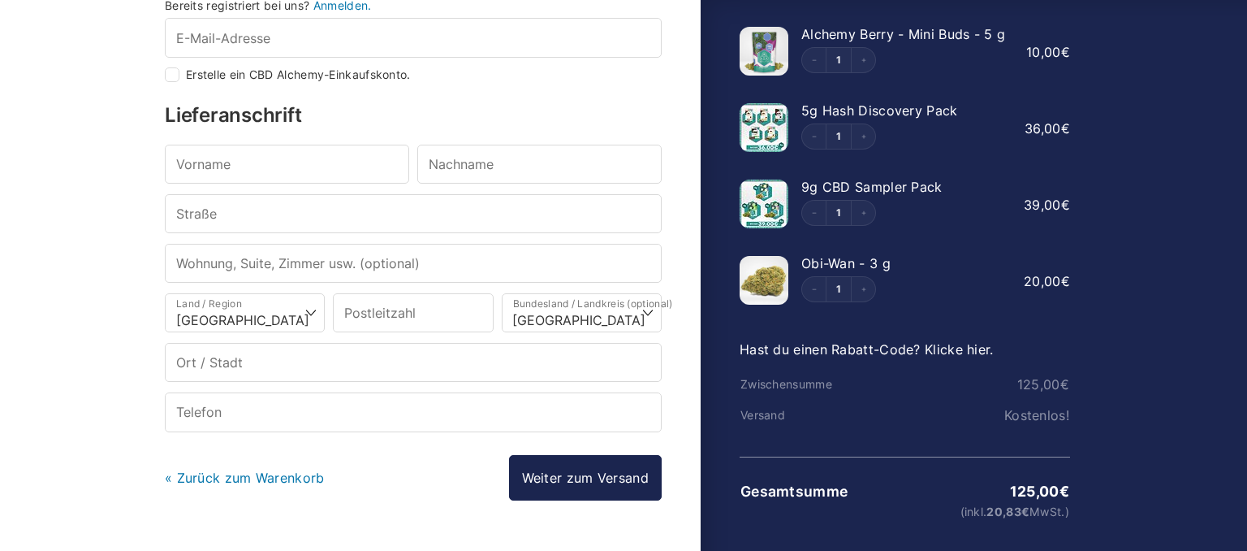
click at [942, 352] on link "Hast du einen Rabatt-Code? Klicke hier." at bounding box center [867, 349] width 254 height 16
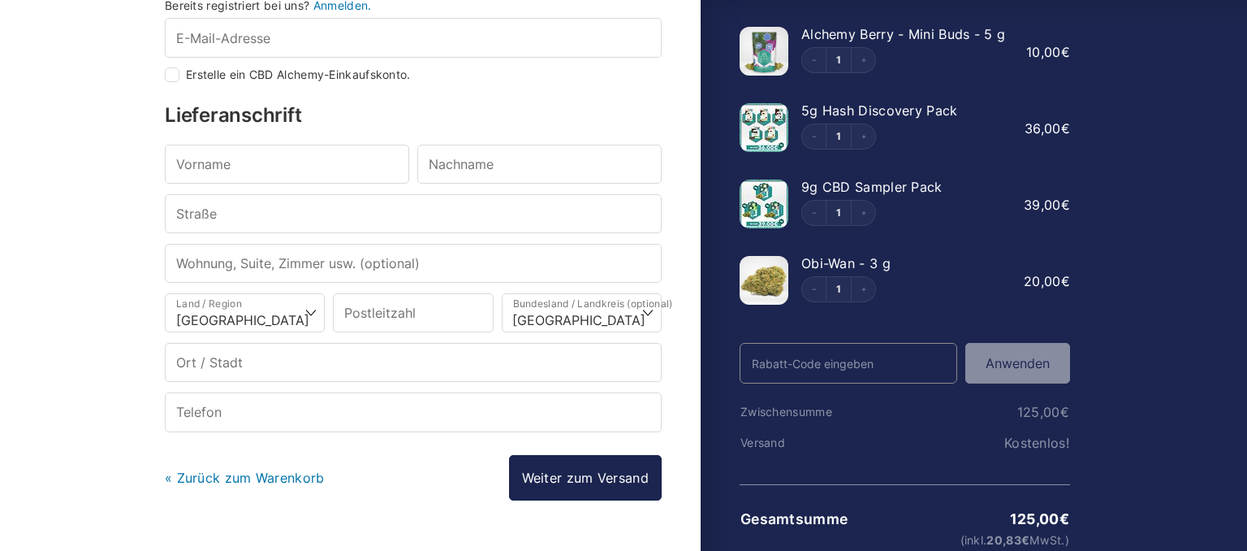
click at [901, 373] on input "Rabatt-Code" at bounding box center [849, 363] width 218 height 41
type input "Welcome25"
click at [1004, 367] on button "Anwenden" at bounding box center [1017, 363] width 105 height 41
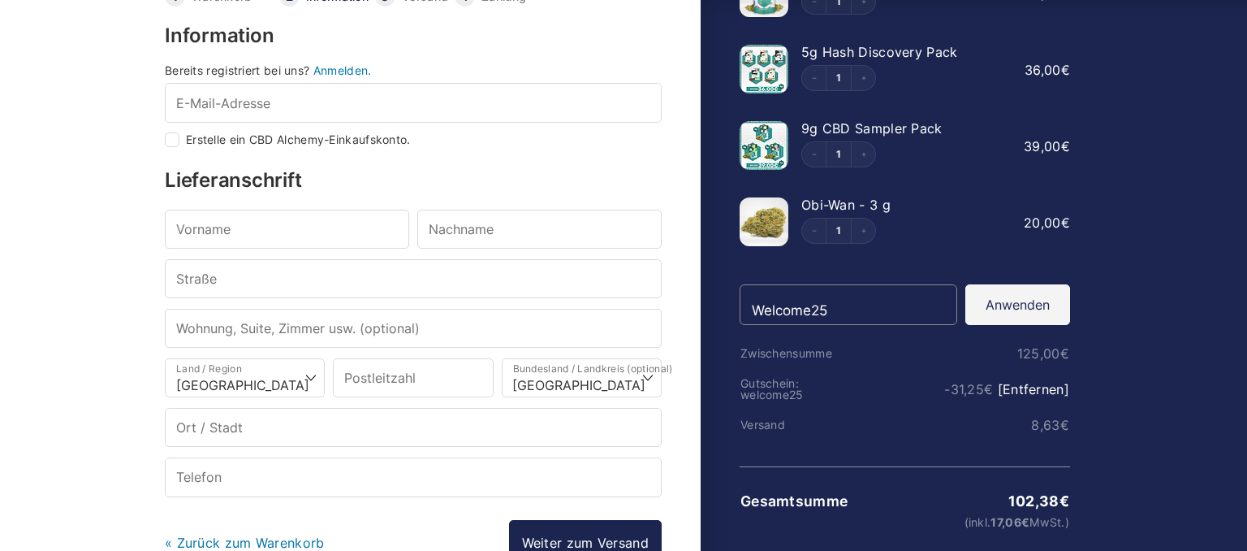
scroll to position [268, 0]
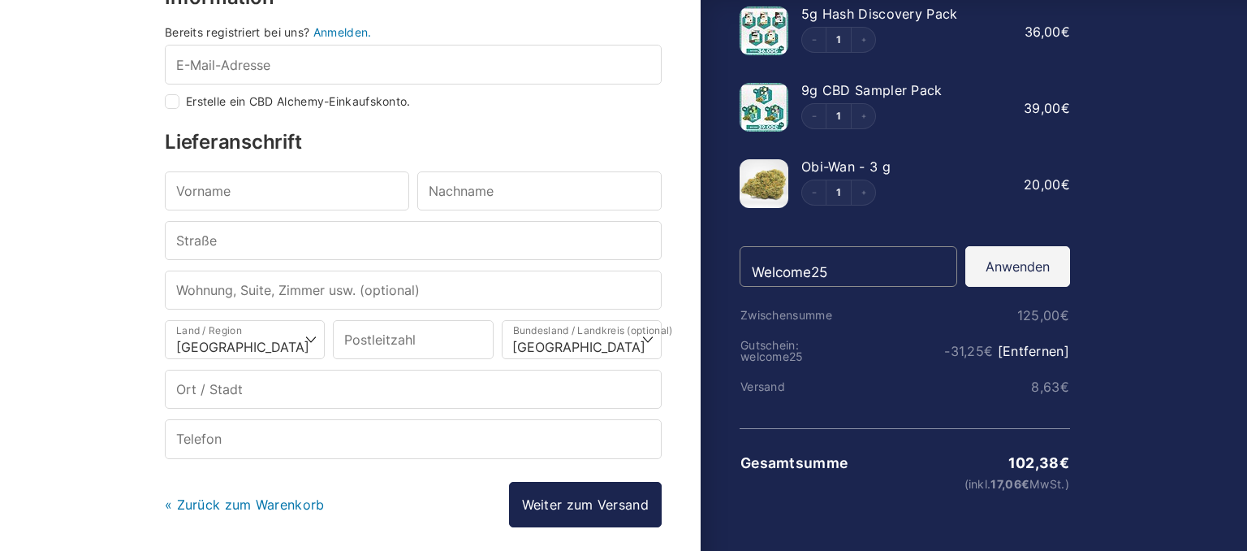
click at [173, 102] on input "Erstelle ein CBD Alchemy-Einkaufskonto." at bounding box center [172, 101] width 15 height 15
checkbox input "true"
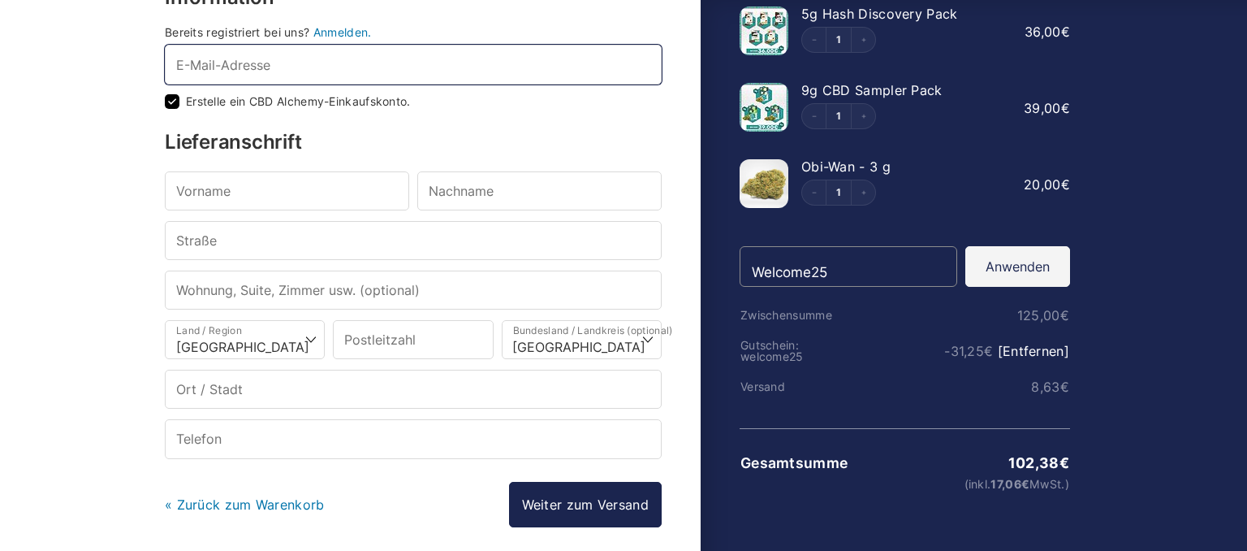
click at [198, 61] on input "E-Mail-Adresse *" at bounding box center [413, 64] width 497 height 39
type input "witchluna@web.de"
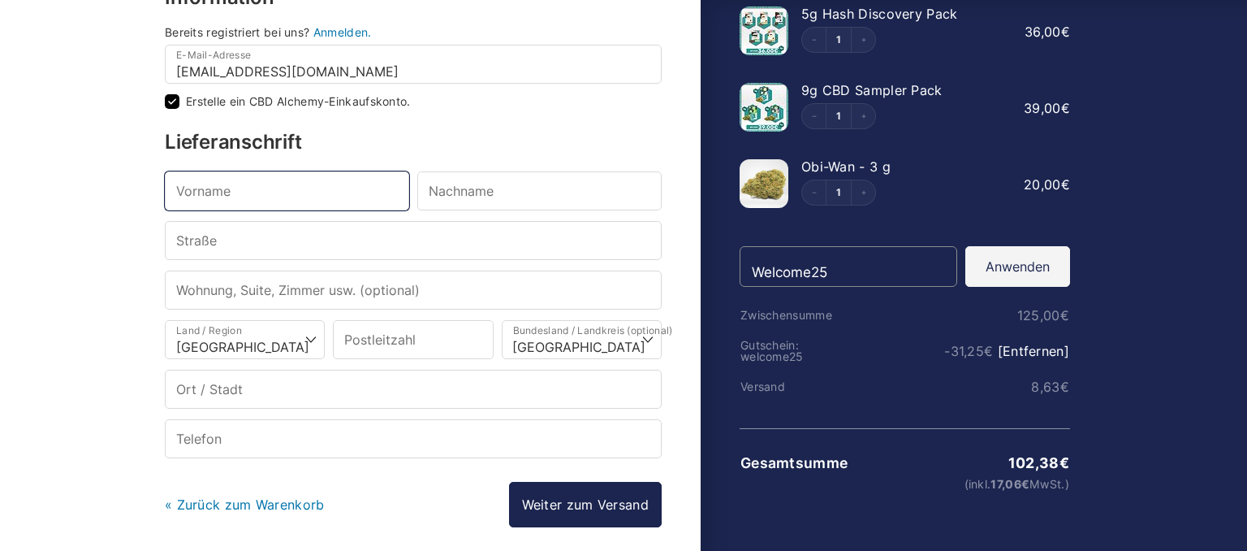
type input "Tanja"
type input "Dietz"
type input "Maximilianstr. 56"
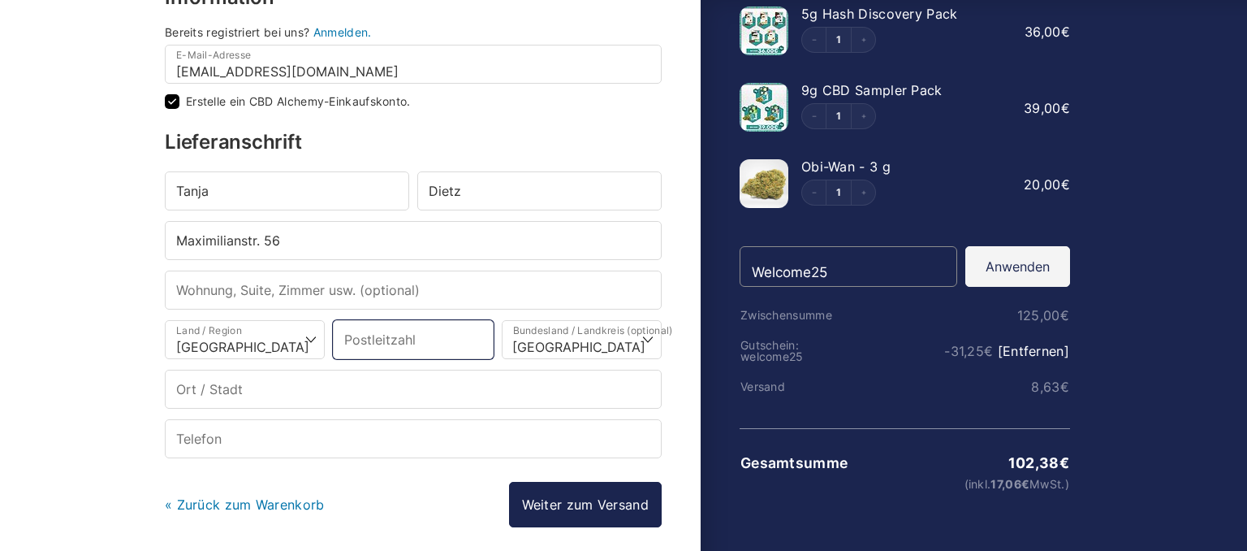
type input "85399"
type input "Hallbergmoos"
type input "+498111288704"
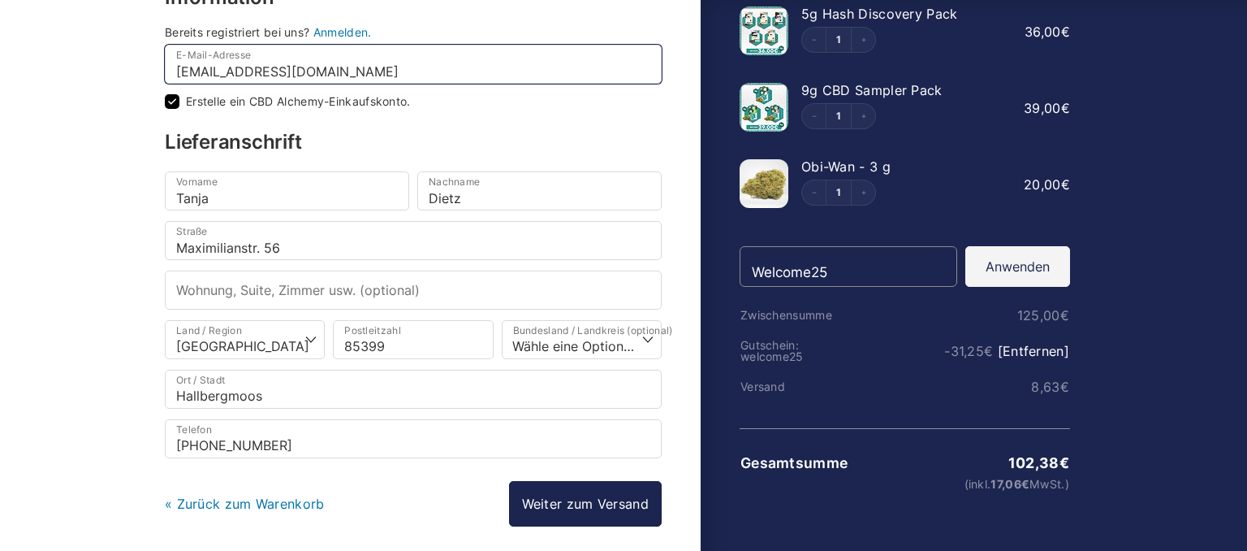
select select
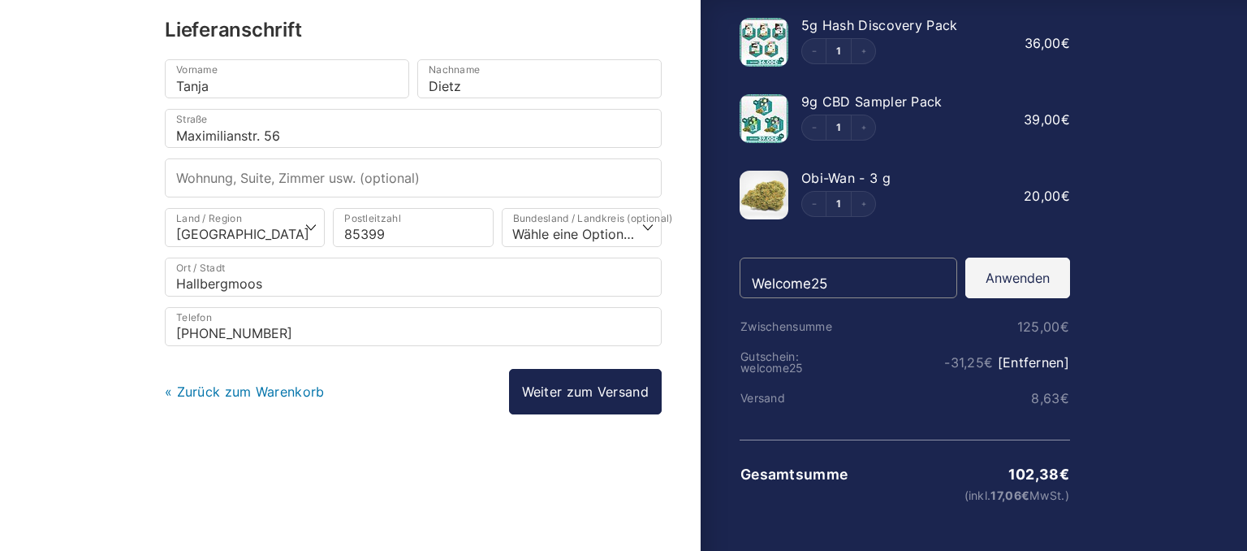
scroll to position [259, 0]
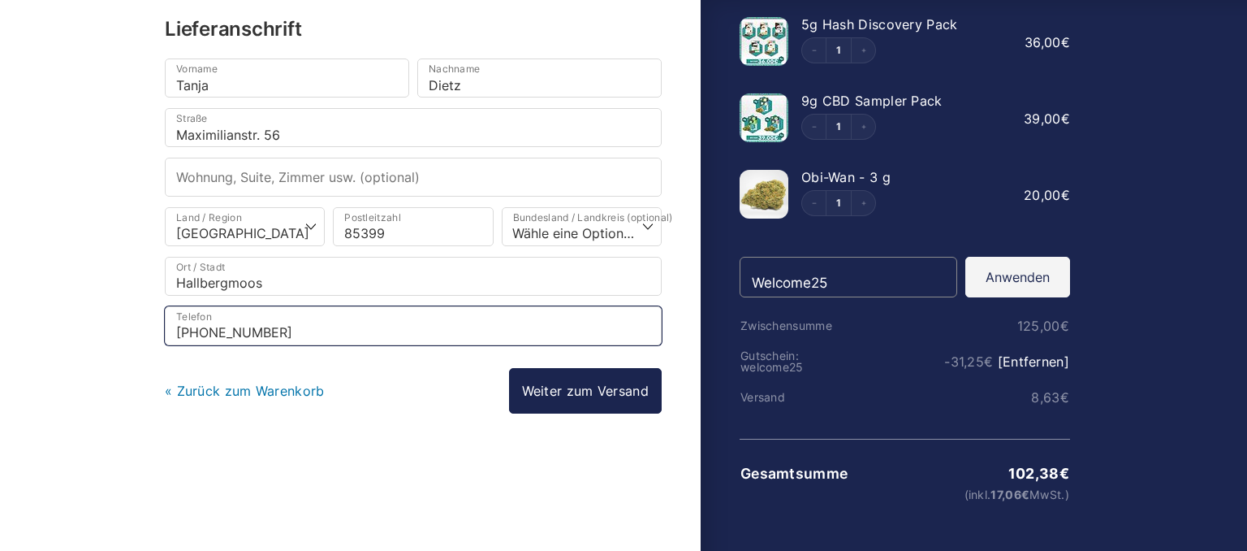
click at [309, 322] on input "+498111288704" at bounding box center [413, 325] width 497 height 39
type input "+"
type input "01796767677"
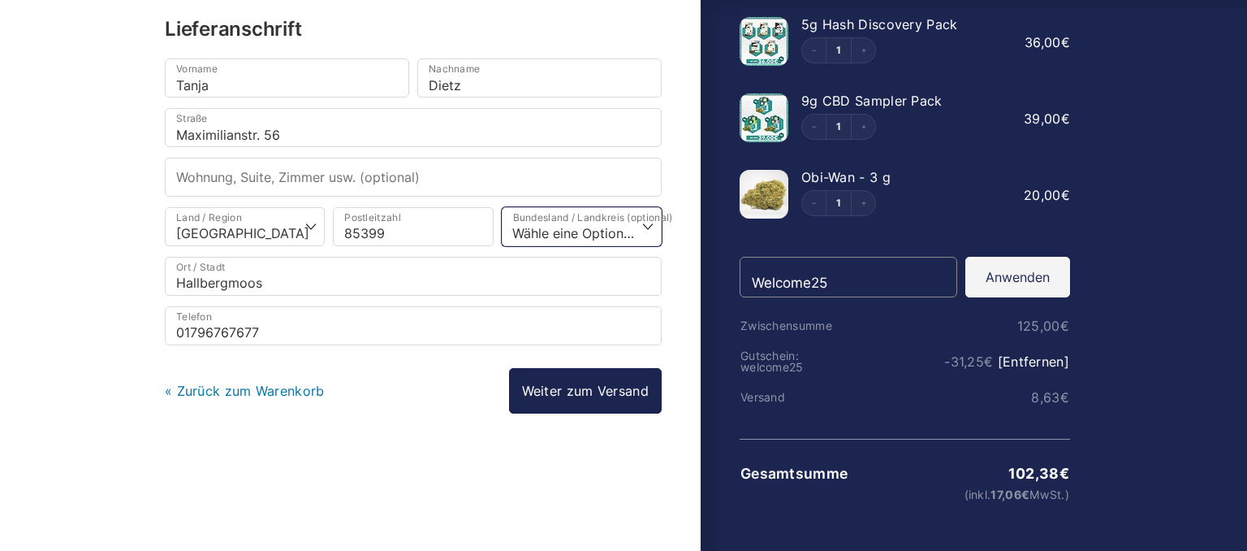
click at [502, 207] on select "Wähle eine Option… Baden-Württemberg Bayern Berlin Brandenburg Bremen Hamburg H…" at bounding box center [582, 226] width 160 height 39
click at [595, 222] on select "Wähle eine Option… Baden-Württemberg Bayern Berlin Brandenburg Bremen Hamburg H…" at bounding box center [582, 226] width 160 height 39
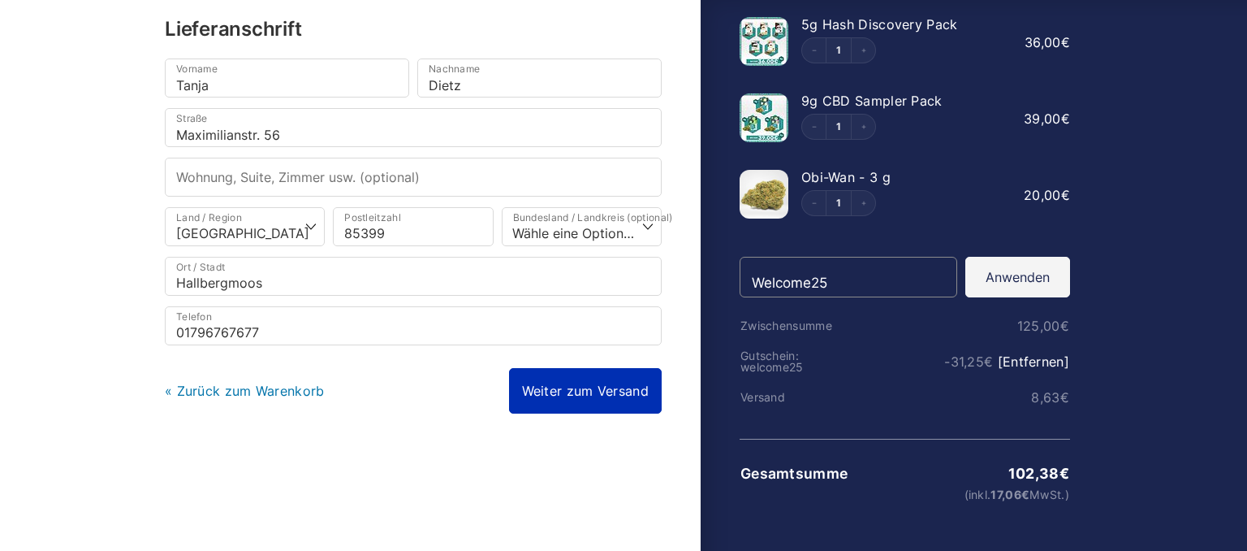
click at [568, 386] on link "Weiter zum Versand" at bounding box center [585, 390] width 153 height 45
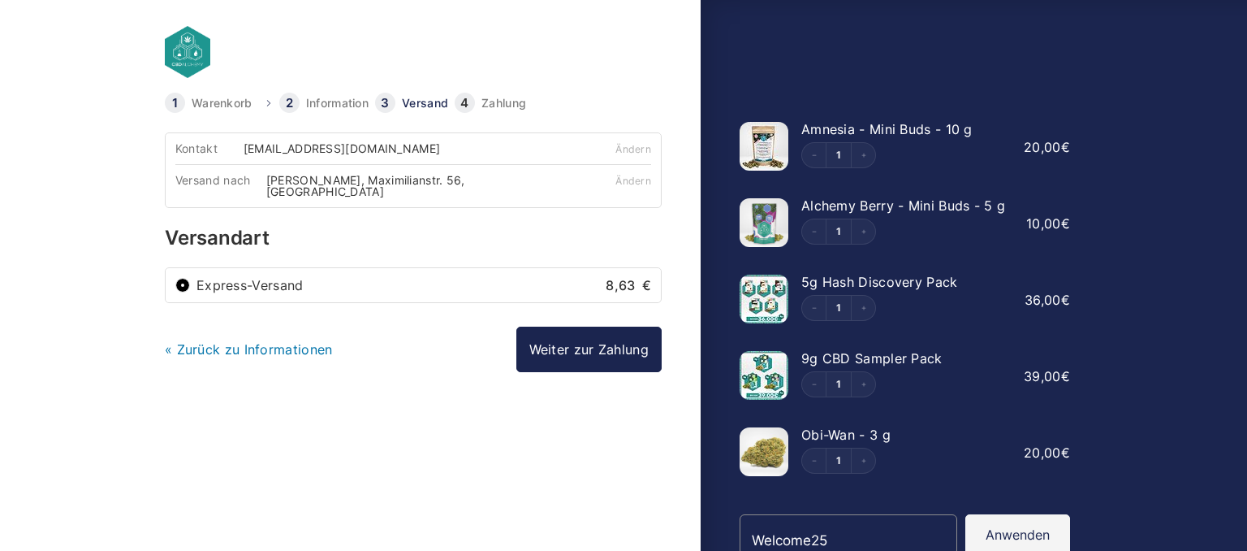
click at [1125, 499] on div at bounding box center [623, 499] width 1247 height 0
click at [607, 499] on div at bounding box center [623, 499] width 1247 height 0
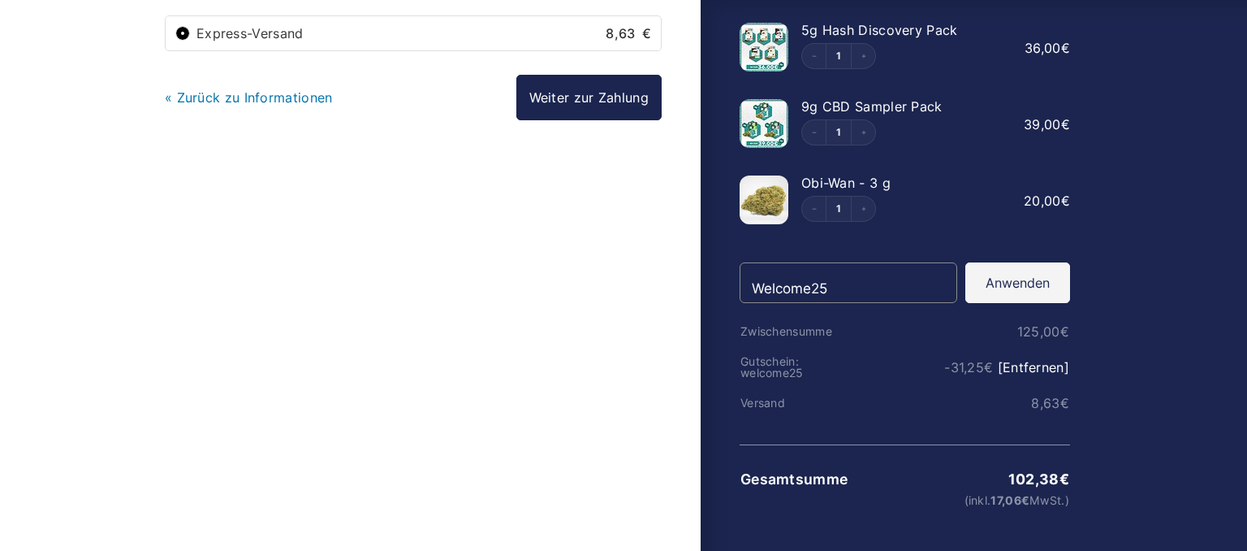
scroll to position [259, 0]
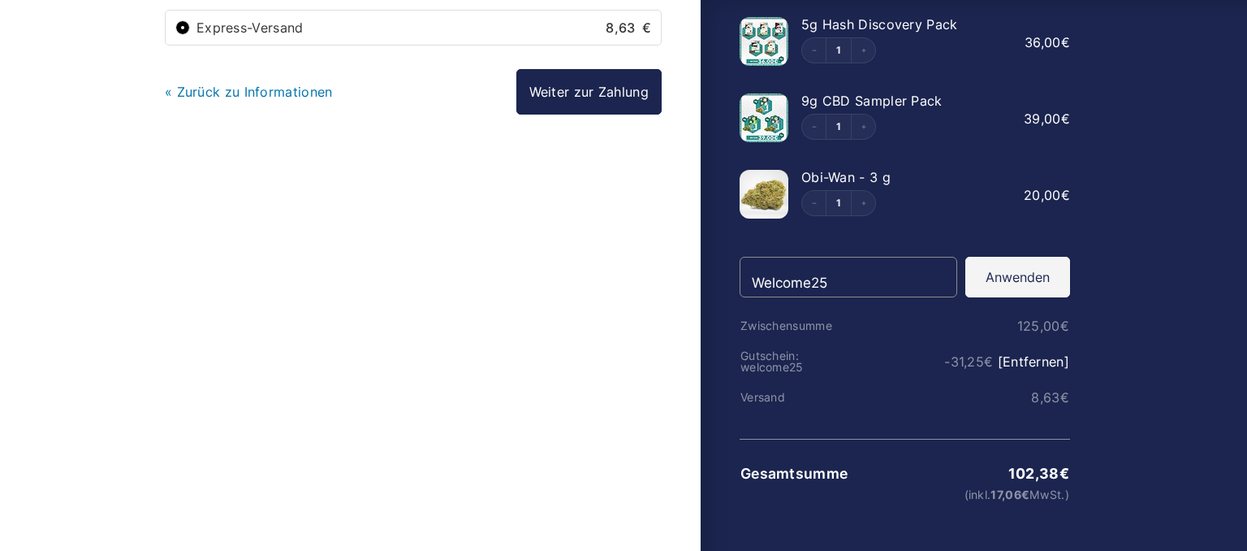
click at [772, 241] on div at bounding box center [623, 241] width 1247 height 0
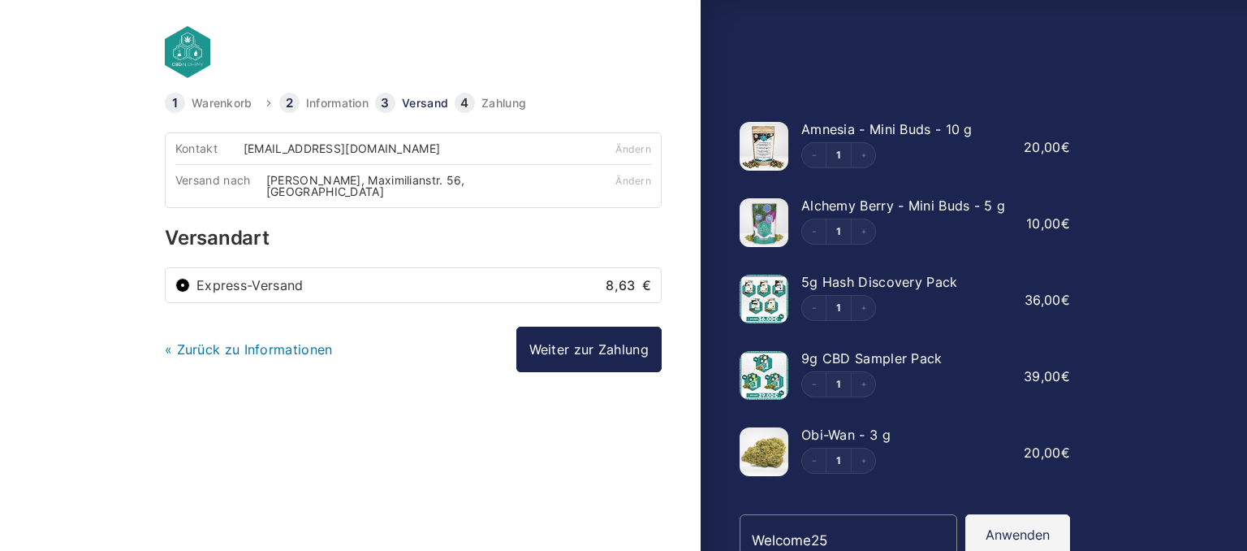
scroll to position [0, 0]
click at [195, 105] on link "Warenkorb" at bounding box center [222, 102] width 61 height 11
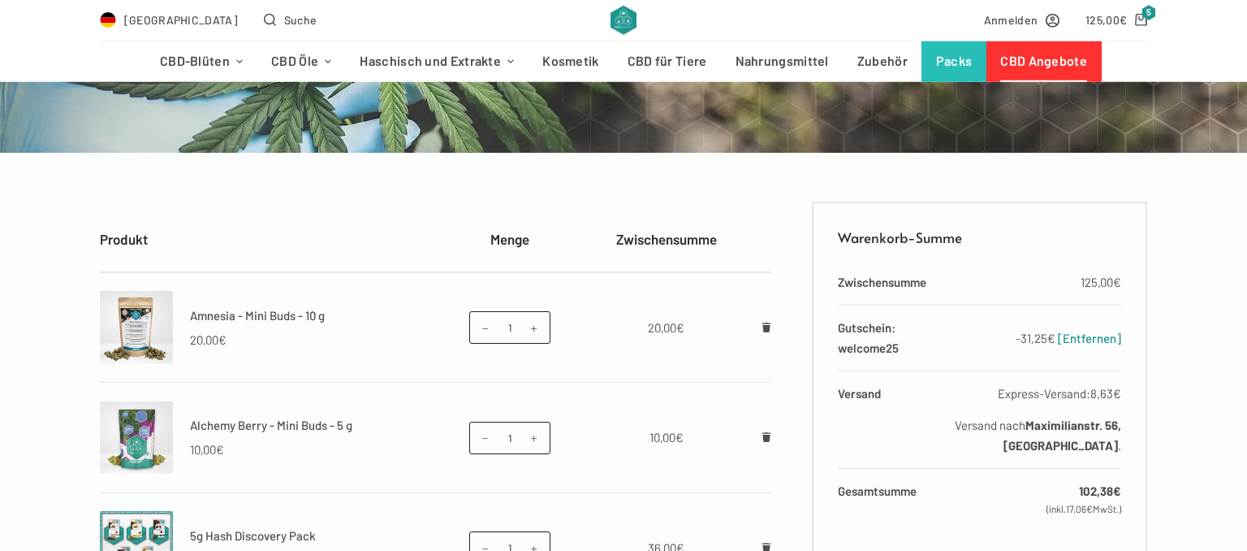
scroll to position [257, 0]
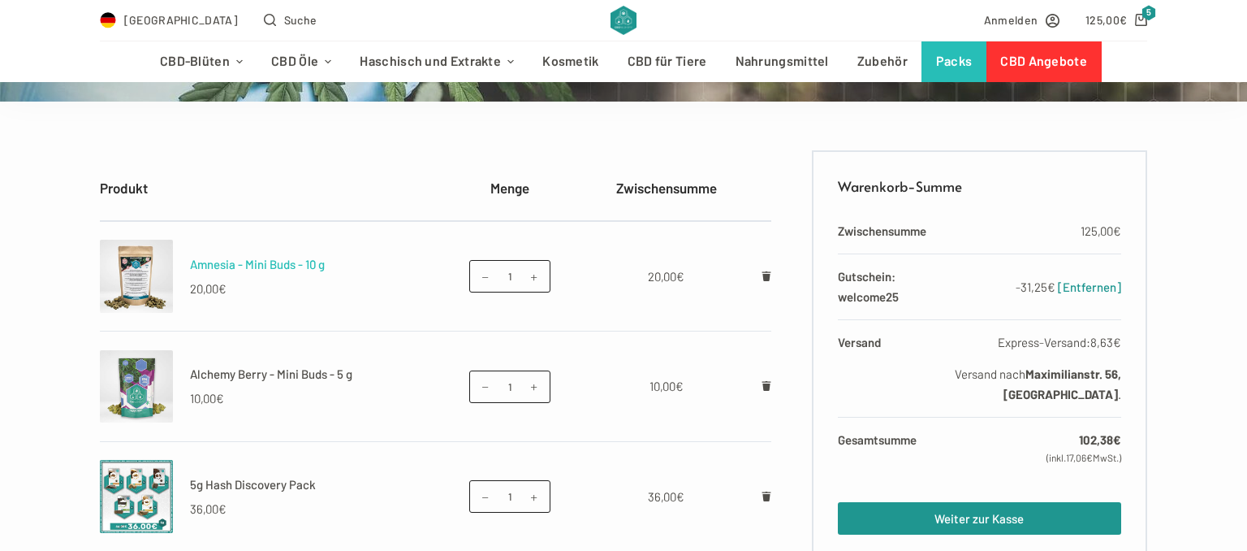
click at [205, 268] on link "Amnesia - Mini Buds - 10 g" at bounding box center [257, 264] width 135 height 15
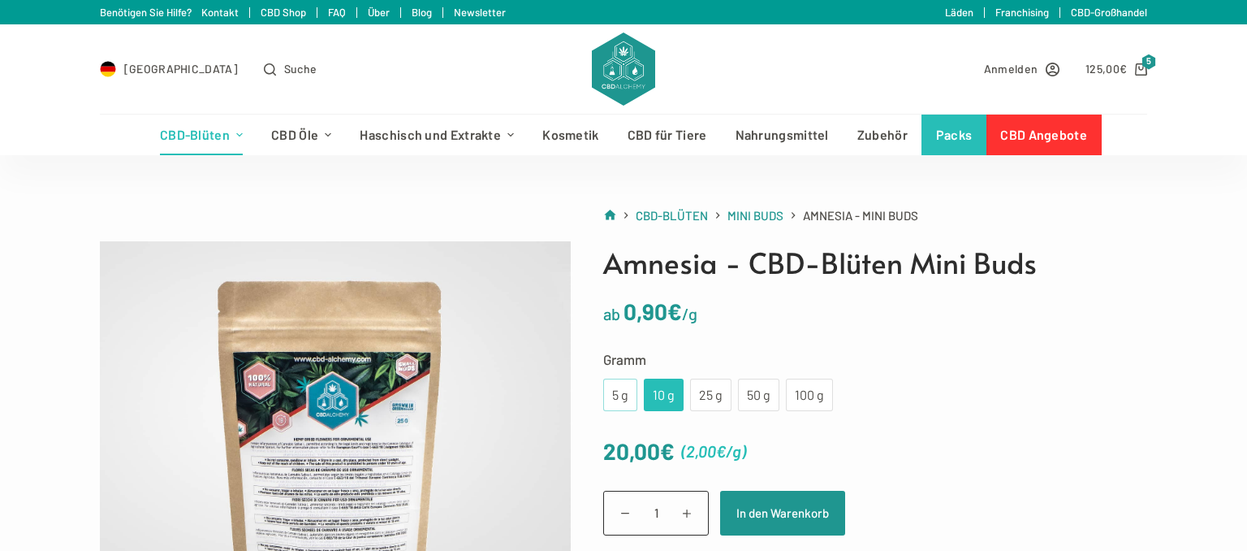
click at [622, 388] on div "5 g" at bounding box center [620, 394] width 15 height 21
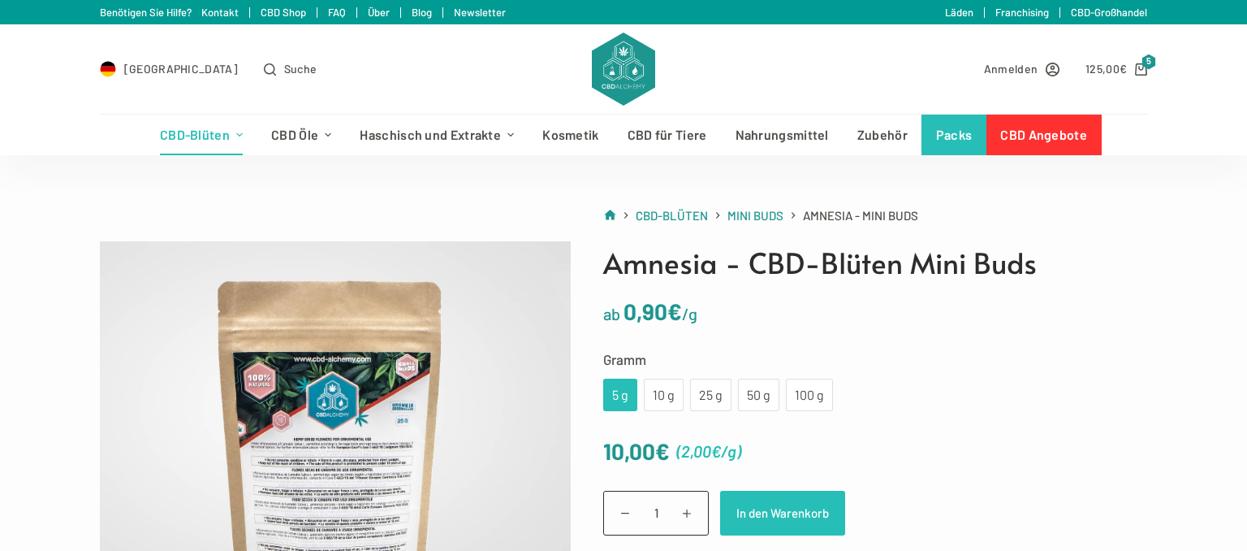
click at [736, 502] on button "In den Warenkorb" at bounding box center [782, 512] width 125 height 45
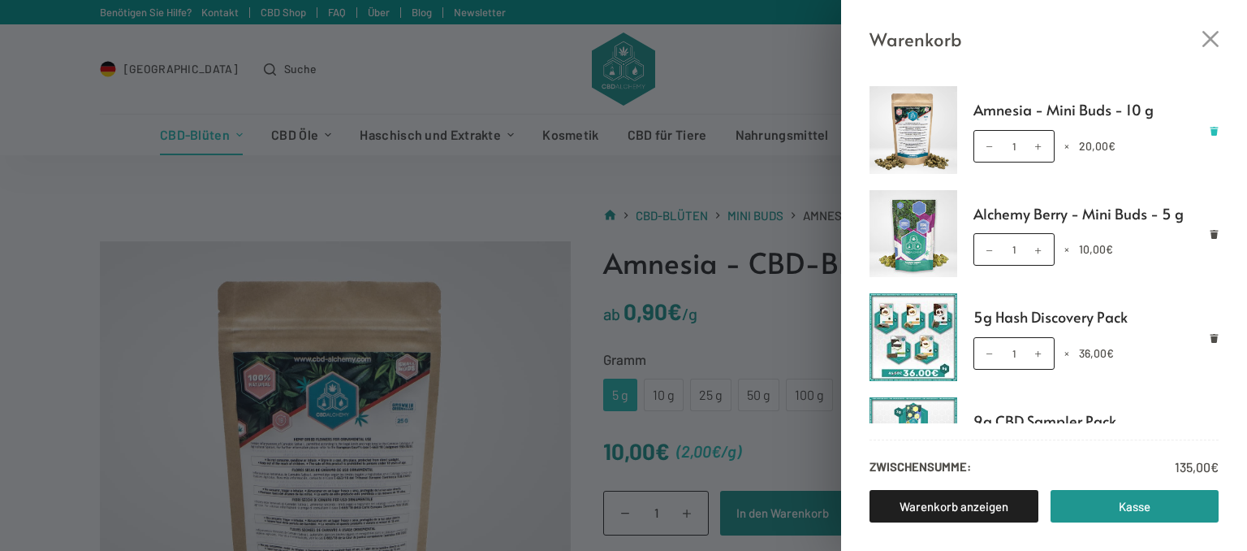
click at [1218, 132] on icon "Remove Amnesia - Mini Buds - 10 g from cart" at bounding box center [1214, 131] width 9 height 9
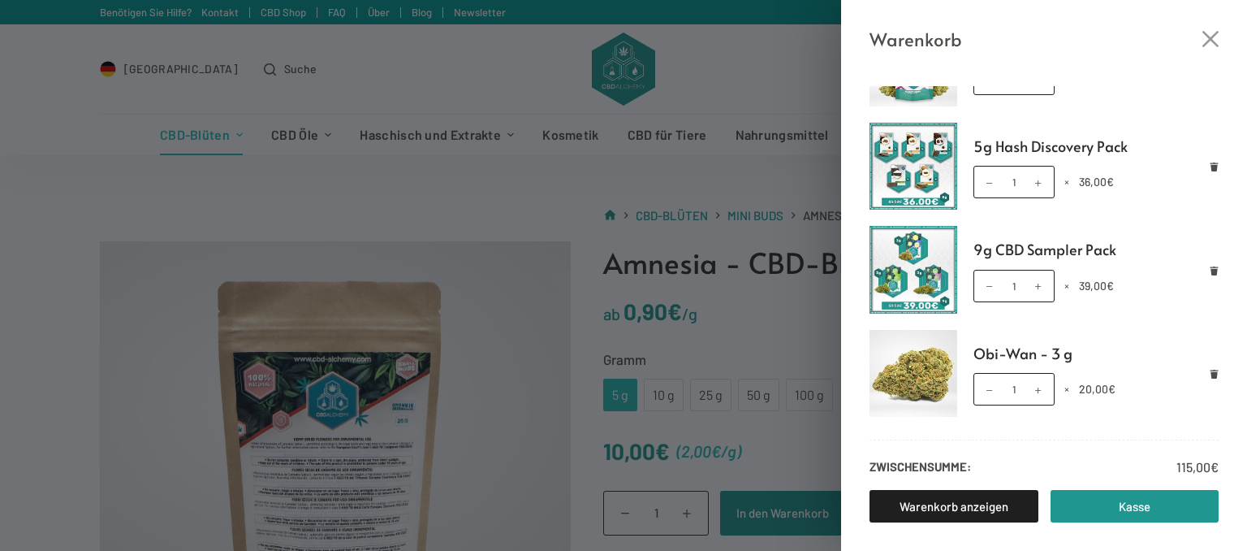
scroll to position [165, 0]
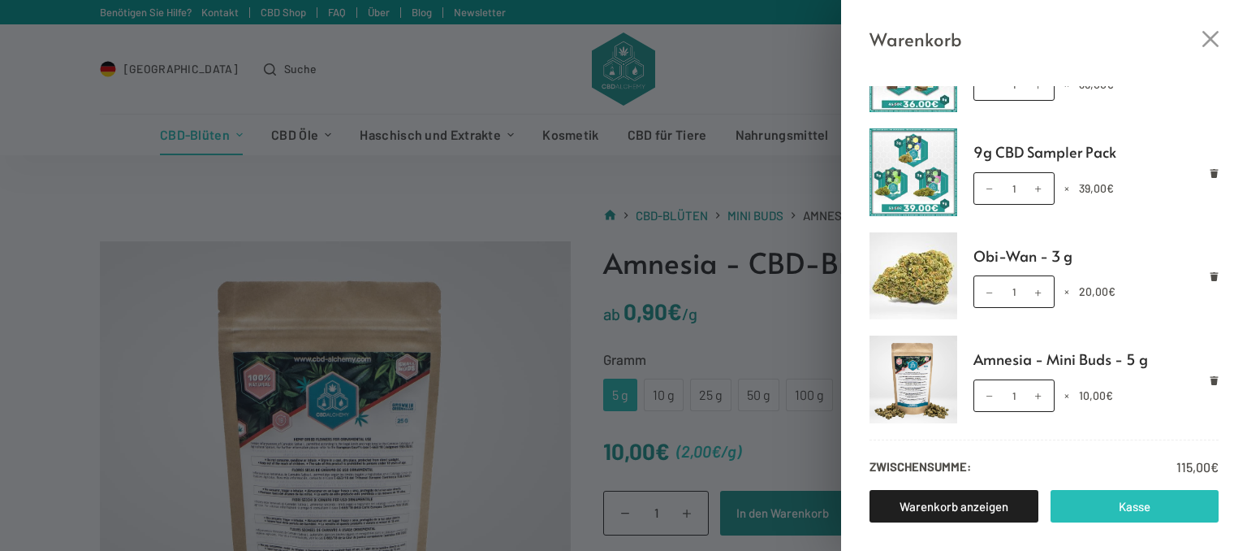
click at [1134, 509] on link "Kasse" at bounding box center [1135, 506] width 169 height 32
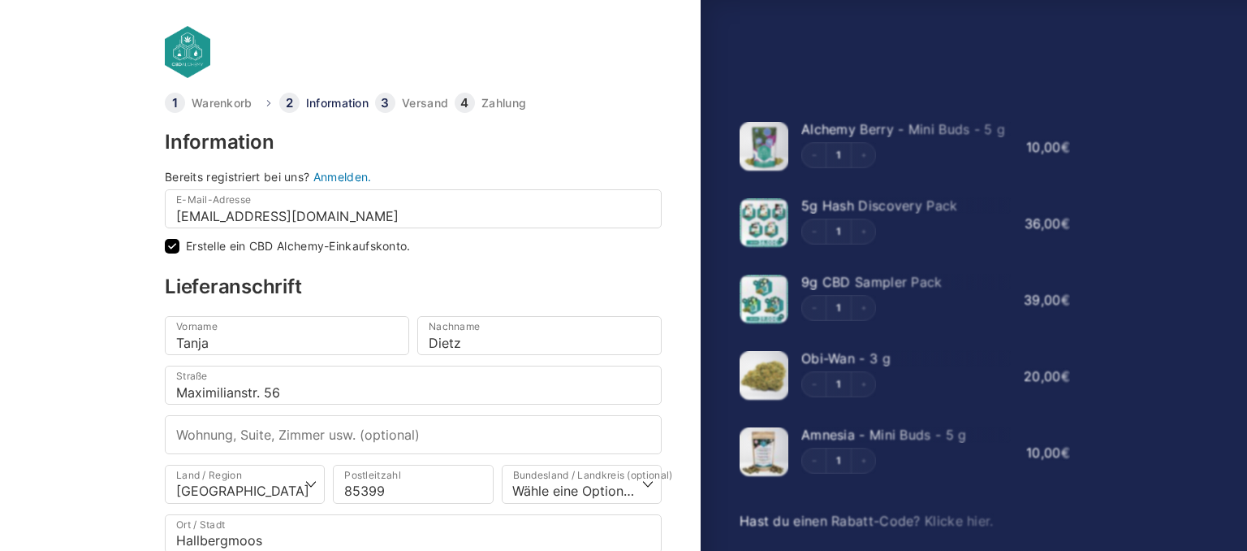
checkbox input "true"
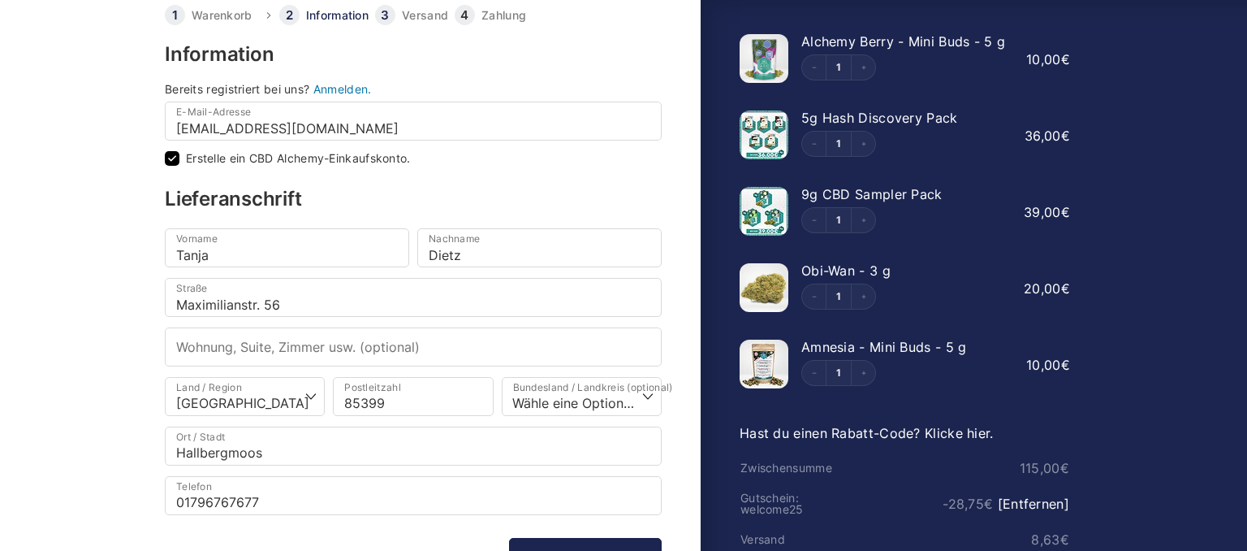
scroll to position [231, 0]
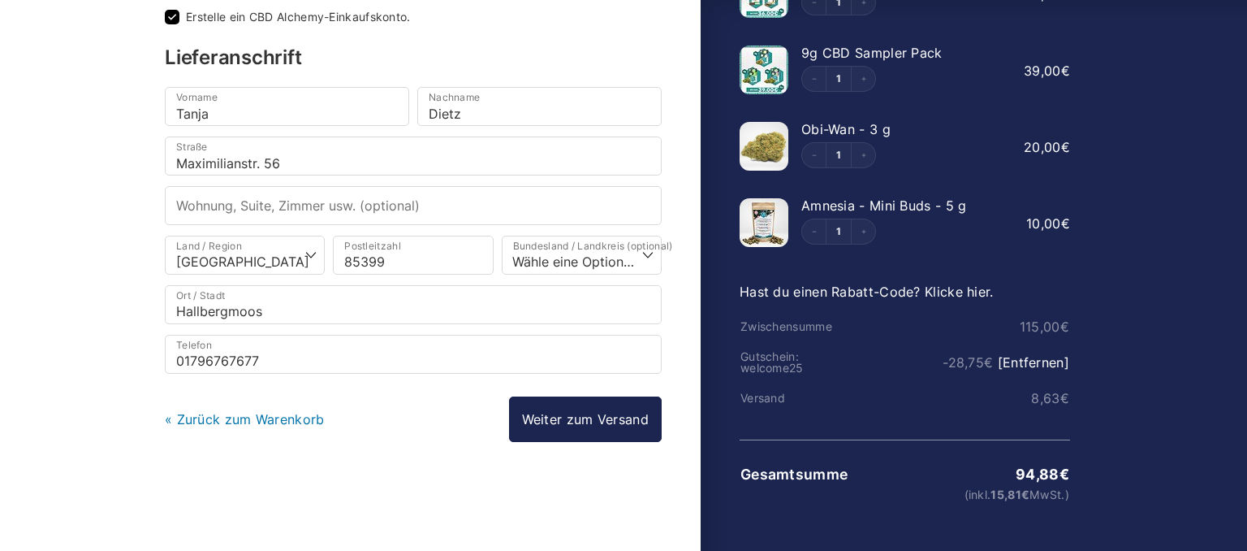
click at [1207, 270] on div at bounding box center [623, 270] width 1247 height 0
click at [562, 397] on link "Weiter zum Versand" at bounding box center [585, 418] width 153 height 45
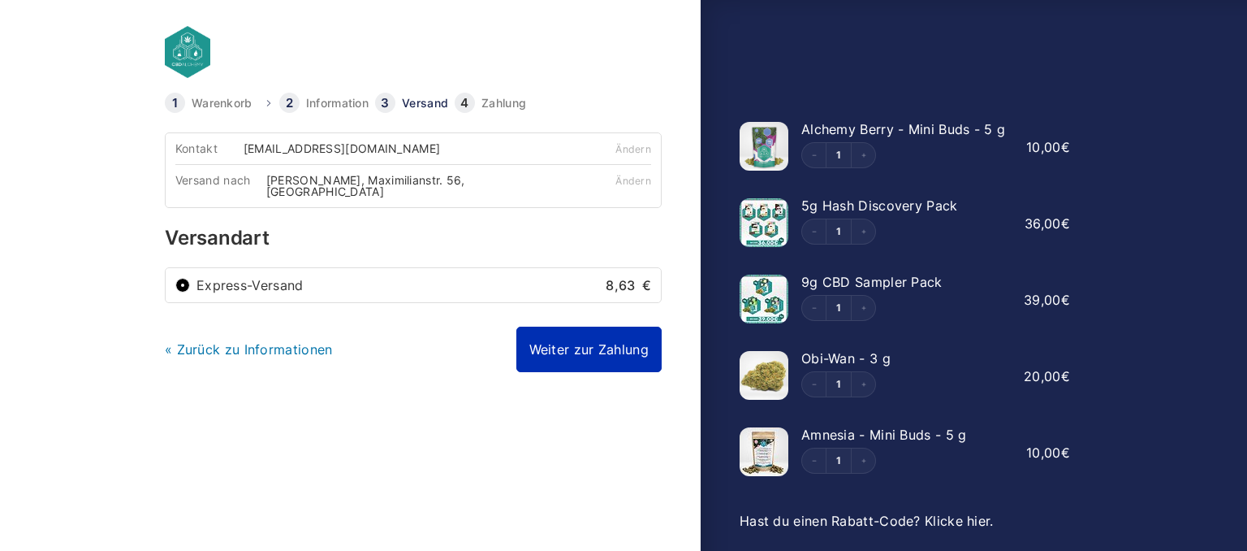
click at [593, 333] on link "Weiter zur Zahlung" at bounding box center [588, 348] width 145 height 45
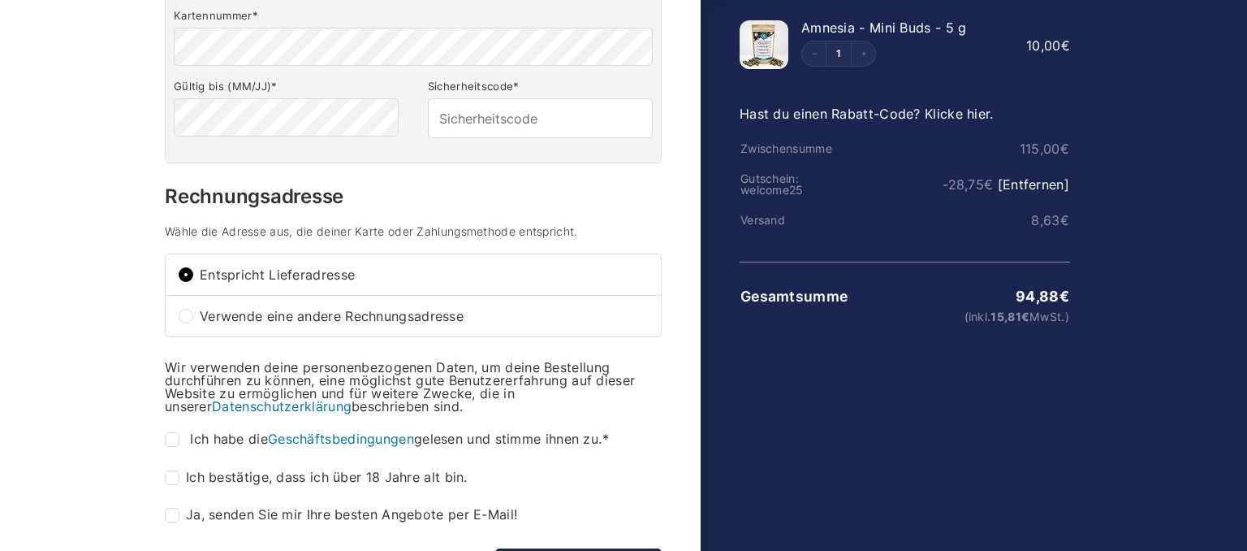
scroll to position [343, 0]
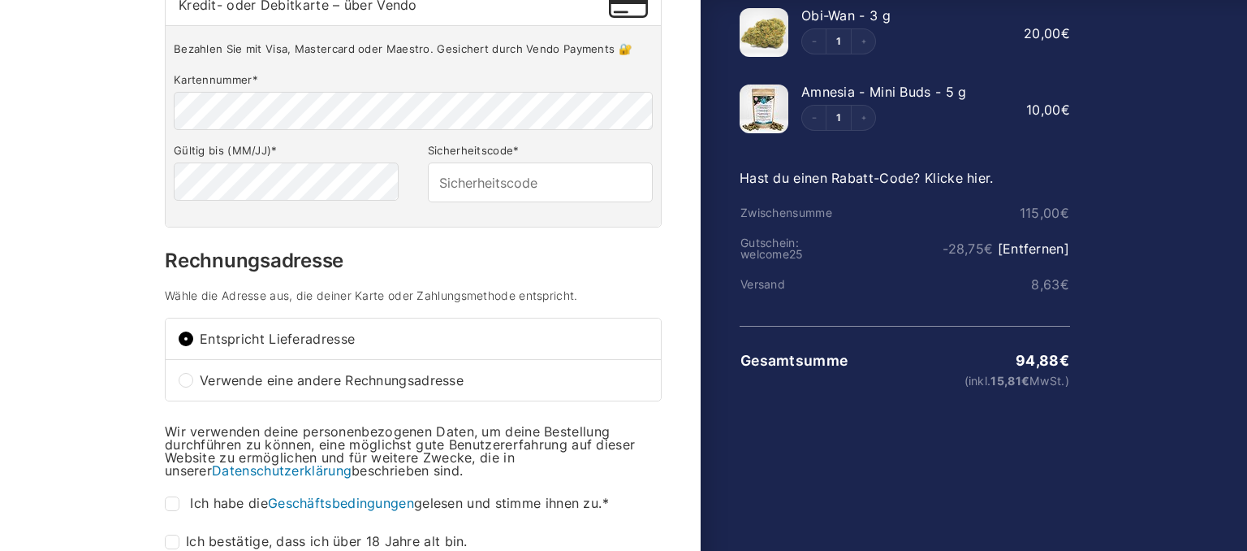
click at [1219, 156] on div at bounding box center [623, 156] width 1247 height 0
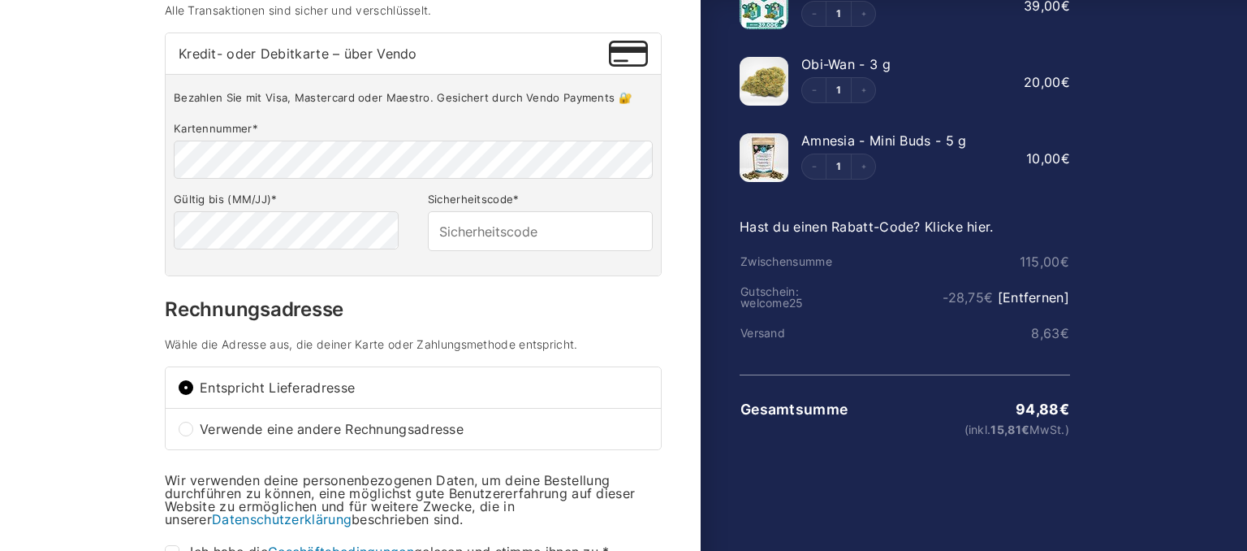
scroll to position [276, 0]
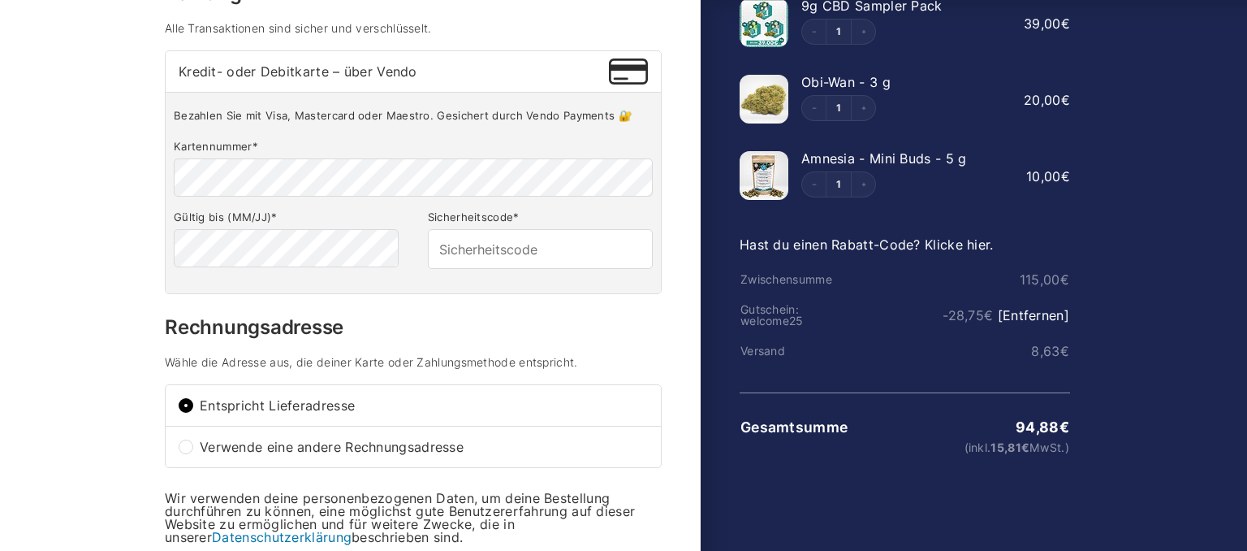
click at [284, 115] on div "Bezahlen Sie mit Visa, Mastercard oder Maestro. Gesichert durch Vendo Payments …" at bounding box center [413, 192] width 495 height 201
click at [319, 144] on p "Kartennummer *" at bounding box center [413, 166] width 479 height 63
click at [427, 194] on fieldset "Kartennummer * Gültig bis (MM/JJ) * Sicherheitscode *" at bounding box center [413, 206] width 479 height 143
click at [475, 229] on input "Sicherheitscode *" at bounding box center [540, 248] width 225 height 39
drag, startPoint x: 335, startPoint y: 125, endPoint x: 330, endPoint y: 136, distance: 12.7
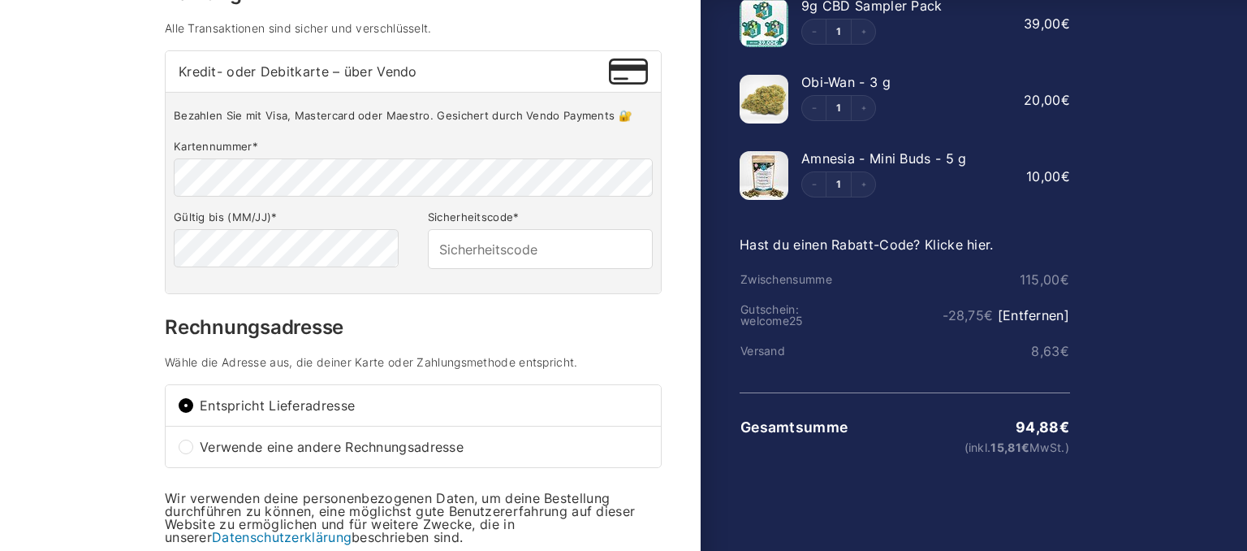
click at [336, 135] on p "Kartennummer *" at bounding box center [413, 166] width 479 height 63
click at [460, 240] on input "Sicherheitscode *" at bounding box center [540, 248] width 225 height 39
type input "8542"
click at [505, 294] on div "Kontakt witchluna@web.de Ändern Versand nach Tanja Dietz, Maximilianstr. 56, 85…" at bounding box center [413, 317] width 497 height 922
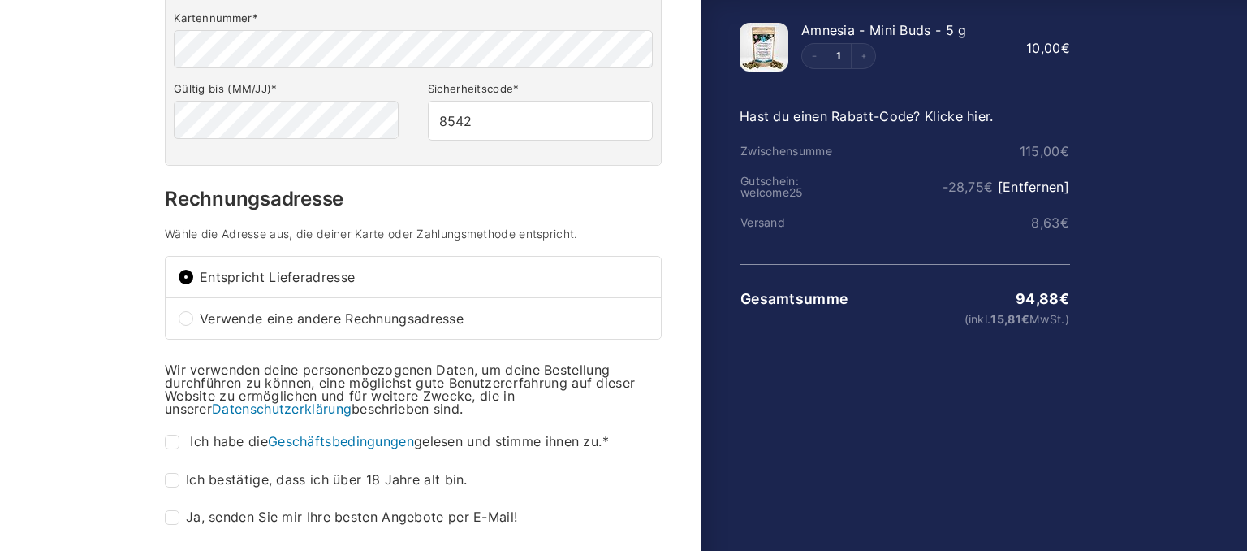
scroll to position [447, 0]
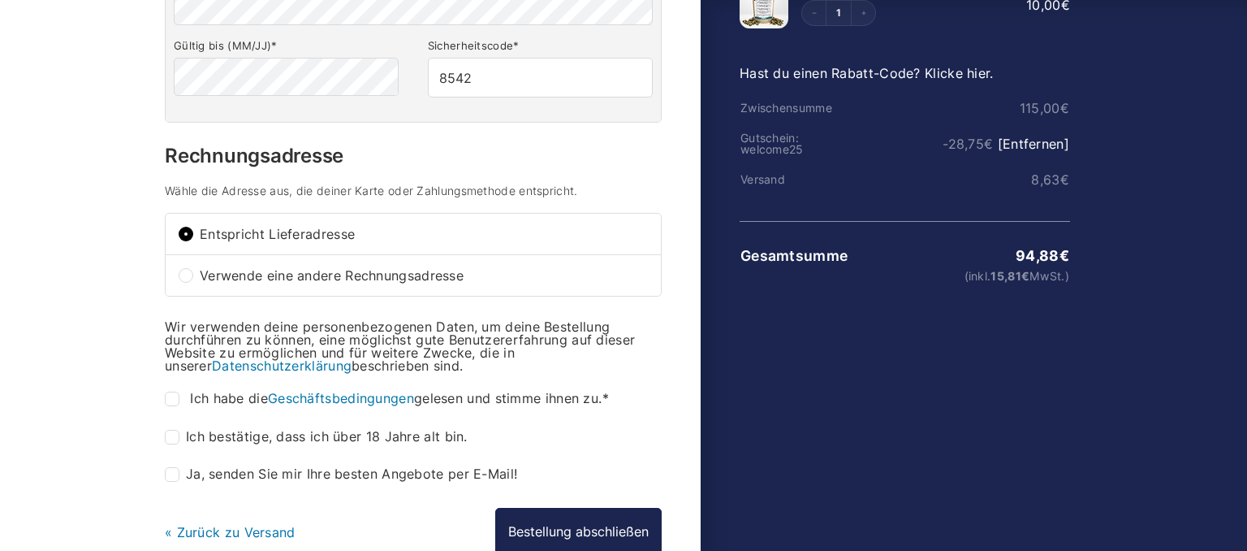
click at [164, 386] on div "Warenkorb Information Versand Zahlung Information Bereits registriert bei uns? …" at bounding box center [431, 147] width 540 height 1005
click at [175, 391] on input "Ich habe die Geschäftsbedingungen gelesen und stimme ihnen zu. *" at bounding box center [172, 398] width 15 height 15
checkbox input "true"
click at [174, 430] on input "Ich bestätige, dass ich über 18 Jahre alt bin. *" at bounding box center [172, 437] width 15 height 15
checkbox input "true"
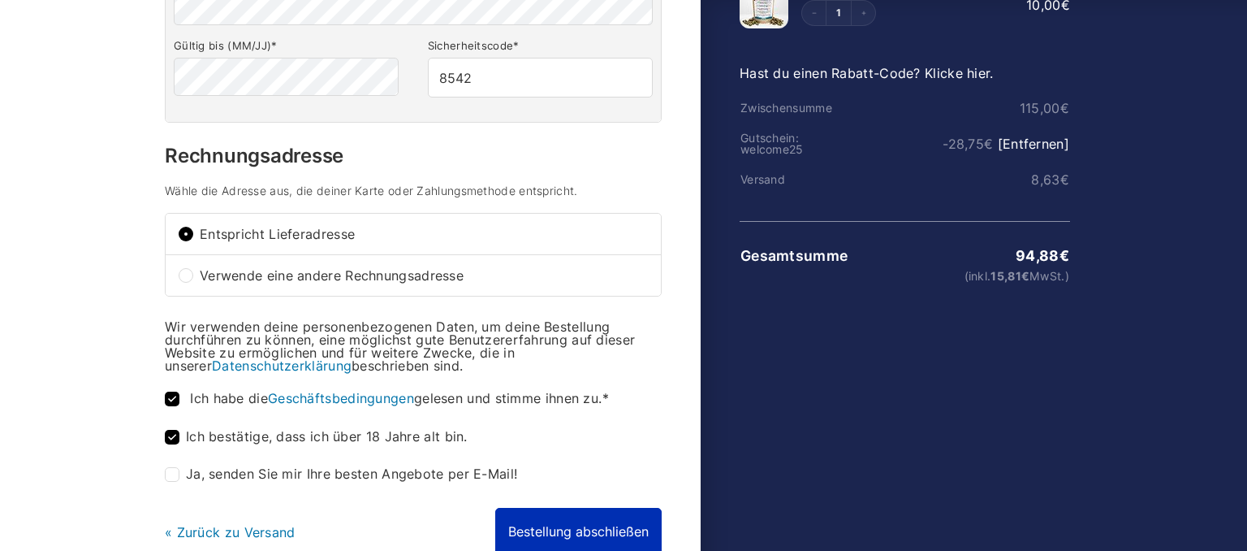
click at [551, 519] on button "Bestellung abschließen" at bounding box center [578, 530] width 166 height 47
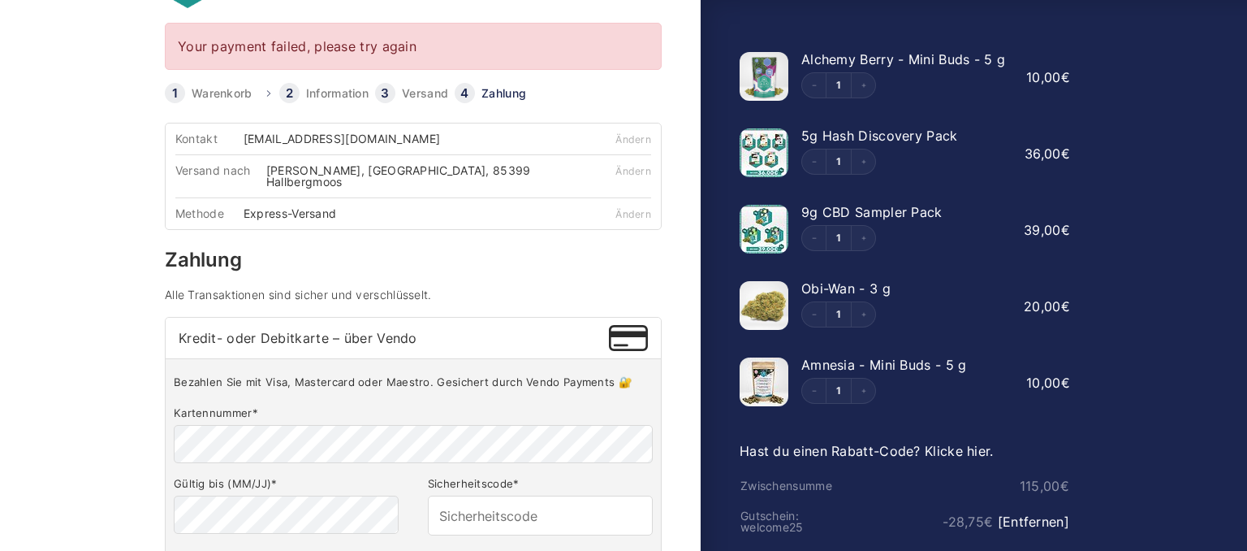
scroll to position [85, 0]
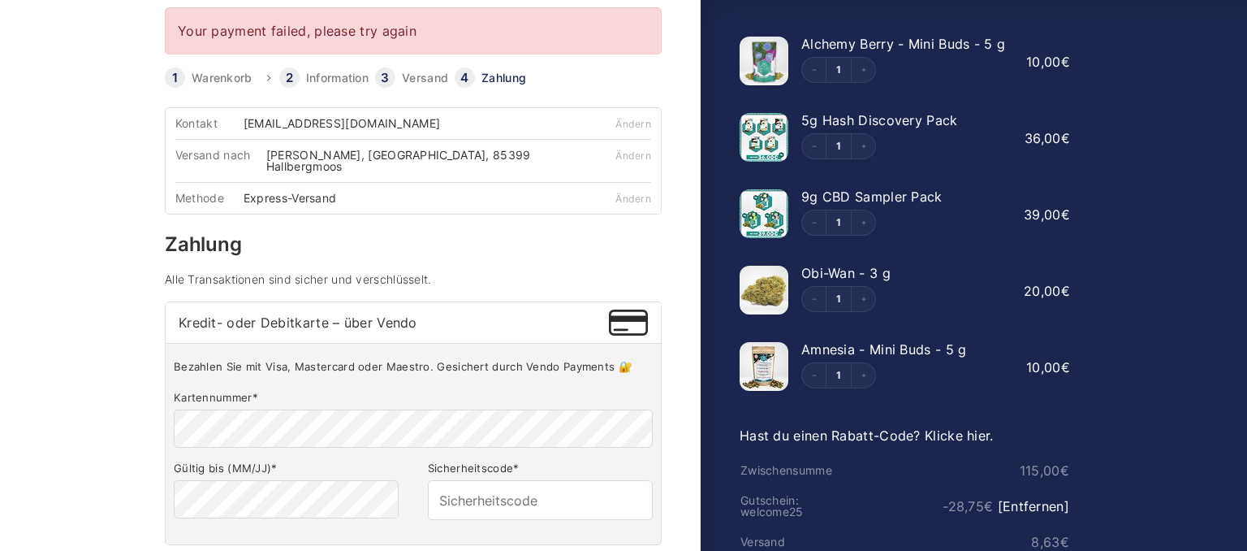
click at [284, 439] on fieldset "Kartennummer * Gültig bis (MM/JJ) * Sicherheitscode *" at bounding box center [413, 457] width 479 height 143
click at [1216, 413] on div at bounding box center [623, 413] width 1247 height 0
click at [335, 391] on label "Kartennummer *" at bounding box center [413, 398] width 479 height 14
click at [486, 495] on input "Sicherheitscode *" at bounding box center [540, 499] width 225 height 39
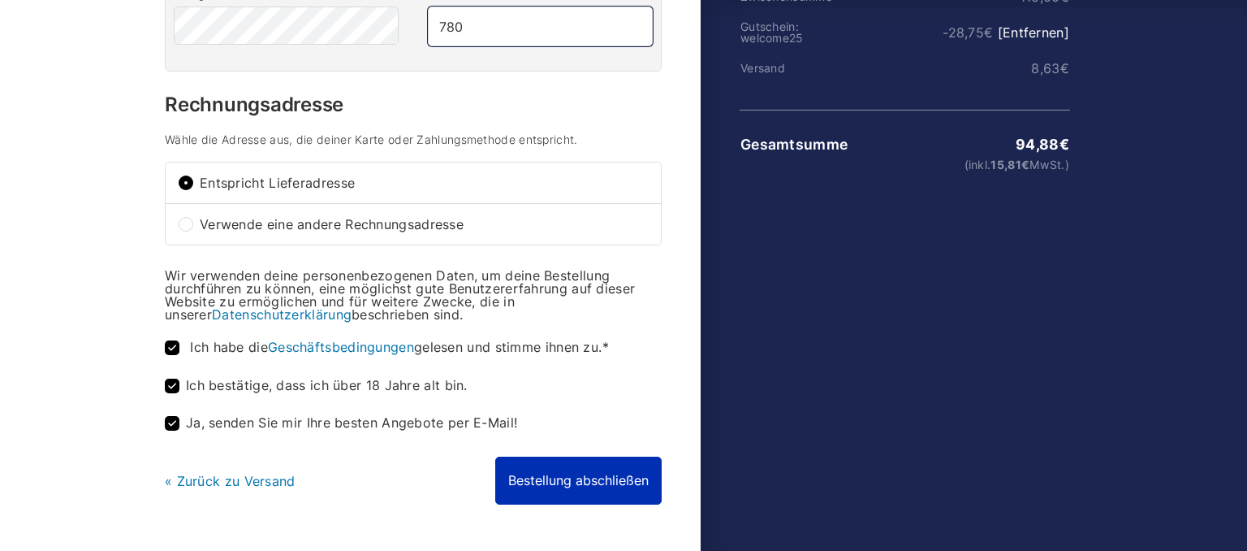
scroll to position [593, 0]
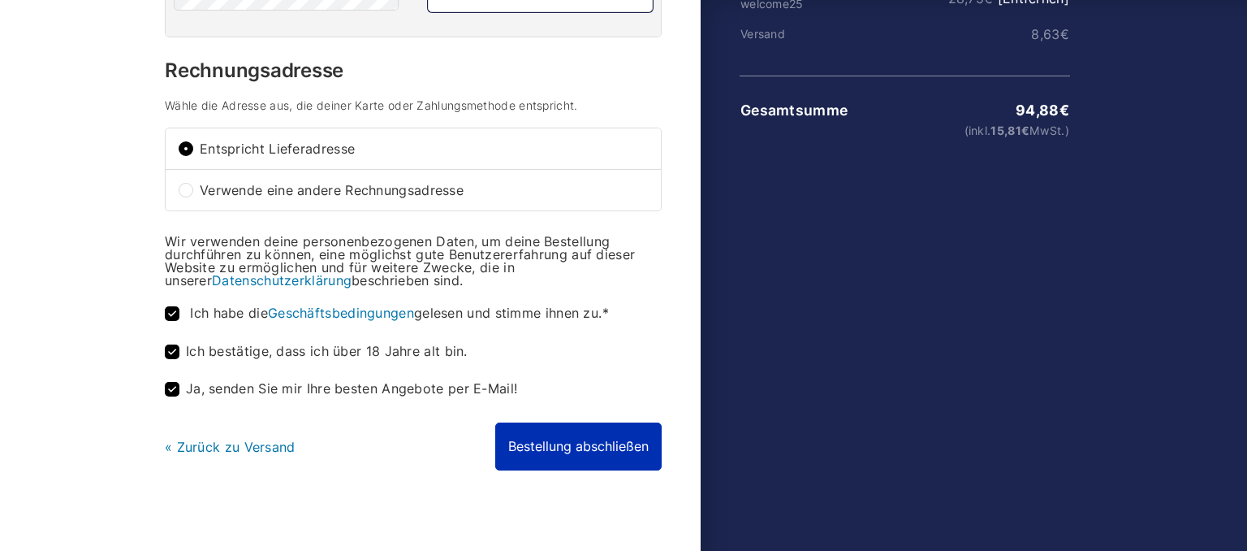
type input "780"
click at [579, 428] on button "Bestellung abschließen" at bounding box center [578, 445] width 166 height 47
